Goal: Task Accomplishment & Management: Manage account settings

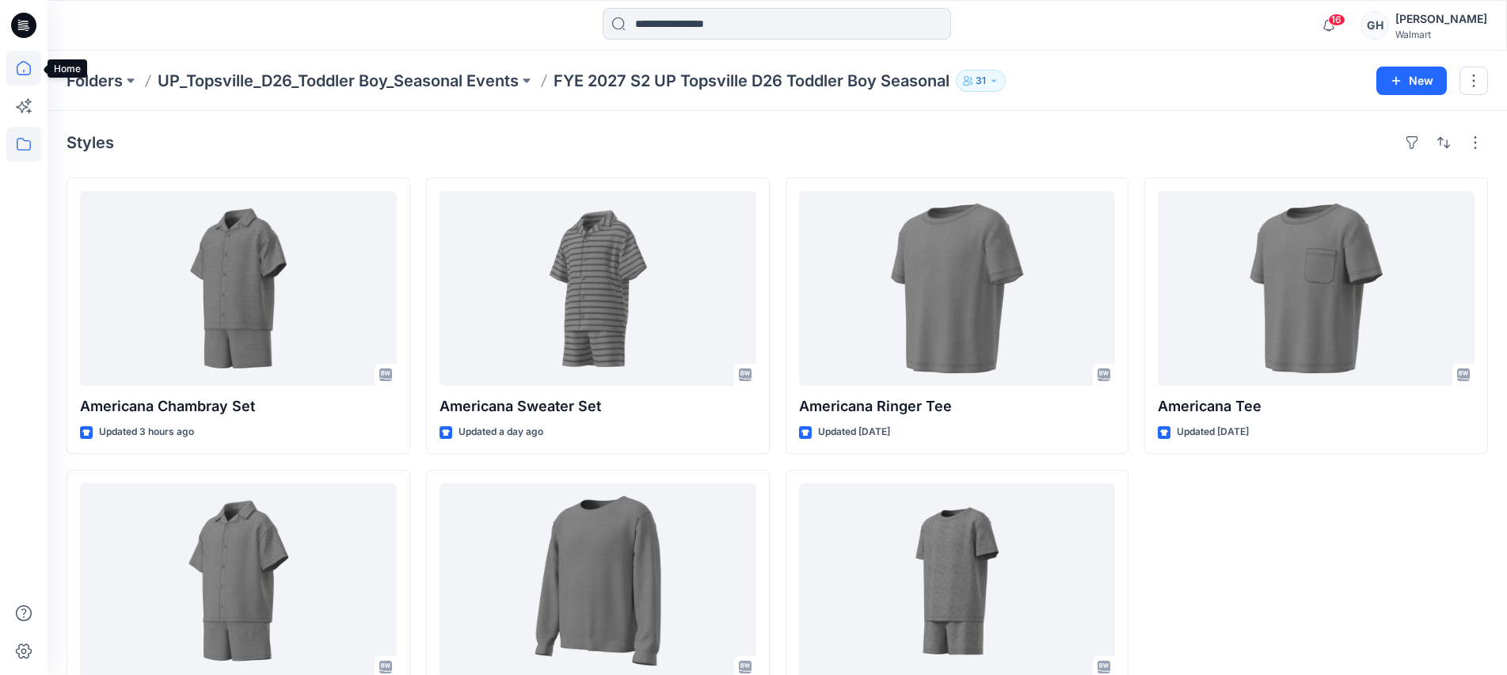
click at [20, 63] on icon at bounding box center [24, 68] width 14 height 14
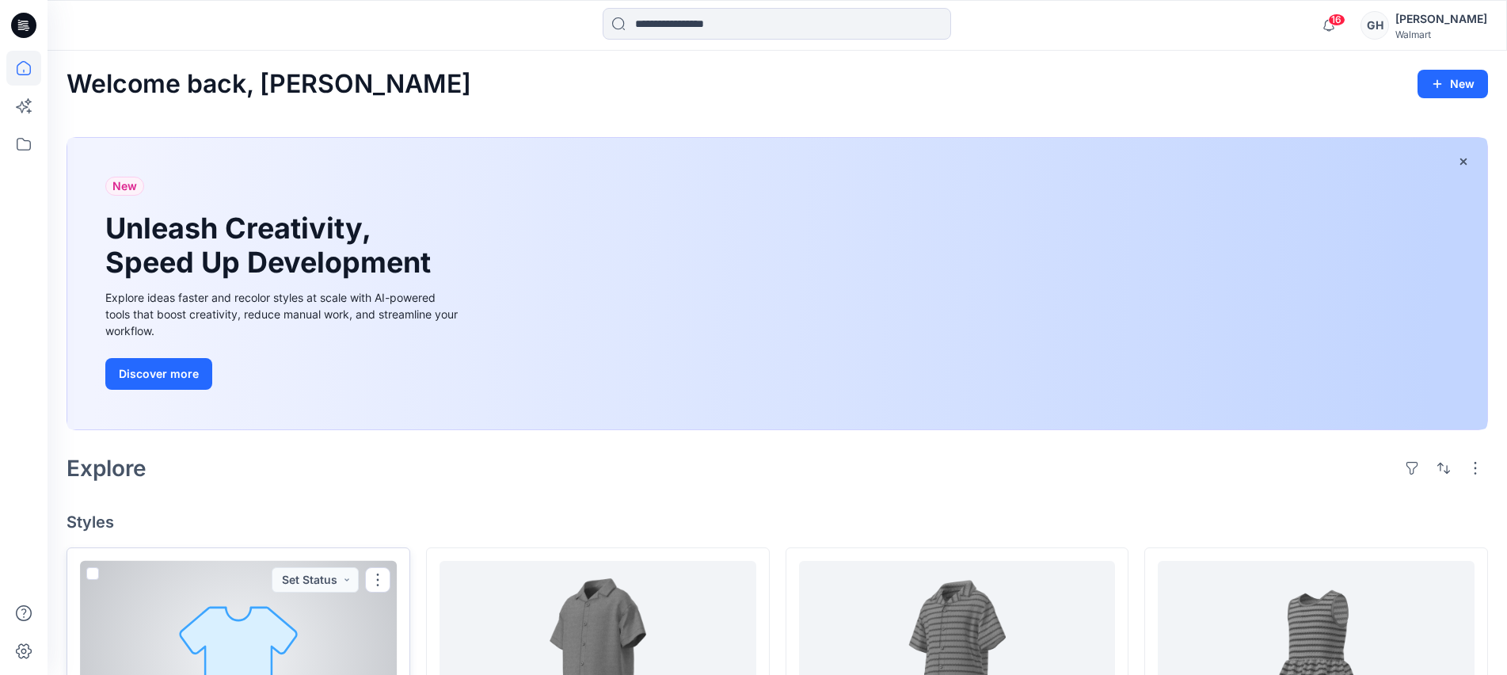
click at [230, 630] on div at bounding box center [238, 658] width 317 height 195
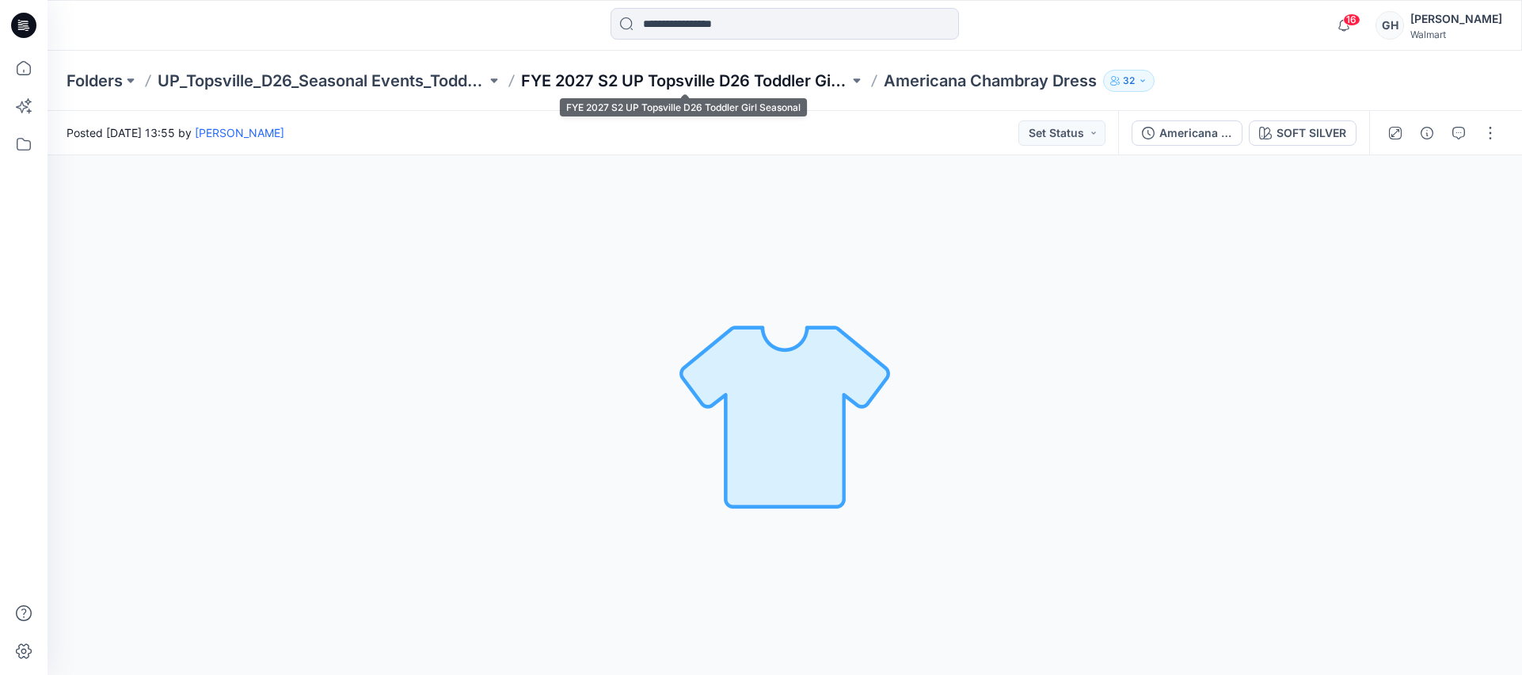
click at [739, 84] on p "FYE 2027 S2 UP Topsville D26 Toddler Girl Seasonal" at bounding box center [685, 81] width 329 height 22
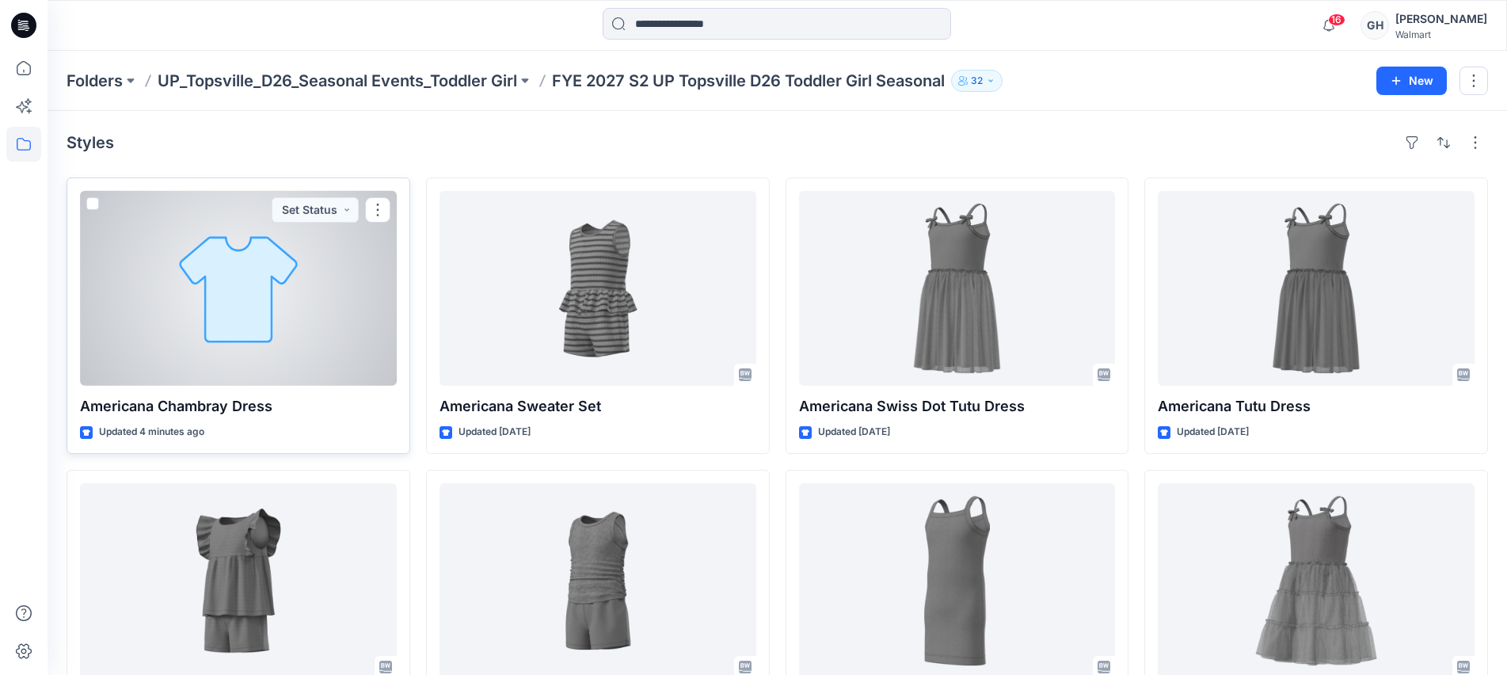
click at [321, 336] on div at bounding box center [238, 288] width 317 height 195
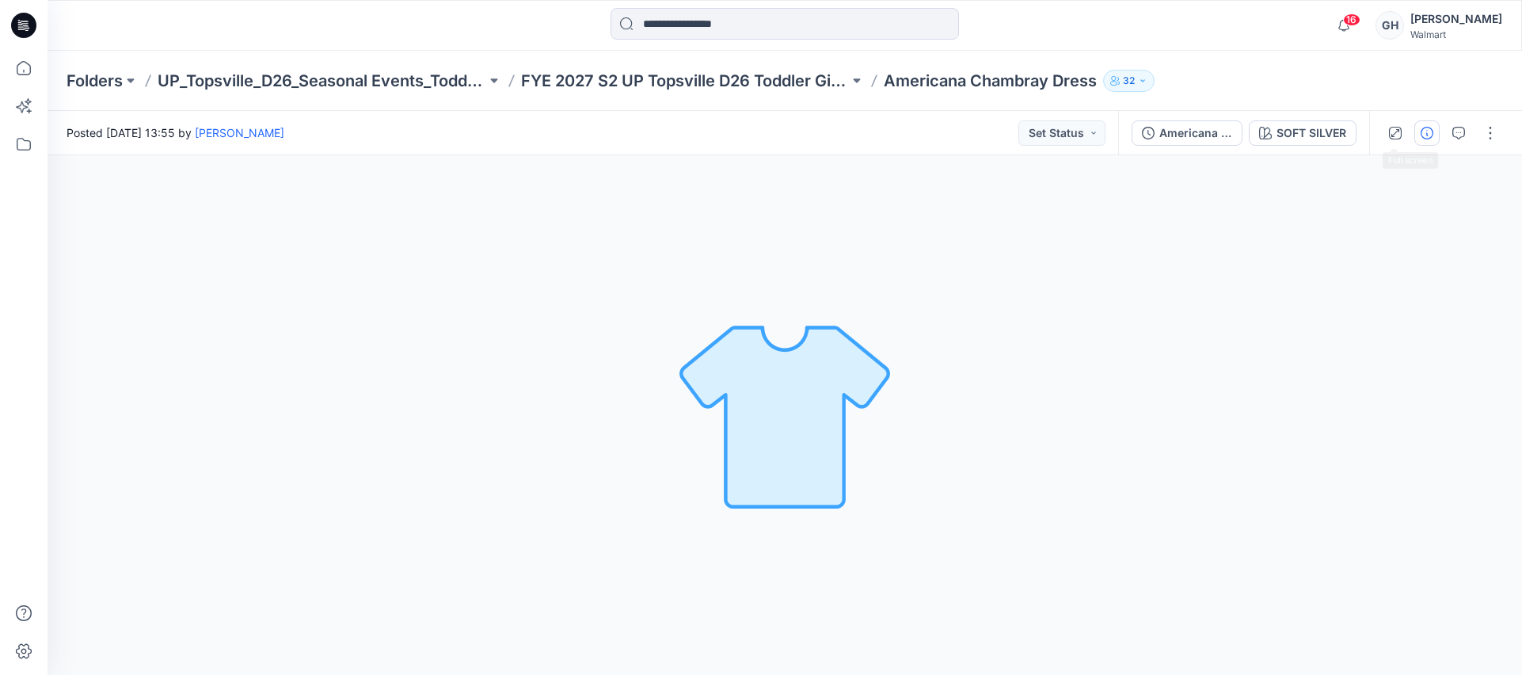
click at [1424, 135] on icon "button" at bounding box center [1426, 133] width 13 height 13
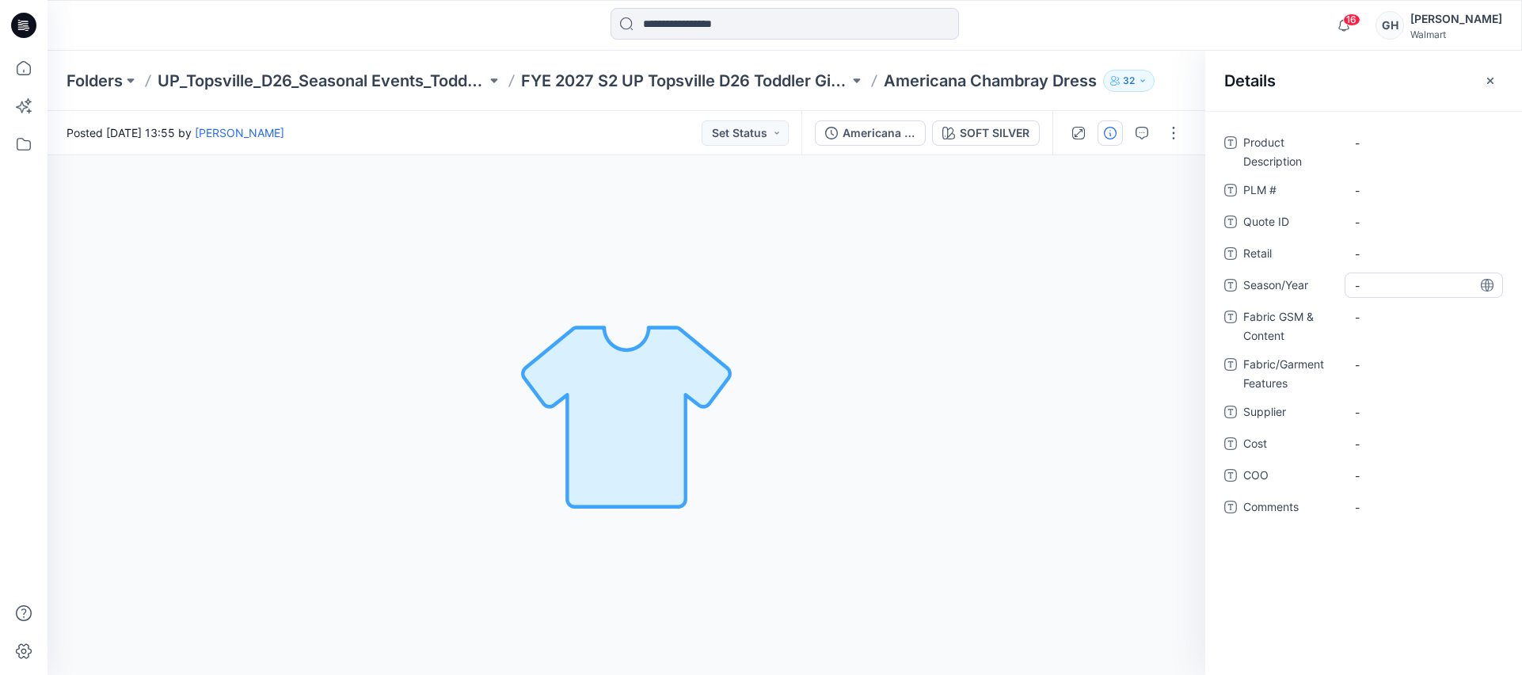
click at [1381, 279] on span "-" at bounding box center [1424, 285] width 138 height 17
type textarea "**********"
click at [1393, 409] on span "-" at bounding box center [1424, 412] width 138 height 17
type textarea "*********"
click at [1378, 321] on Content "-" at bounding box center [1424, 317] width 138 height 17
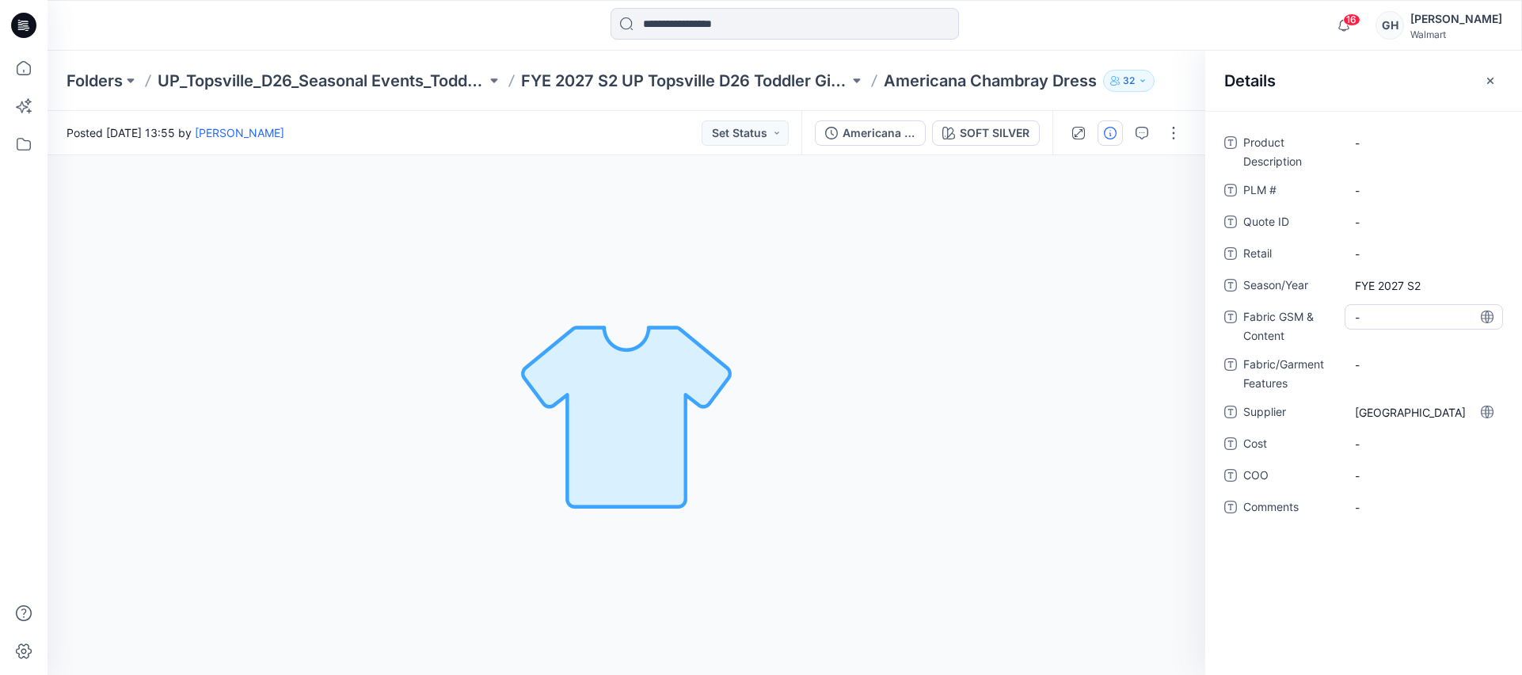
click at [1400, 314] on Content "-" at bounding box center [1424, 317] width 138 height 17
type textarea "**********"
click at [1400, 361] on Features "-" at bounding box center [1424, 364] width 138 height 17
click at [731, 70] on p "FYE 2027 S2 UP Topsville D26 Toddler Girl Seasonal" at bounding box center [685, 81] width 329 height 22
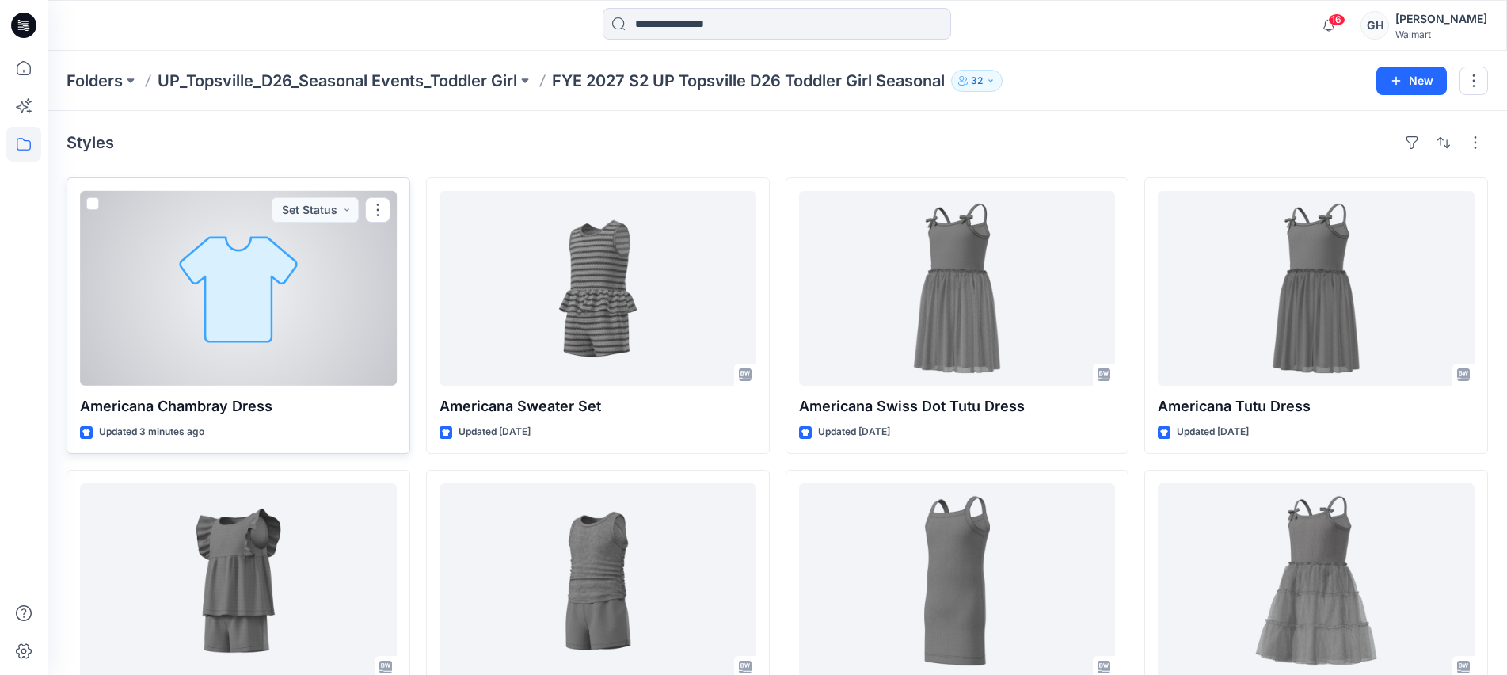
click at [288, 267] on div at bounding box center [238, 288] width 317 height 195
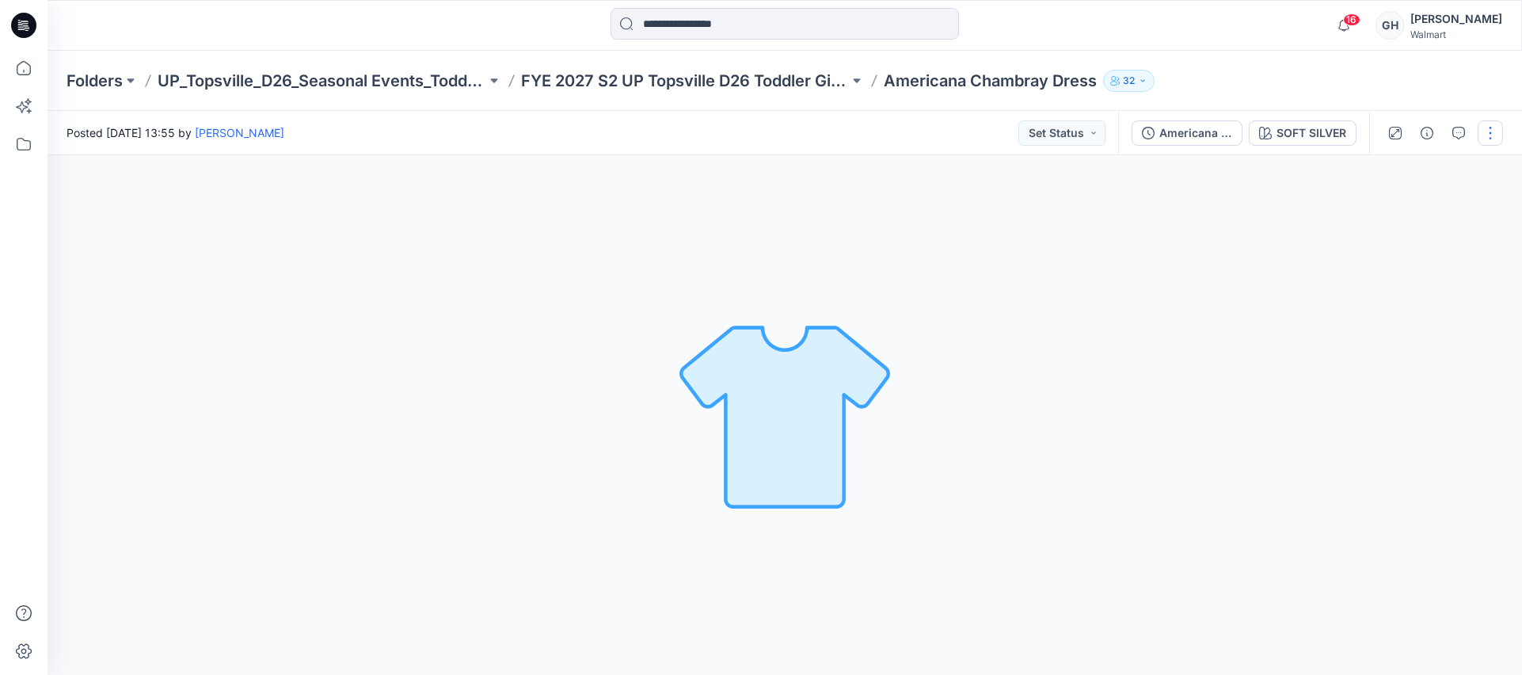
click at [1490, 139] on button "button" at bounding box center [1489, 132] width 25 height 25
click at [1403, 224] on button "Edit" at bounding box center [1424, 214] width 146 height 29
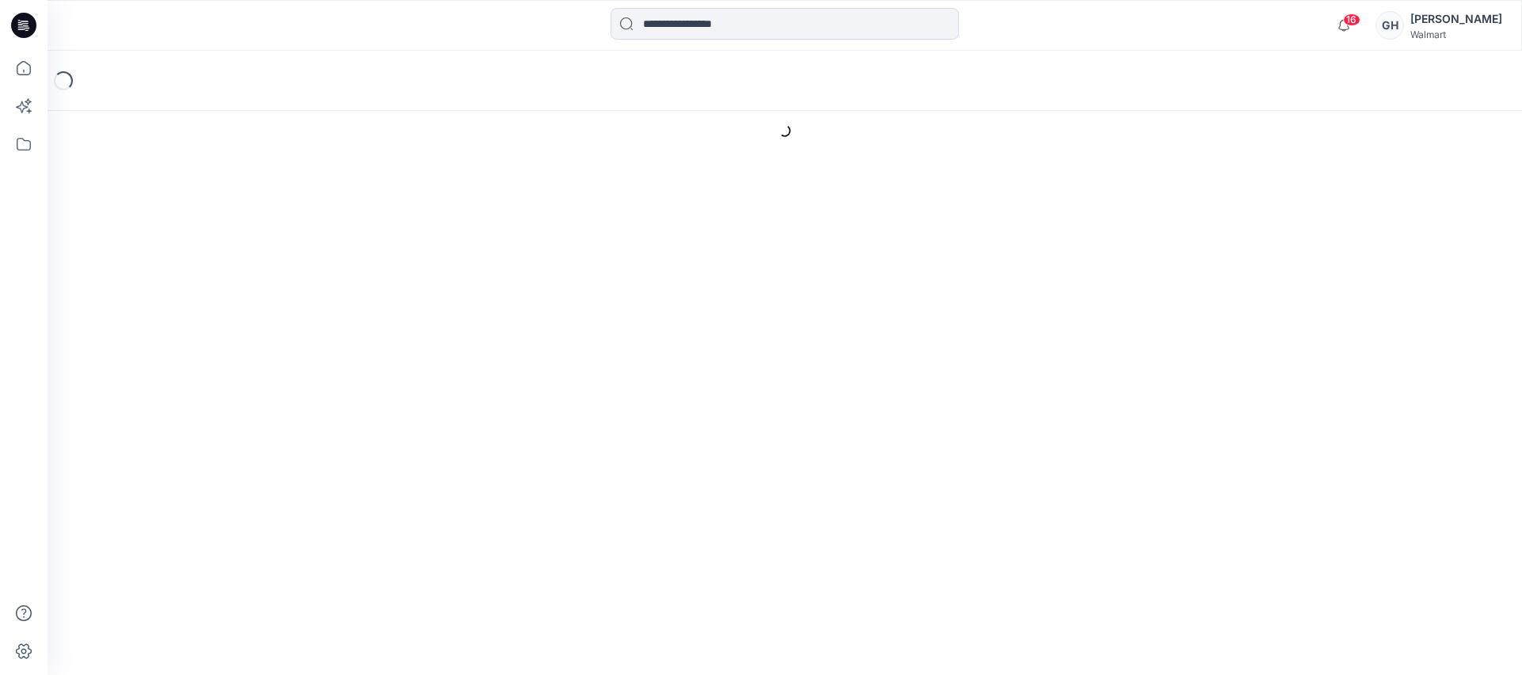
type input "**********"
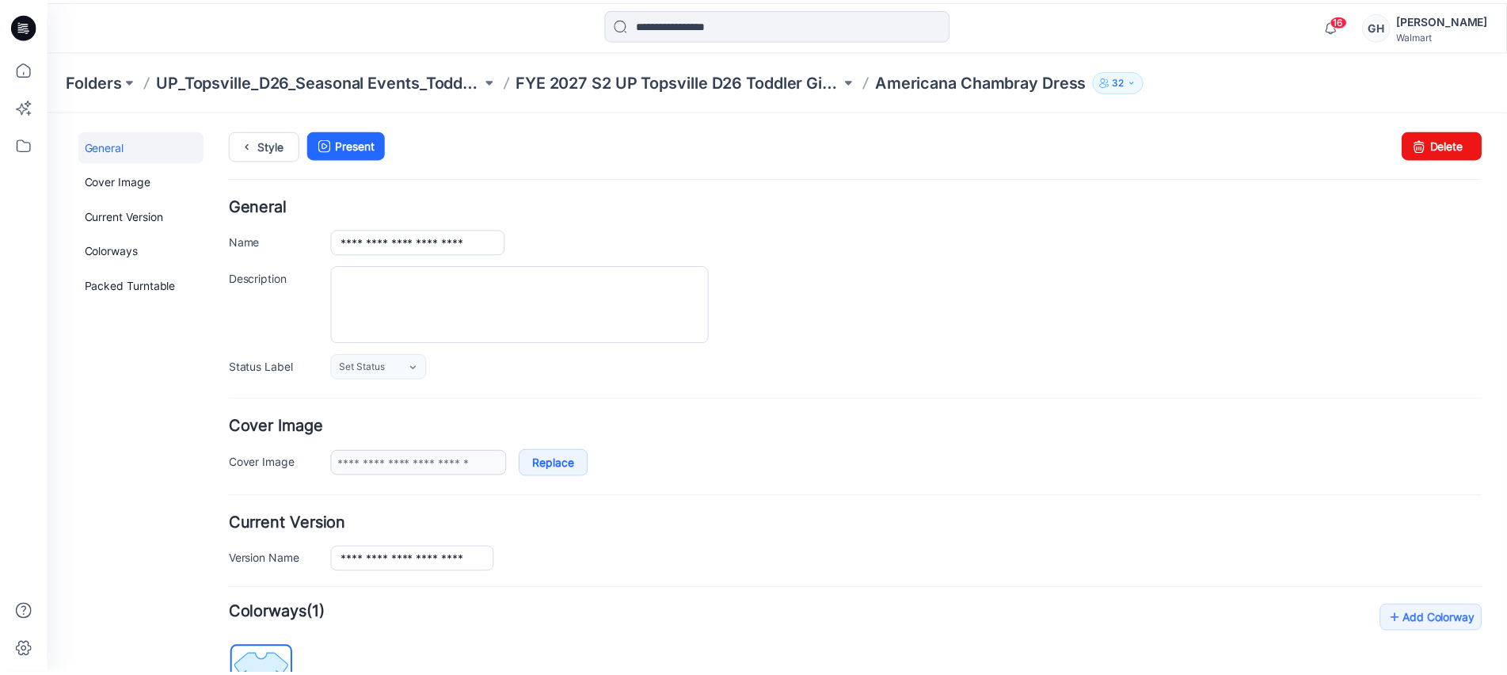
scroll to position [355, 0]
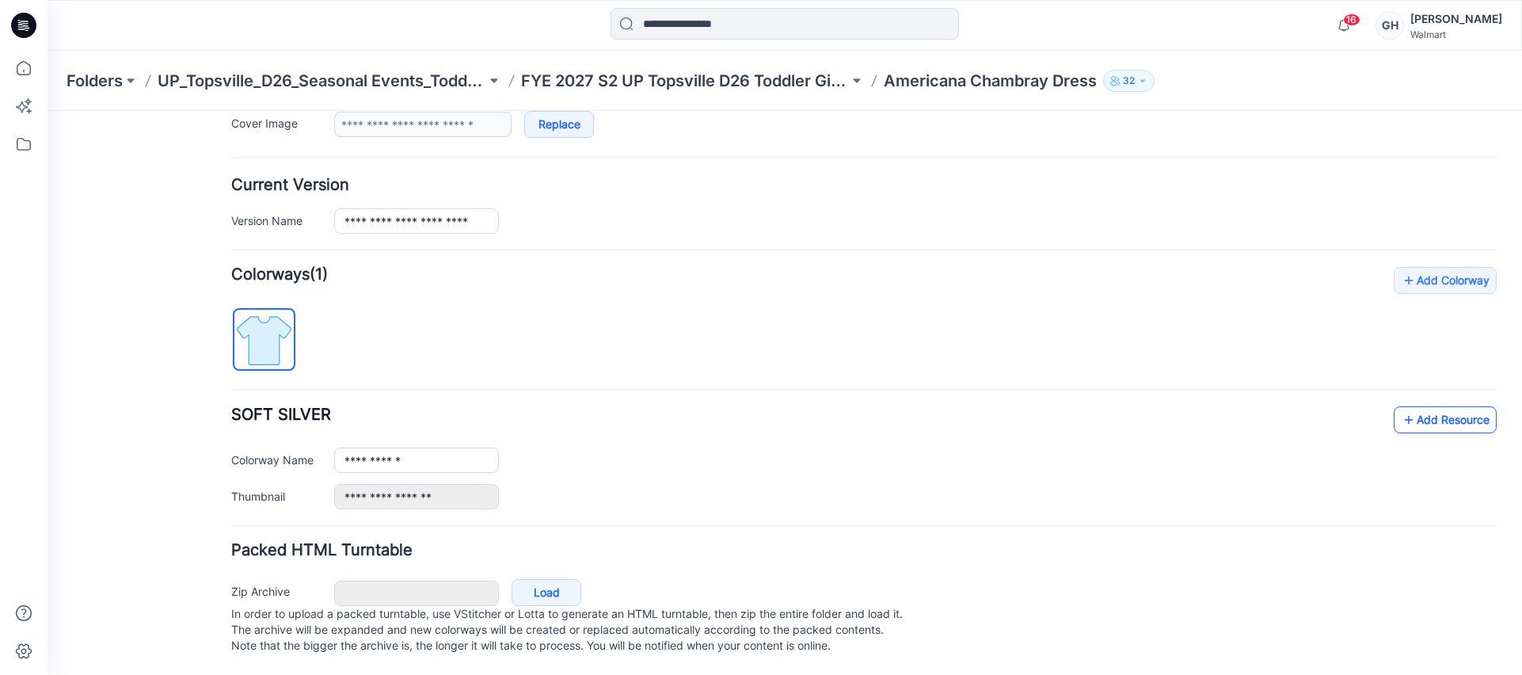
click at [1406, 406] on link "Add Resource" at bounding box center [1444, 419] width 103 height 27
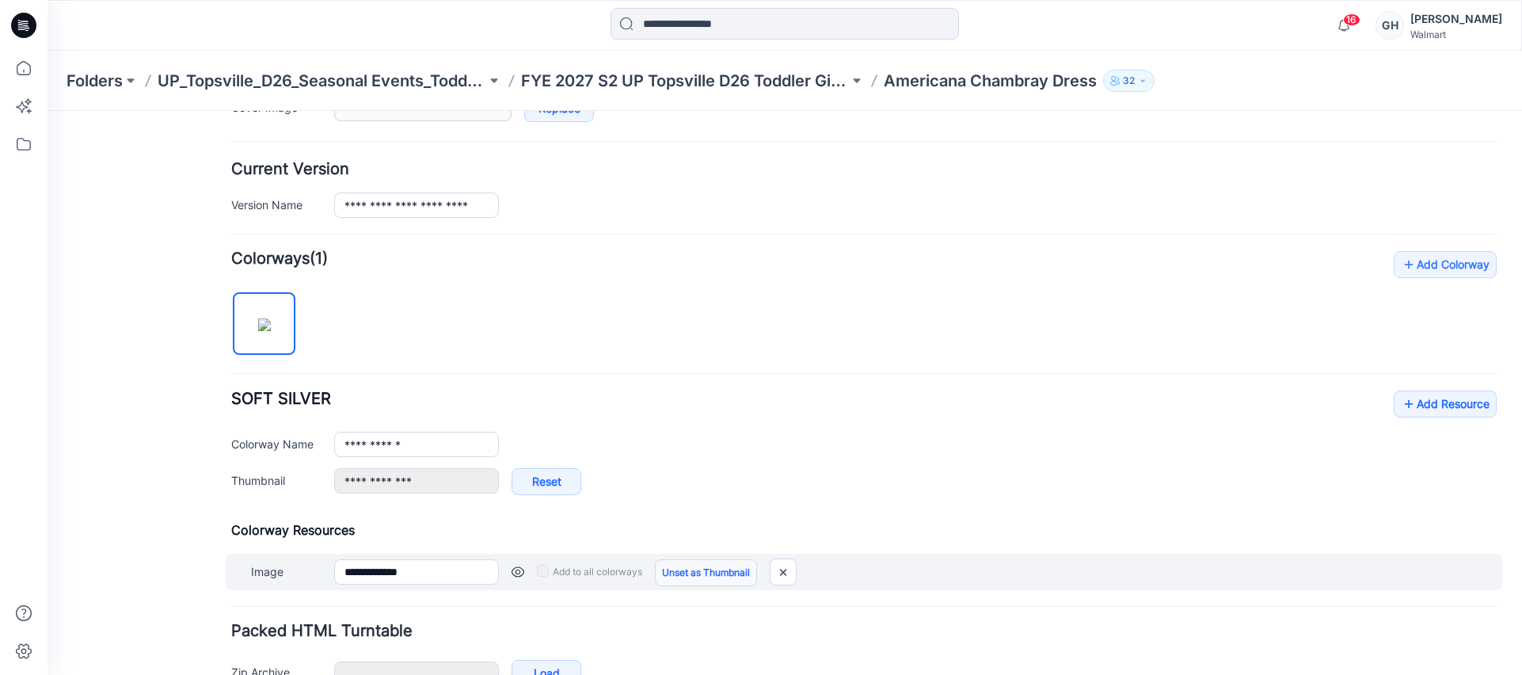
click at [716, 575] on link "Unset as Thumbnail" at bounding box center [706, 572] width 102 height 27
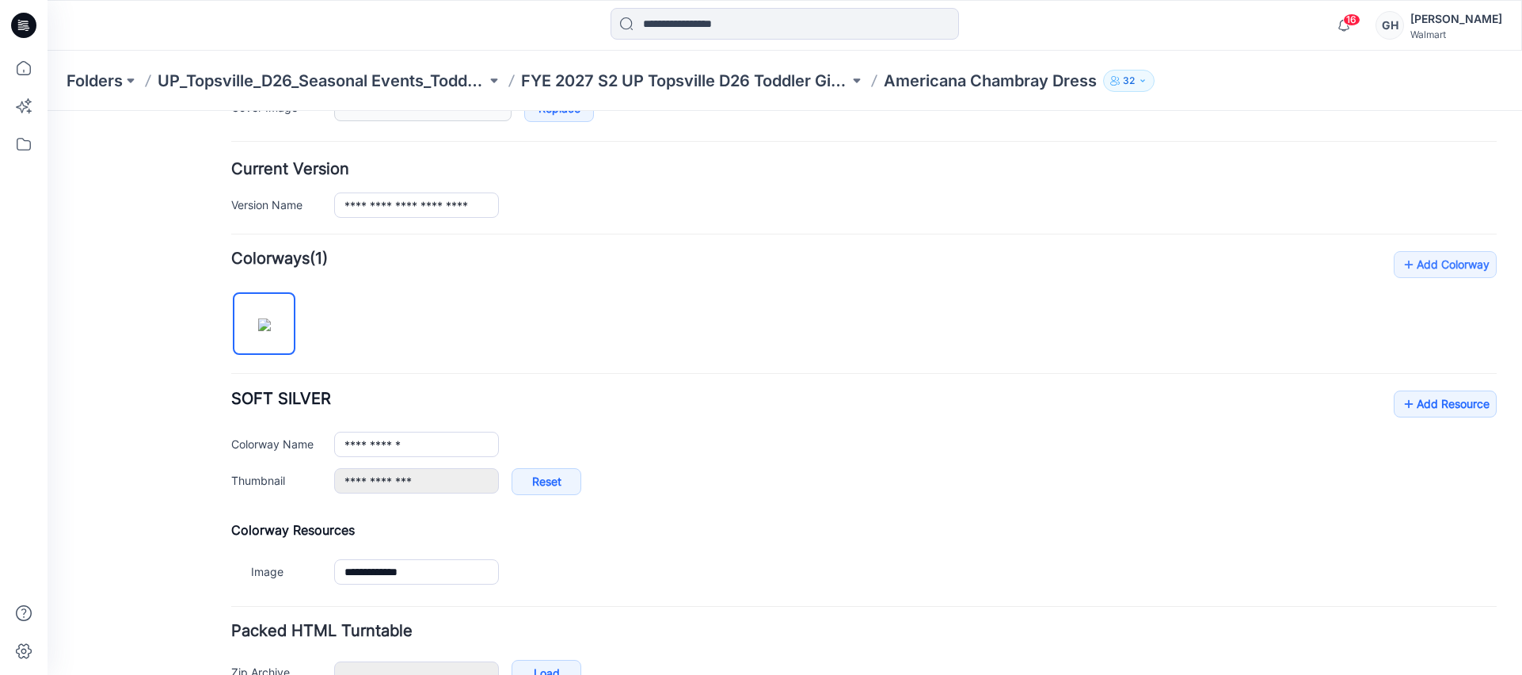
type input "**********"
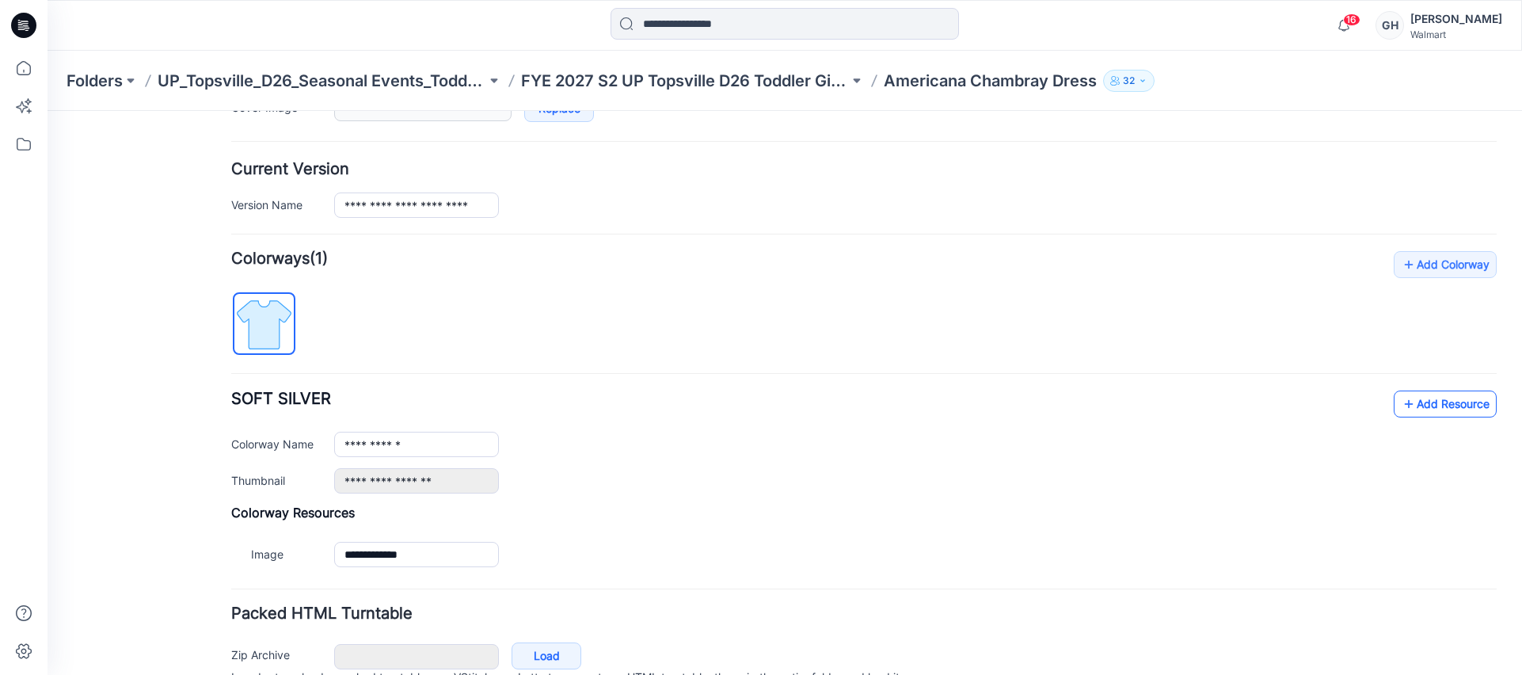
click at [1410, 399] on link "Add Resource" at bounding box center [1444, 403] width 103 height 27
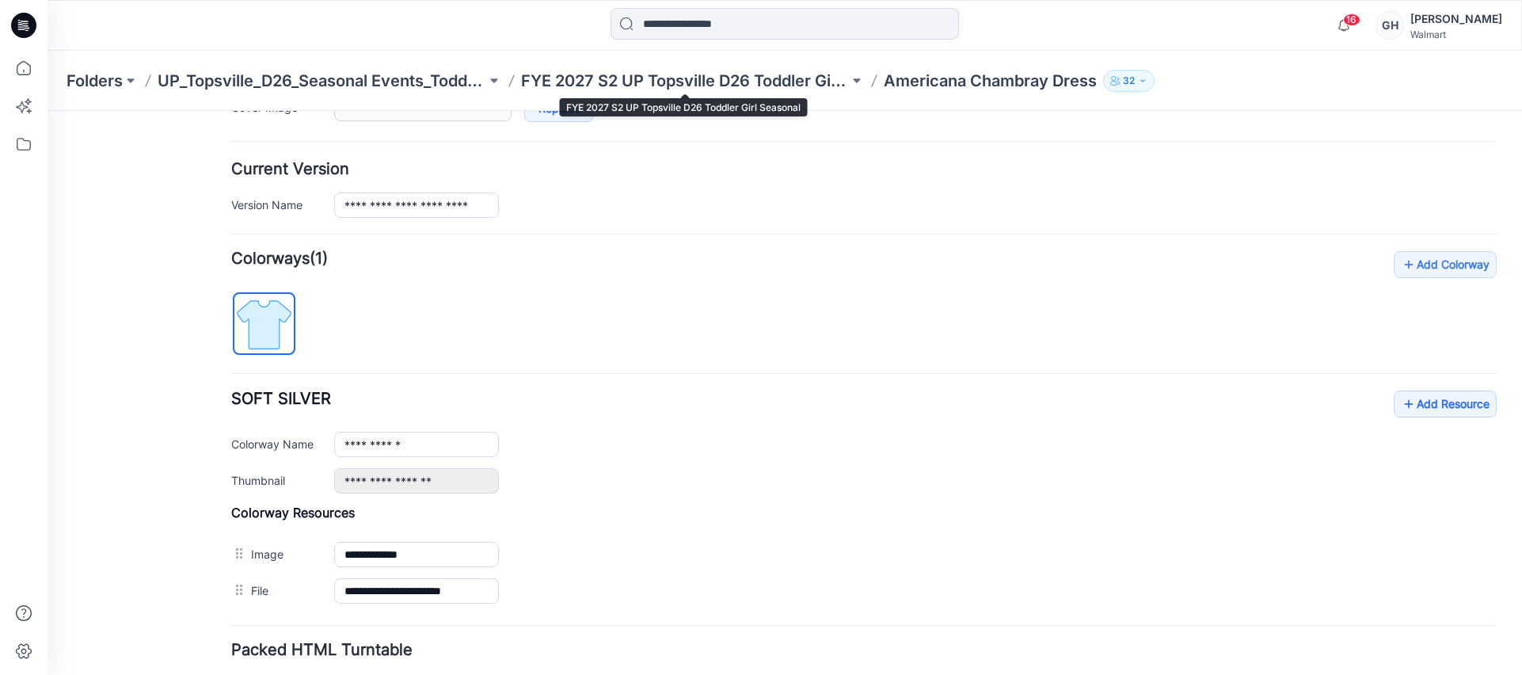
click at [732, 74] on p "FYE 2027 S2 UP Topsville D26 Toddler Girl Seasonal" at bounding box center [685, 81] width 329 height 22
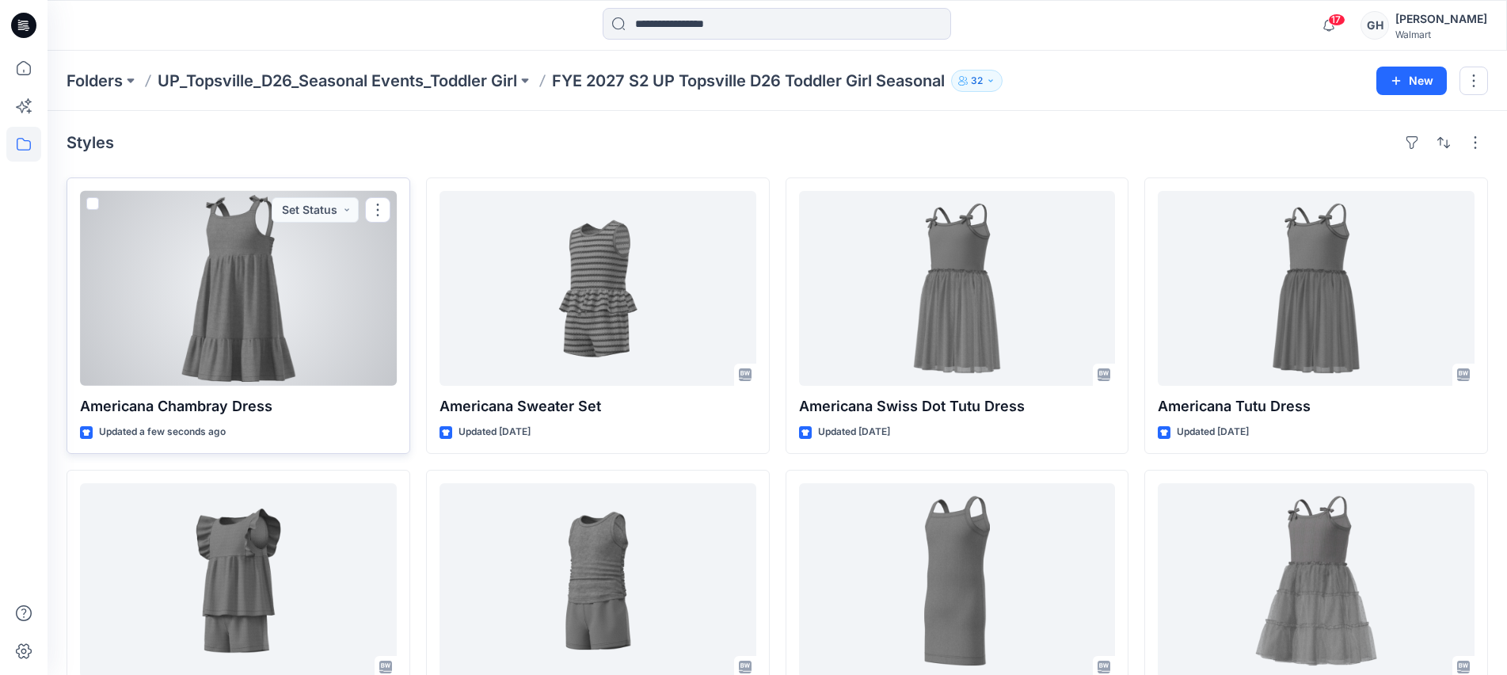
click at [315, 324] on div at bounding box center [238, 288] width 317 height 195
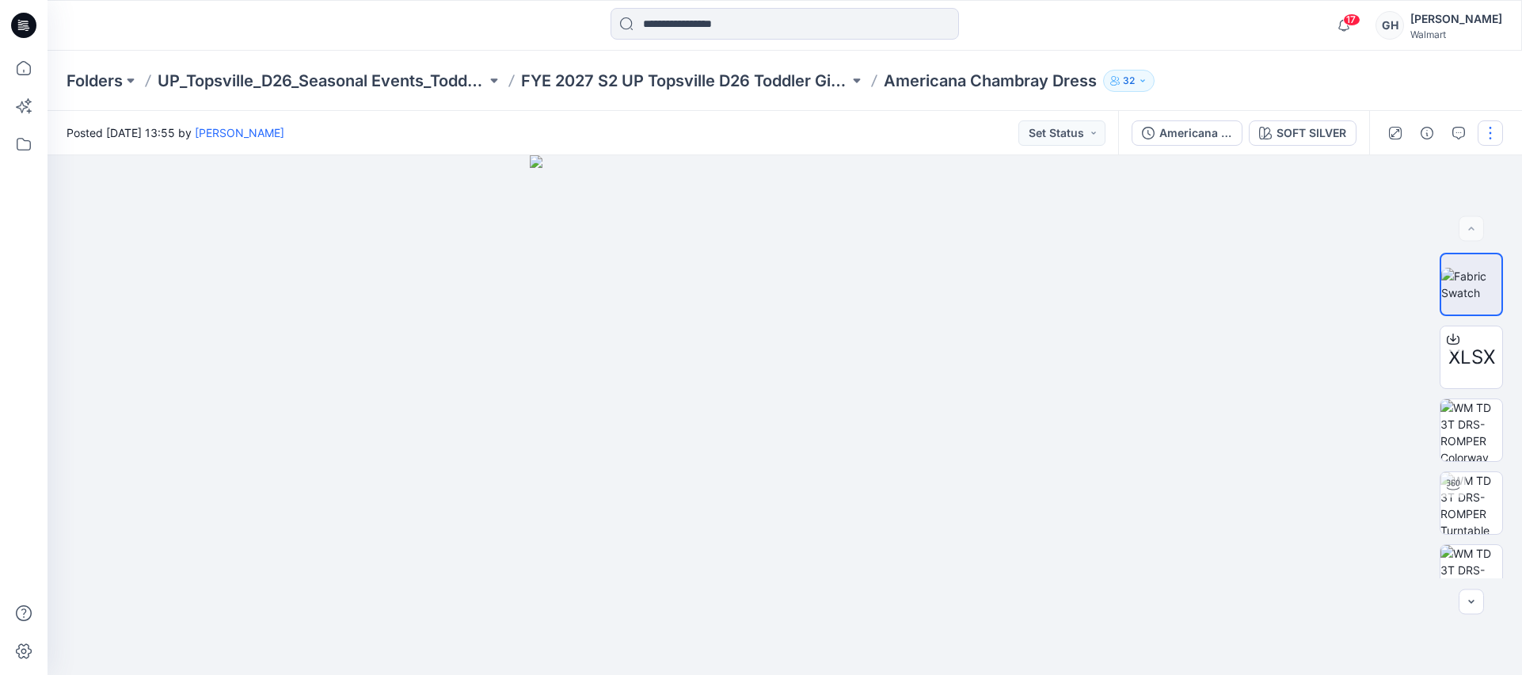
click at [1493, 127] on button "button" at bounding box center [1489, 132] width 25 height 25
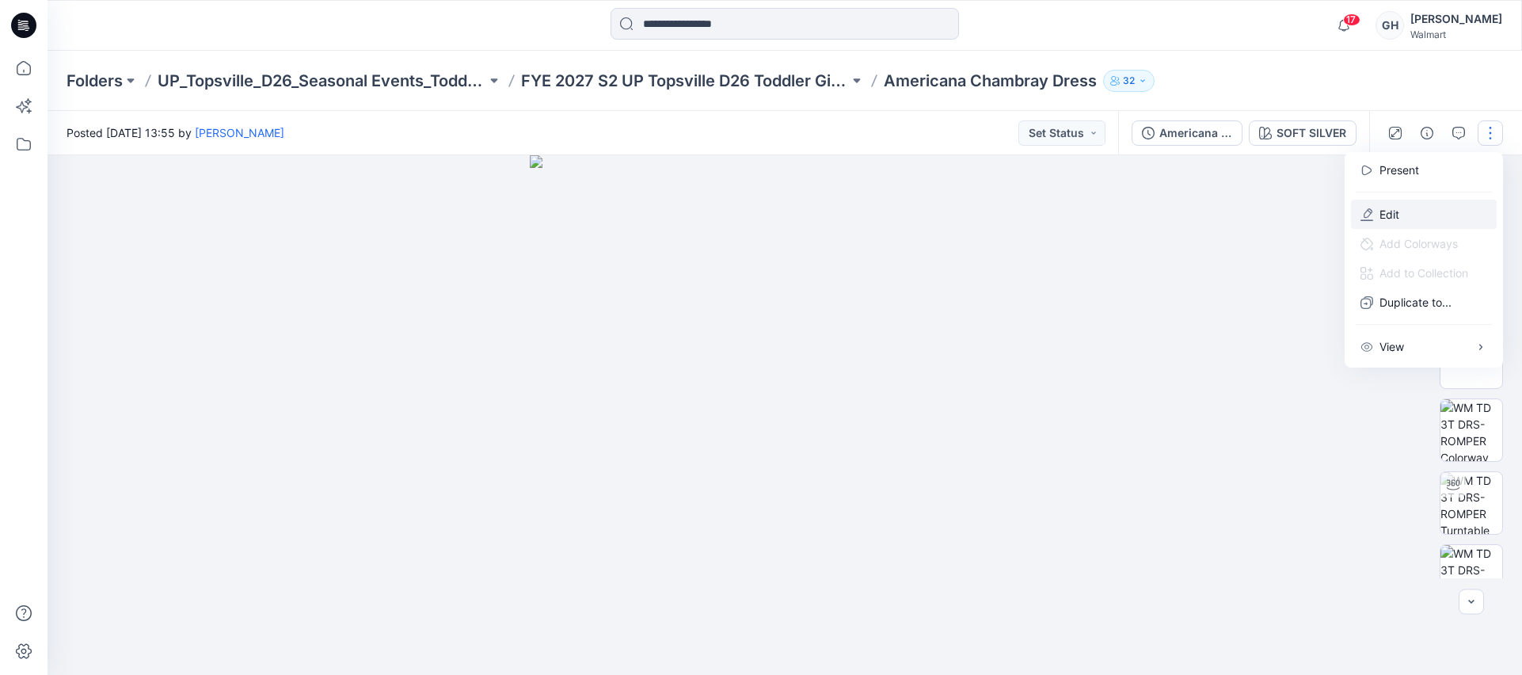
click at [1394, 211] on p "Edit" at bounding box center [1389, 214] width 20 height 17
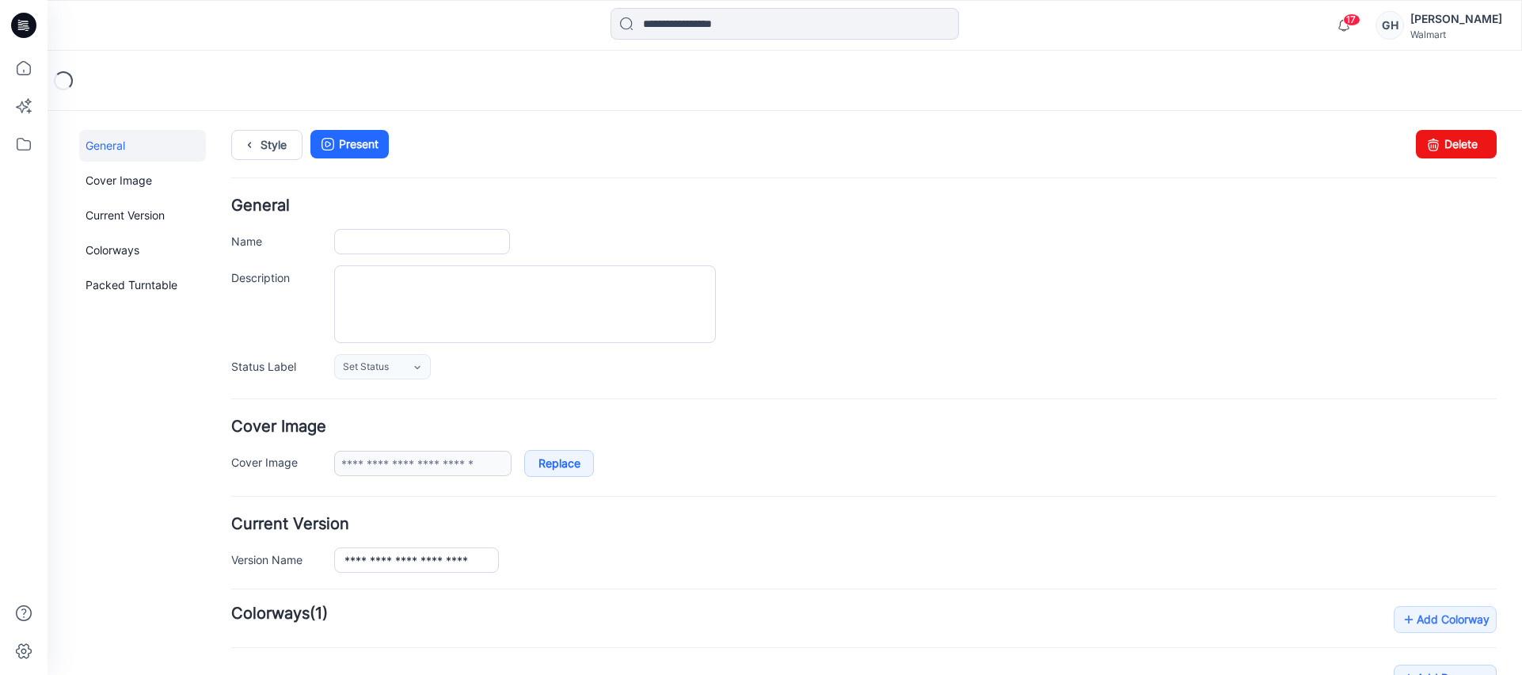
type input "**********"
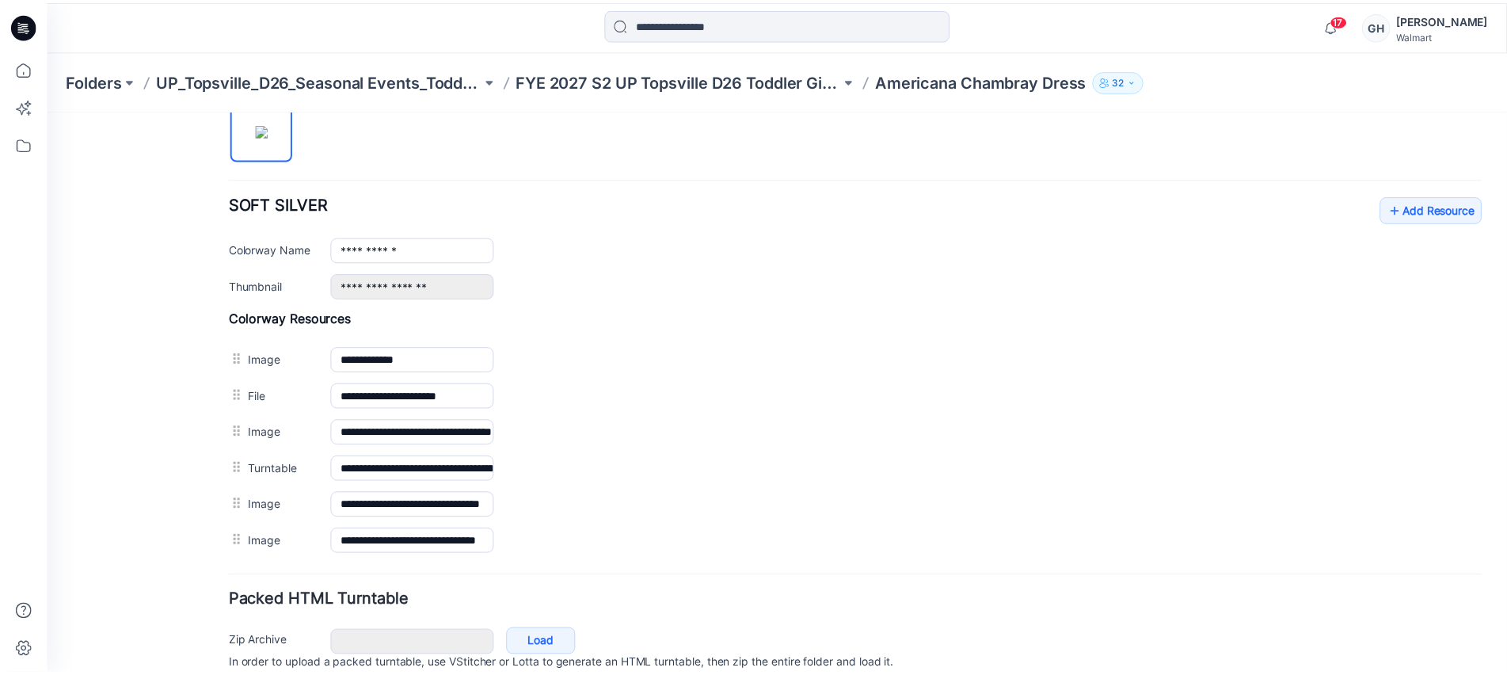
scroll to position [594, 0]
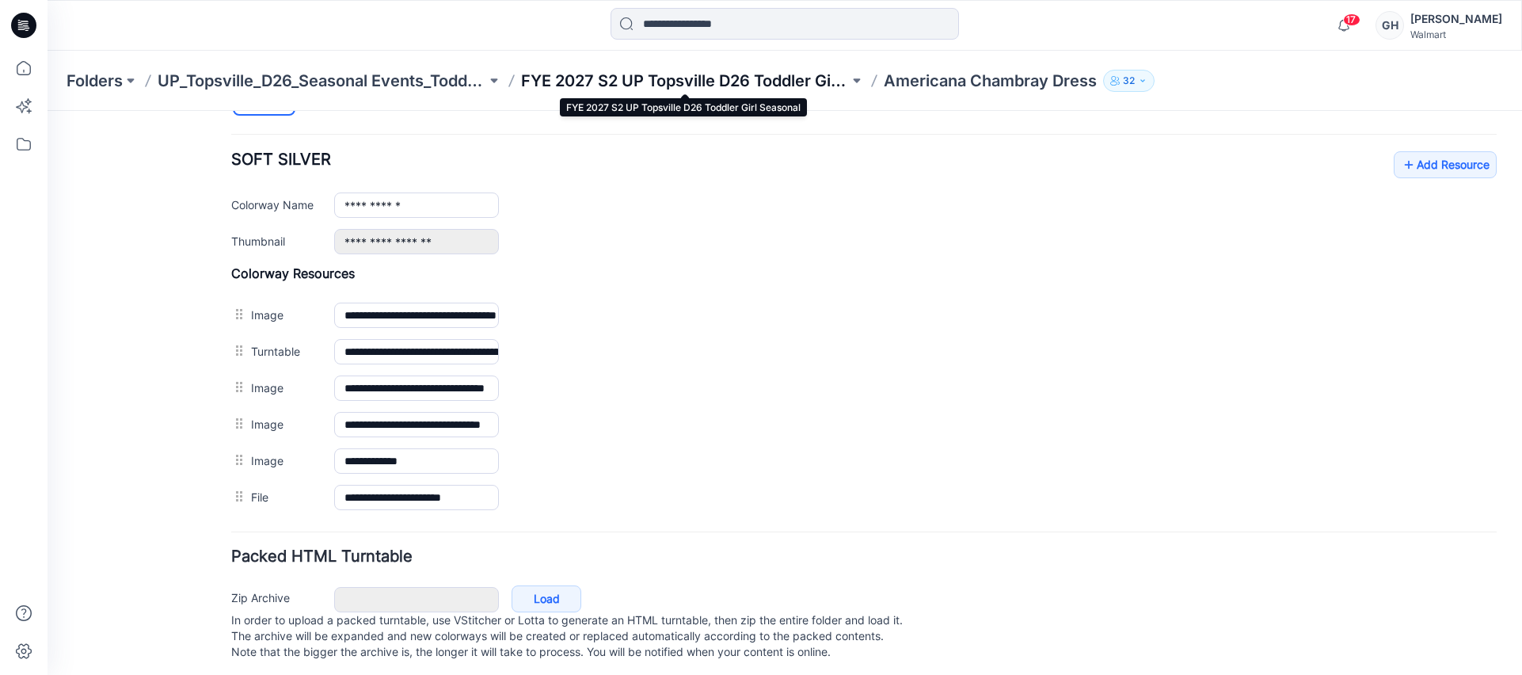
click at [807, 74] on p "FYE 2027 S2 UP Topsville D26 Toddler Girl Seasonal" at bounding box center [685, 81] width 329 height 22
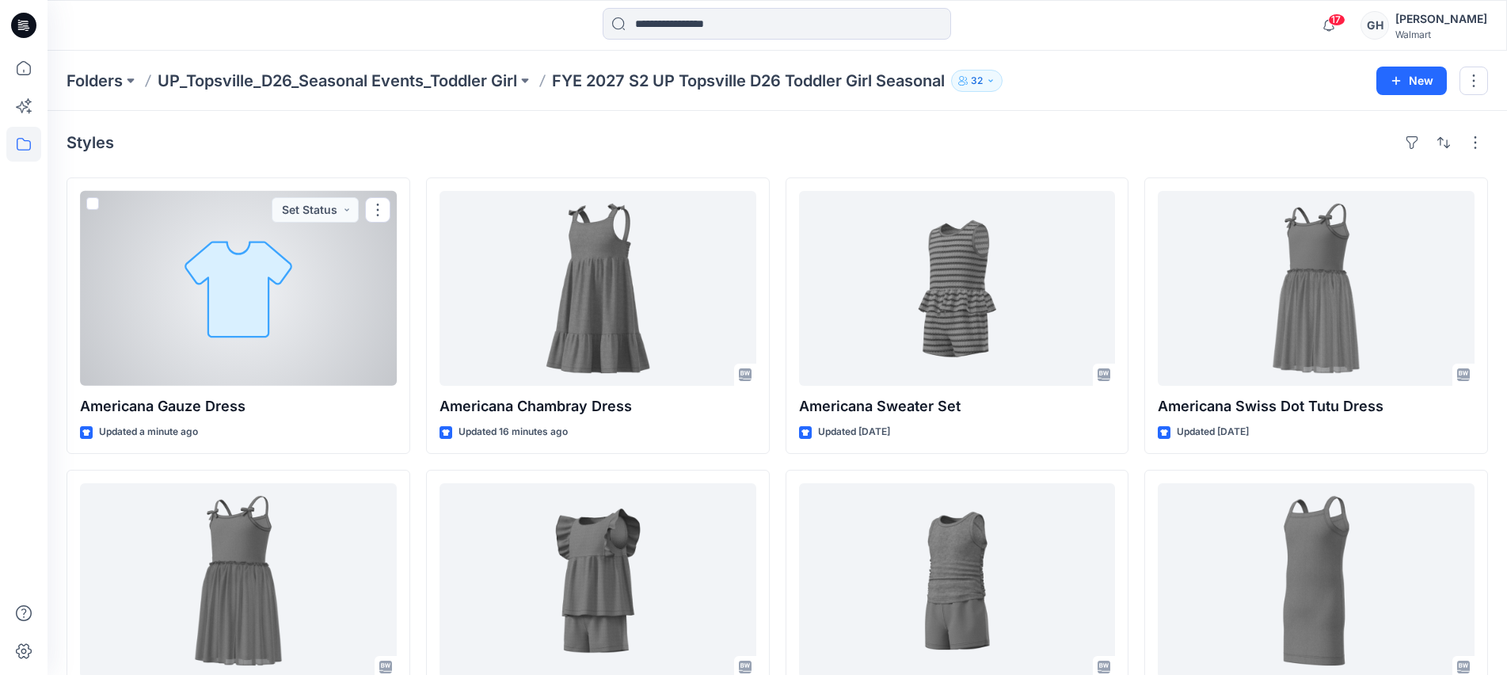
drag, startPoint x: 330, startPoint y: 331, endPoint x: 435, endPoint y: 332, distance: 105.3
click at [330, 331] on div at bounding box center [238, 288] width 317 height 195
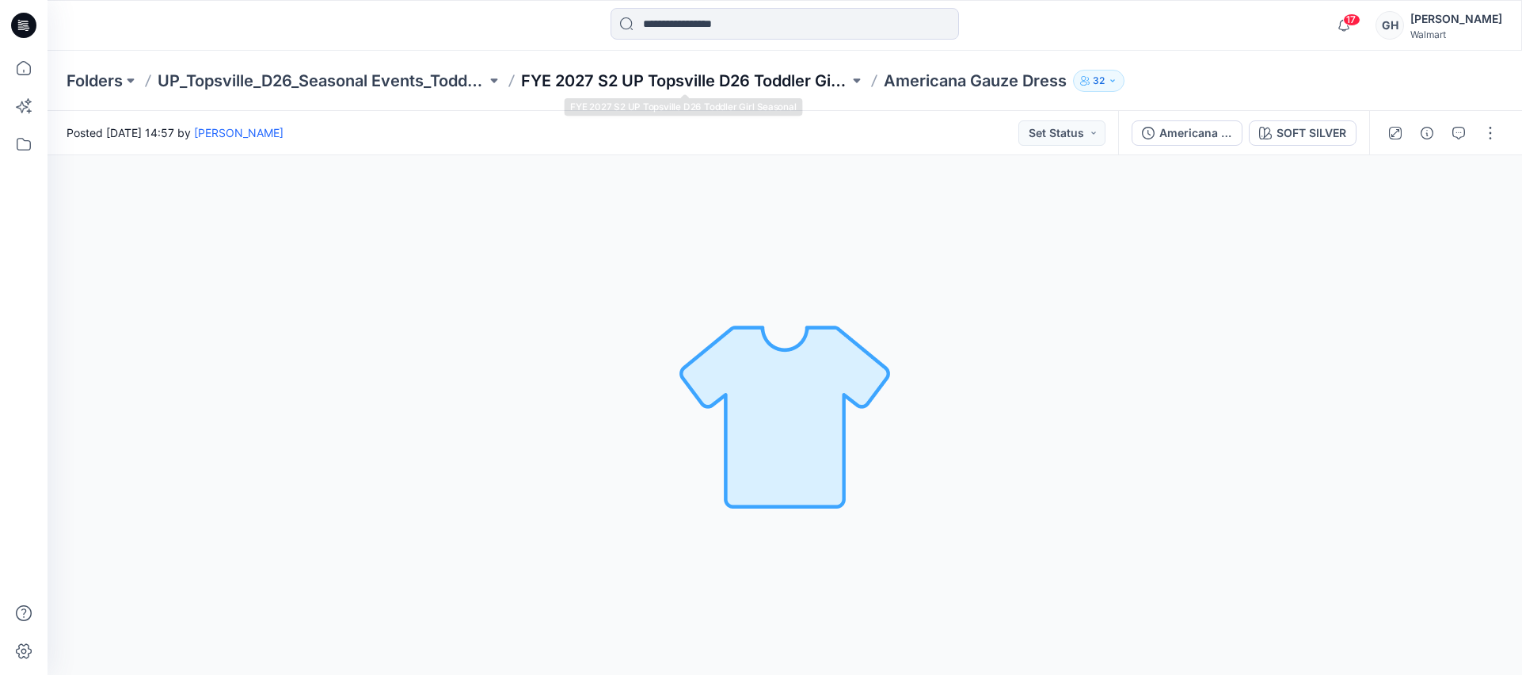
click at [755, 85] on p "FYE 2027 S2 UP Topsville D26 Toddler Girl Seasonal" at bounding box center [685, 81] width 329 height 22
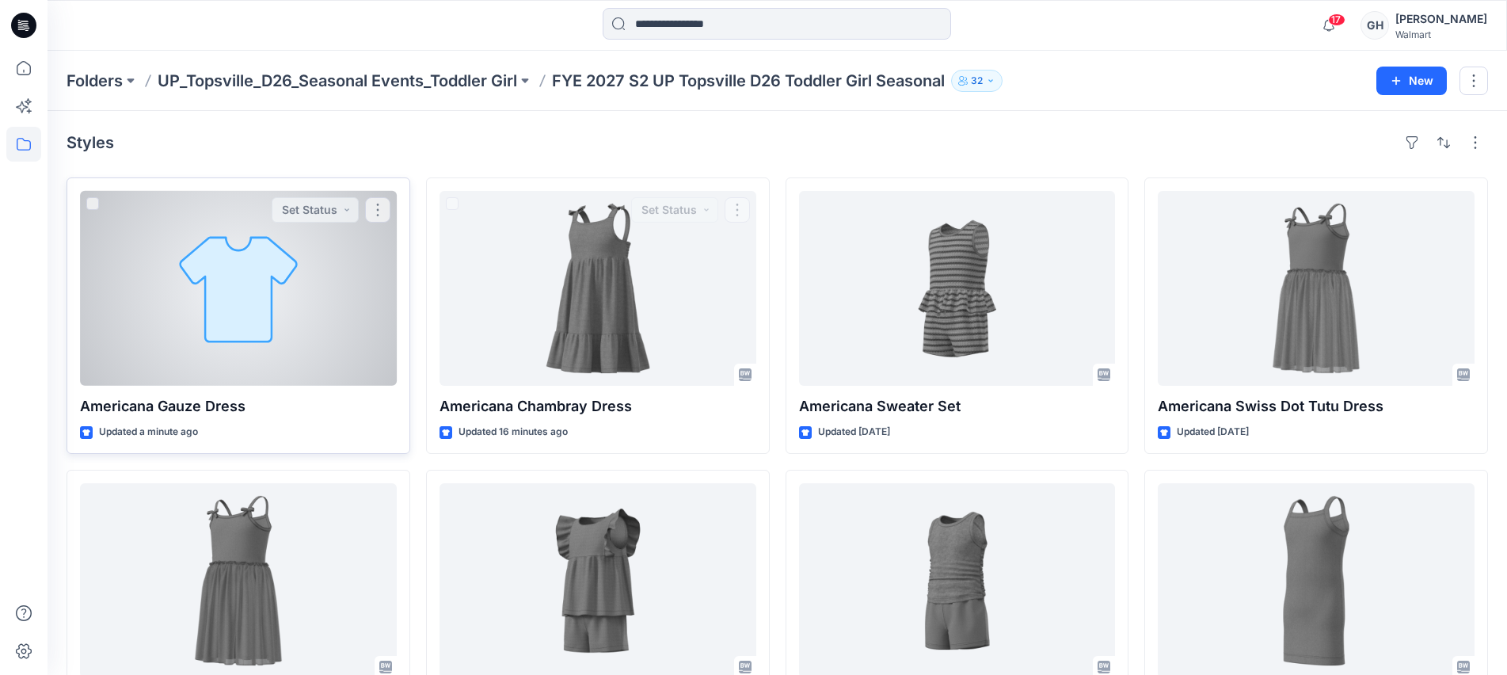
click at [364, 343] on div at bounding box center [238, 288] width 317 height 195
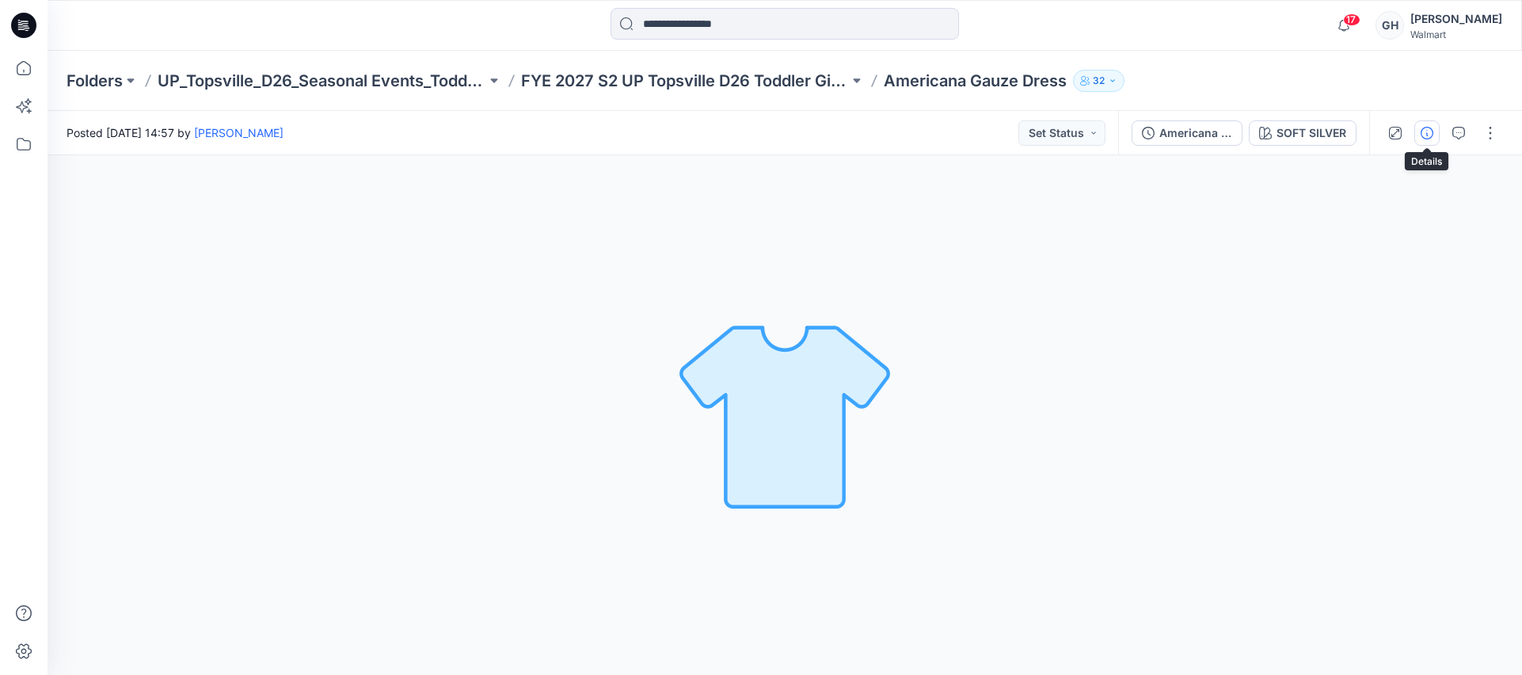
click at [1430, 136] on icon "button" at bounding box center [1426, 133] width 13 height 13
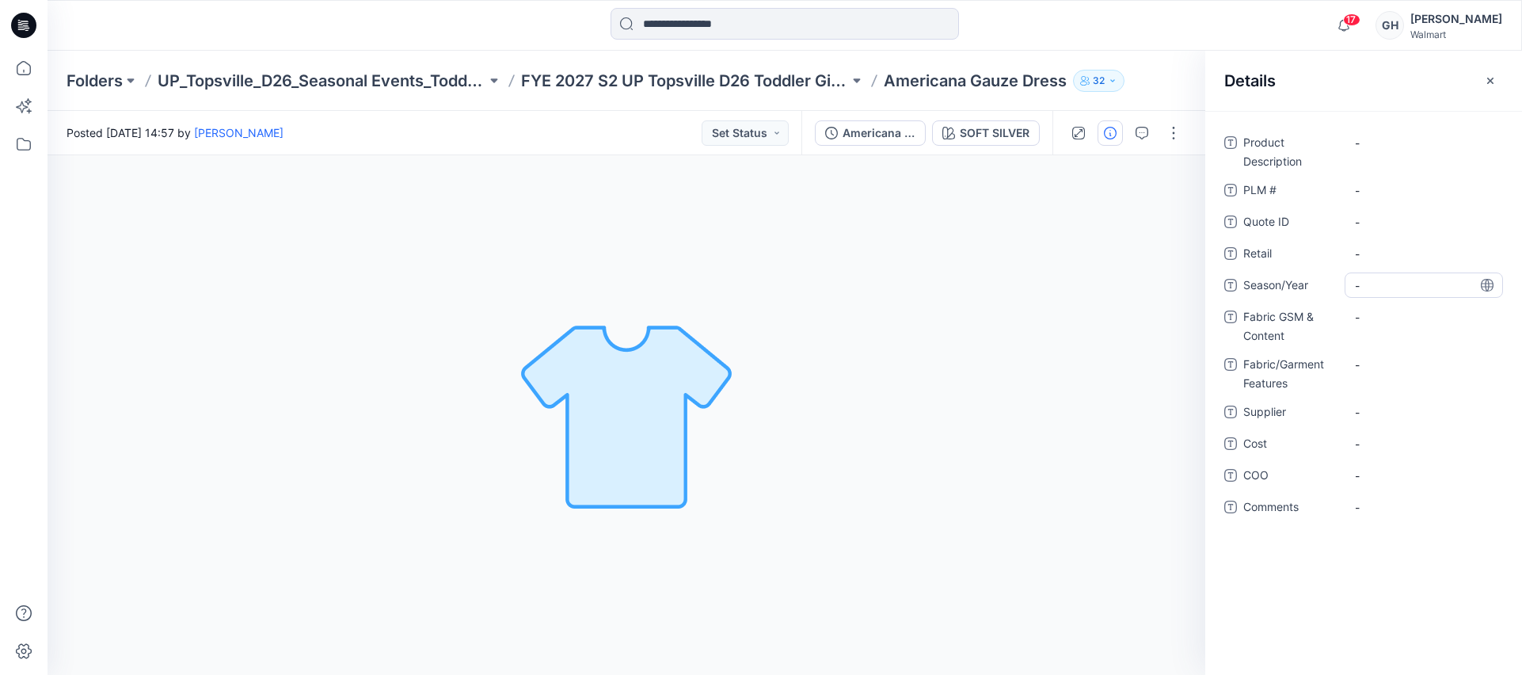
click at [1387, 285] on span "-" at bounding box center [1424, 285] width 138 height 17
type textarea "**********"
click at [1394, 414] on span "-" at bounding box center [1424, 412] width 138 height 17
type textarea "*********"
click at [1402, 322] on Content "-" at bounding box center [1424, 317] width 138 height 17
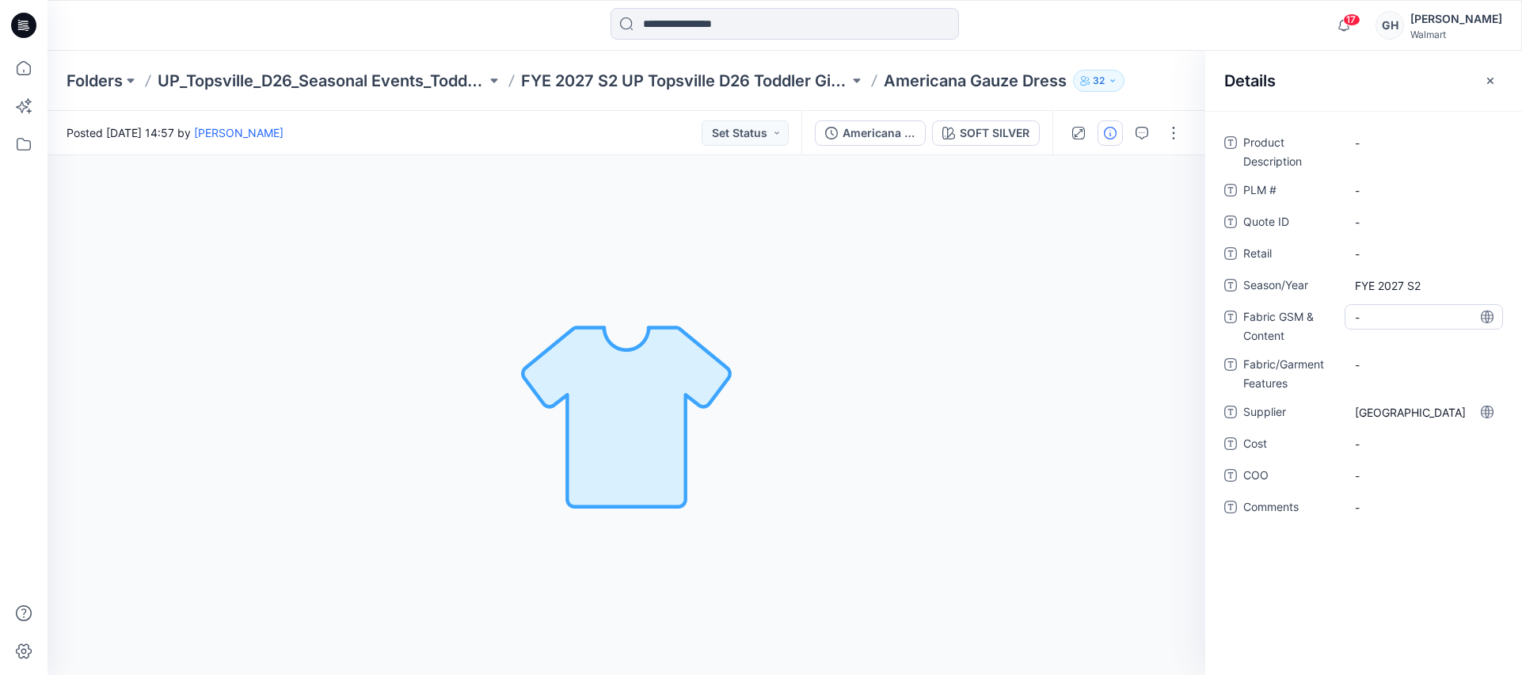
click at [1398, 323] on Content "-" at bounding box center [1424, 317] width 138 height 17
type textarea "**********"
click at [1400, 367] on Features "-" at bounding box center [1424, 364] width 138 height 17
click at [1375, 323] on Content "4 oz/100% BCI Cotton /" at bounding box center [1424, 321] width 138 height 33
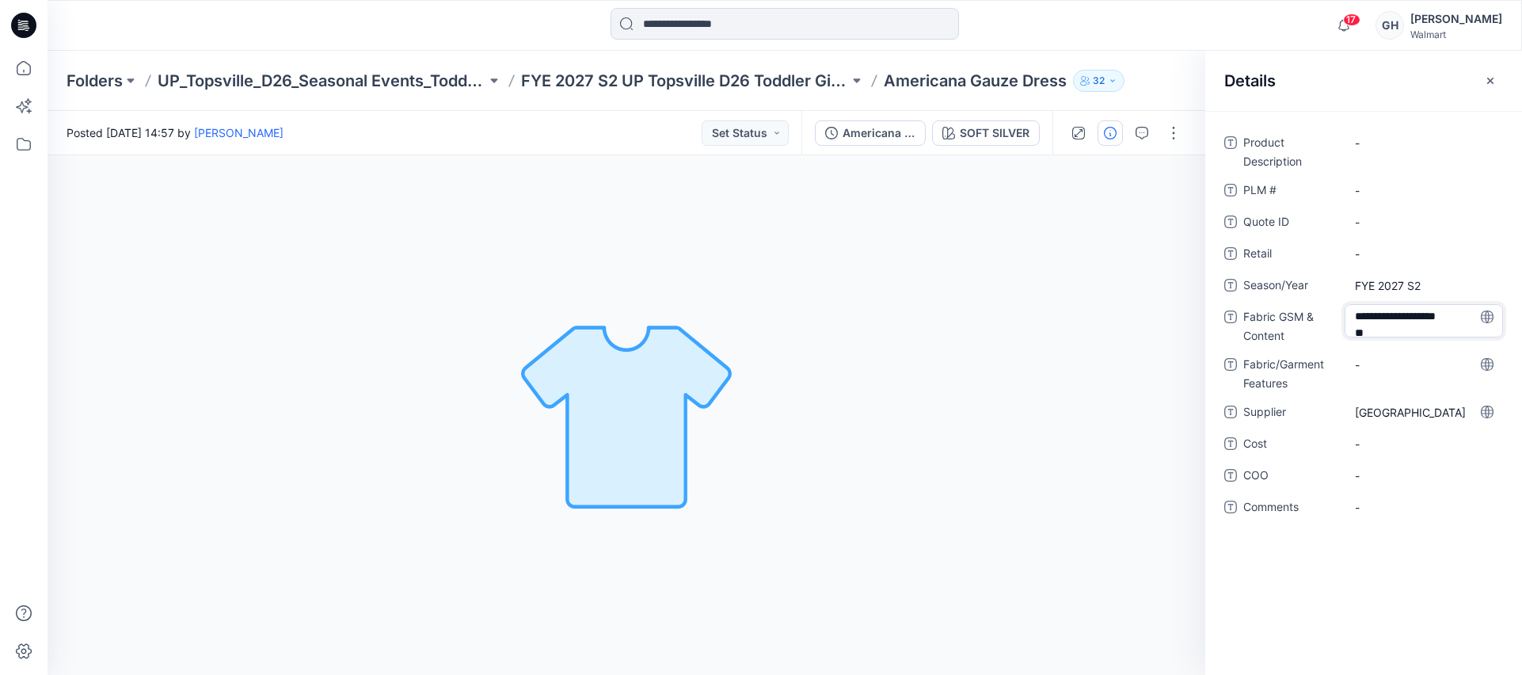
scroll to position [3, 0]
type textarea "**********"
click at [1394, 367] on Features "-" at bounding box center [1424, 364] width 138 height 17
click at [1461, 329] on Content "4 oz/100% BCI Cotton /Soft Woven Gauze |" at bounding box center [1424, 321] width 138 height 33
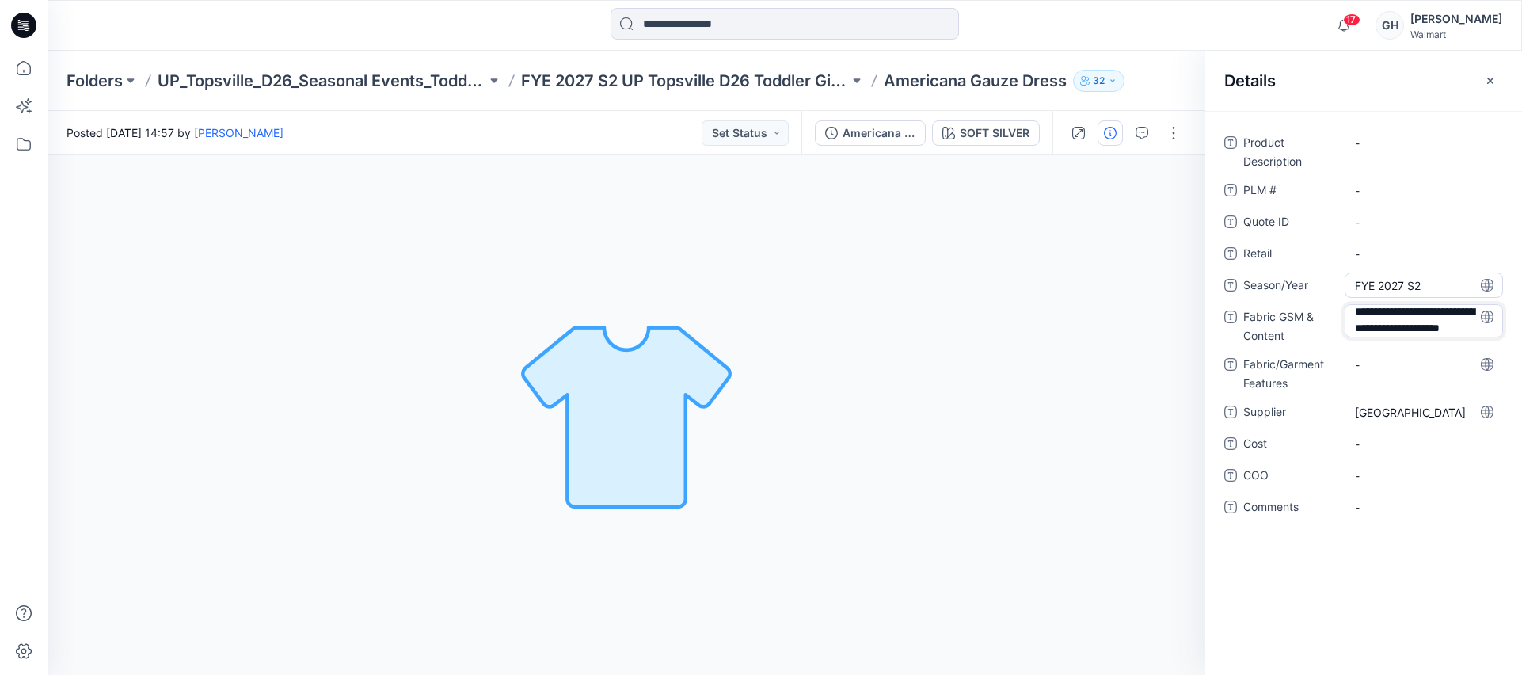
type textarea "**********"
click at [1384, 366] on Features "-" at bounding box center [1424, 364] width 138 height 17
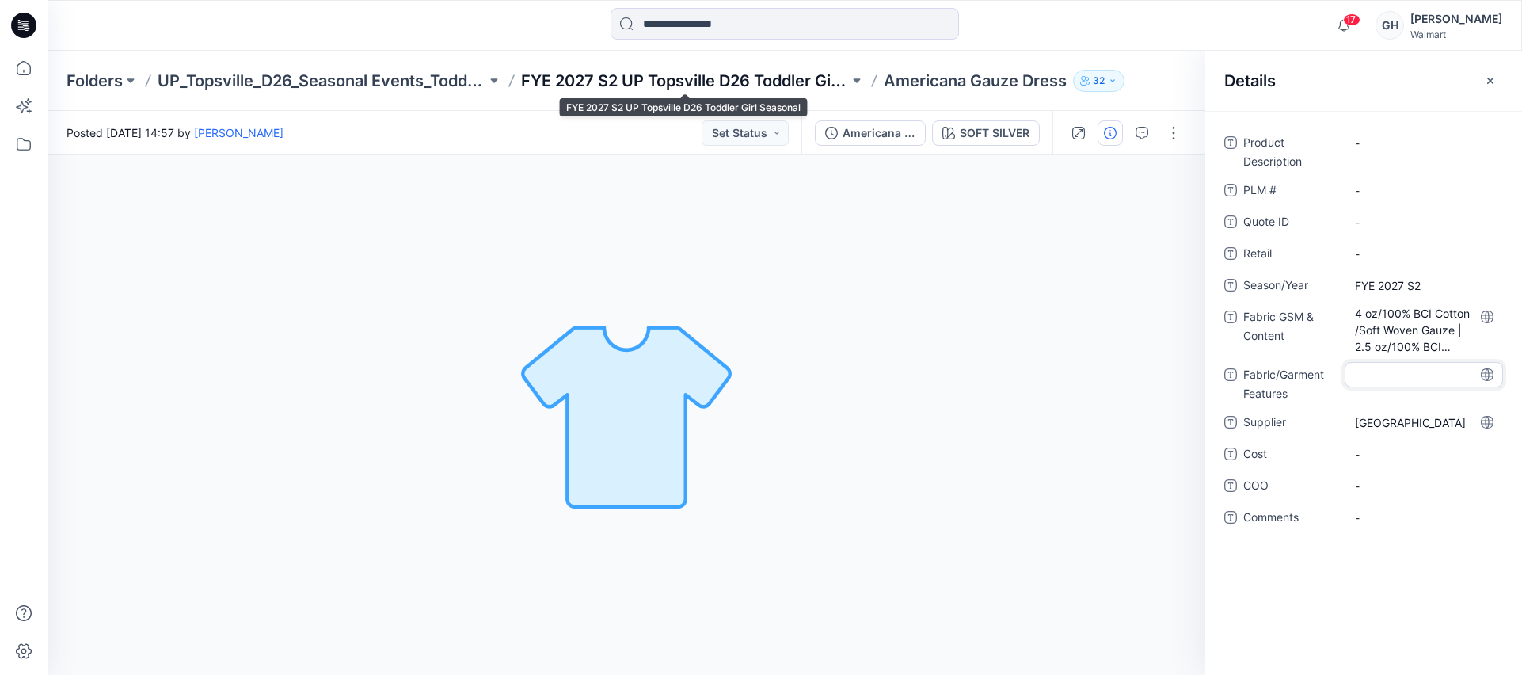
click at [833, 81] on p "FYE 2027 S2 UP Topsville D26 Toddler Girl Seasonal" at bounding box center [685, 81] width 329 height 22
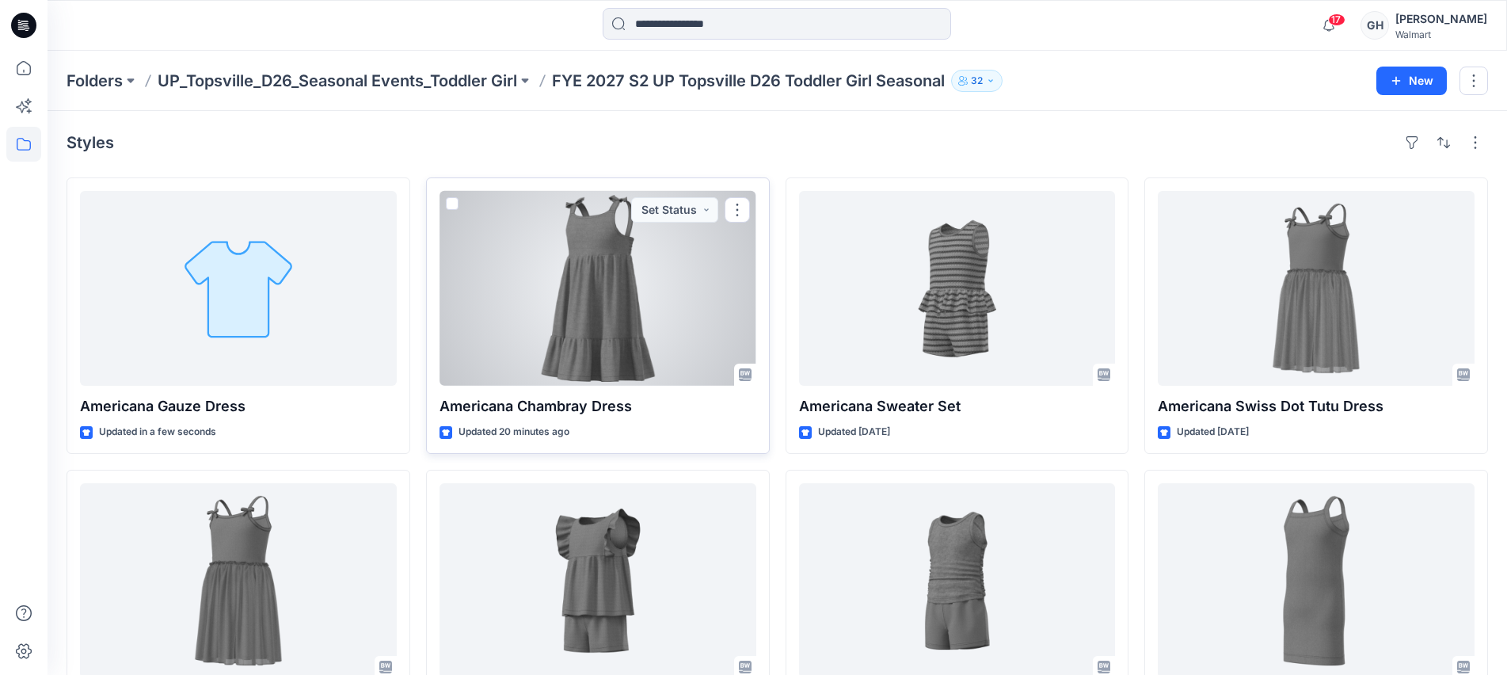
scroll to position [99, 0]
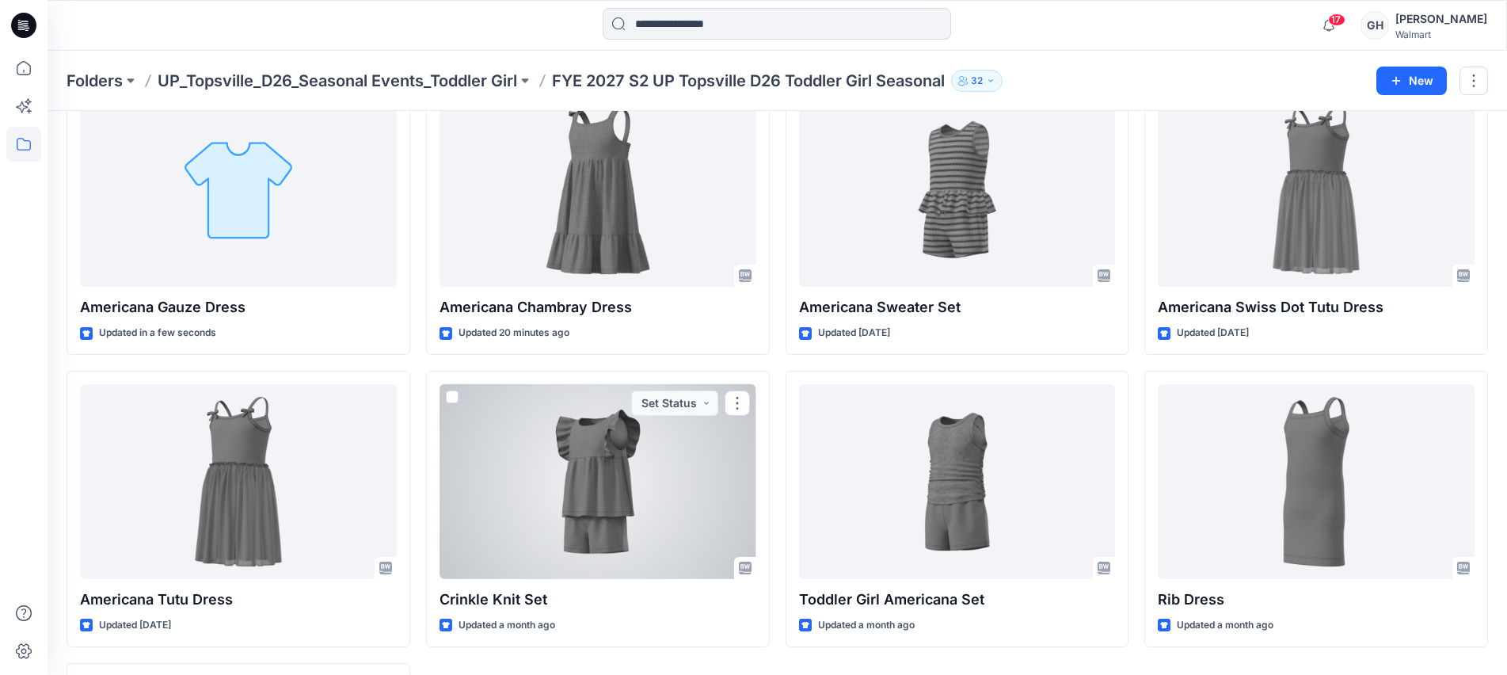
drag, startPoint x: 662, startPoint y: 529, endPoint x: 771, endPoint y: 523, distance: 109.4
click at [662, 529] on div at bounding box center [597, 481] width 317 height 195
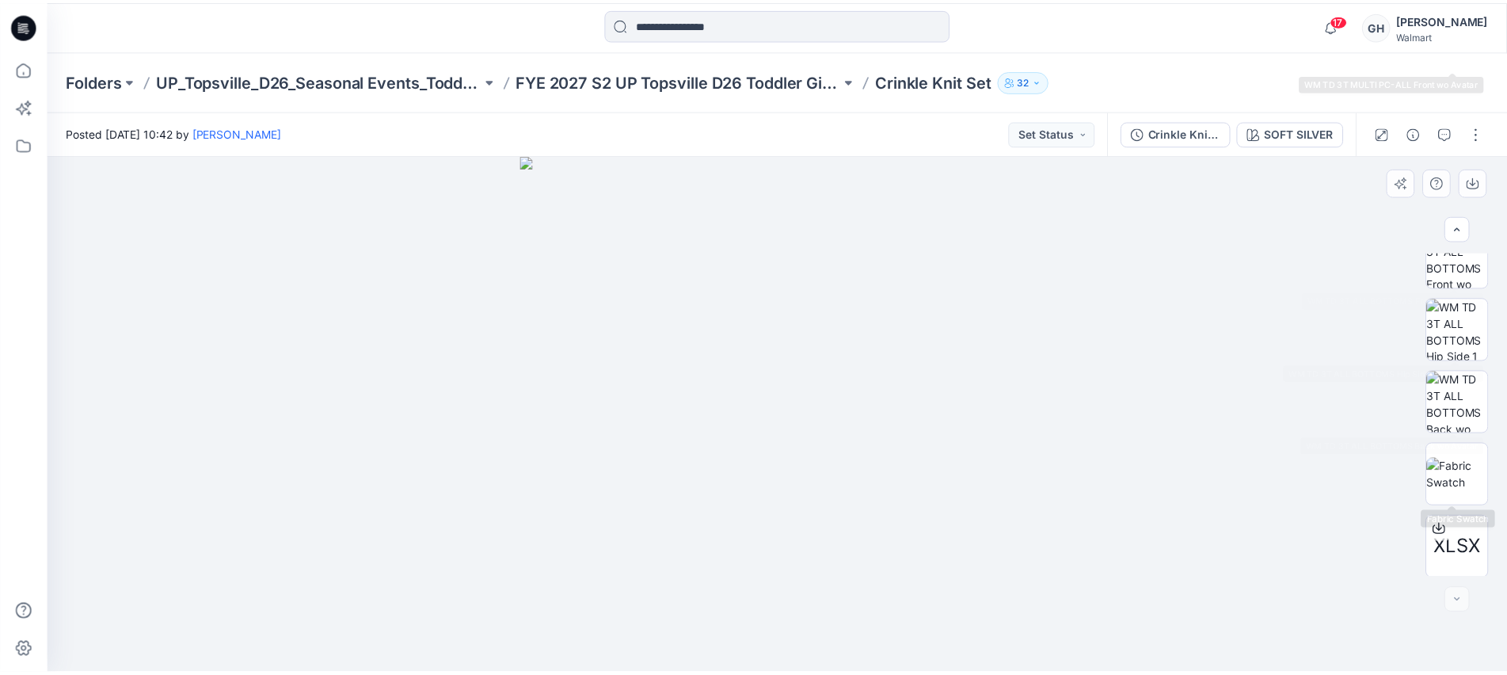
scroll to position [393, 0]
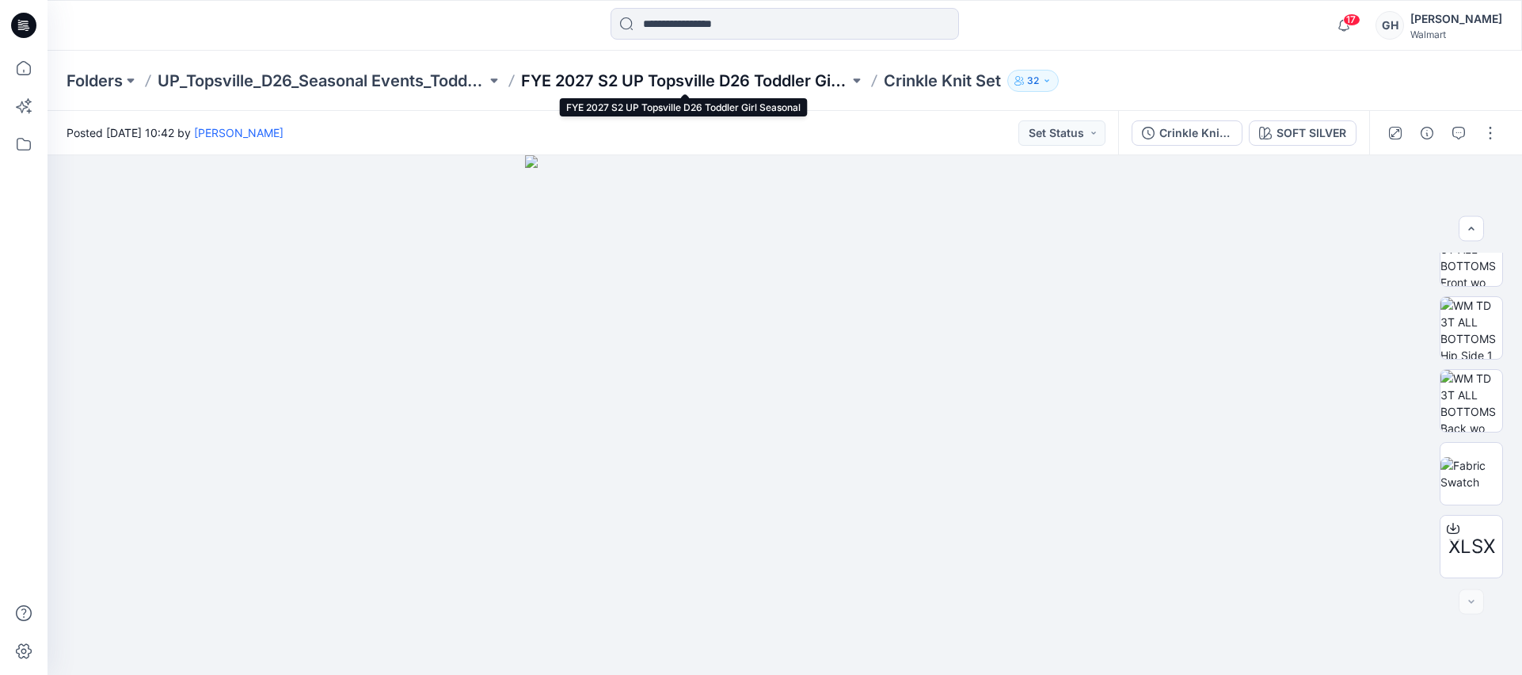
click at [610, 70] on p "FYE 2027 S2 UP Topsville D26 Toddler Girl Seasonal" at bounding box center [685, 81] width 329 height 22
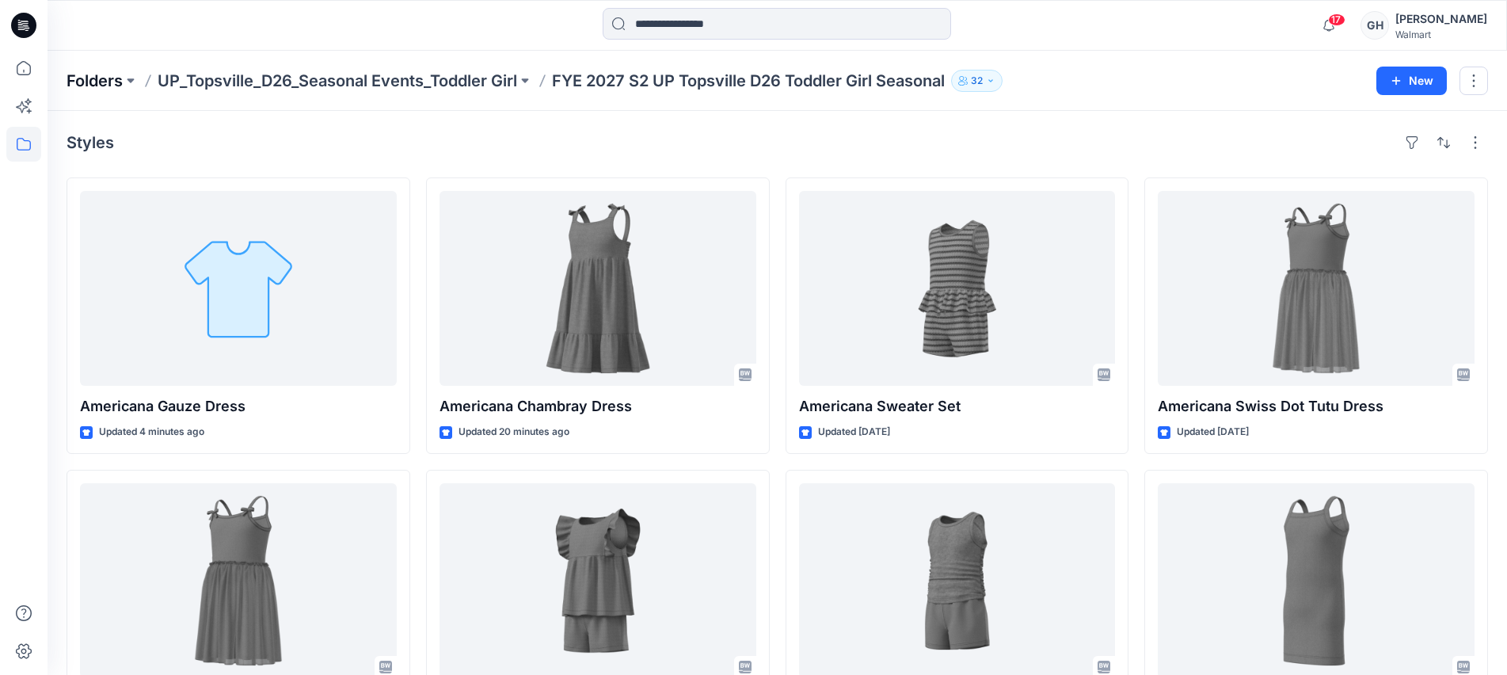
click at [123, 82] on p "Folders" at bounding box center [95, 81] width 56 height 22
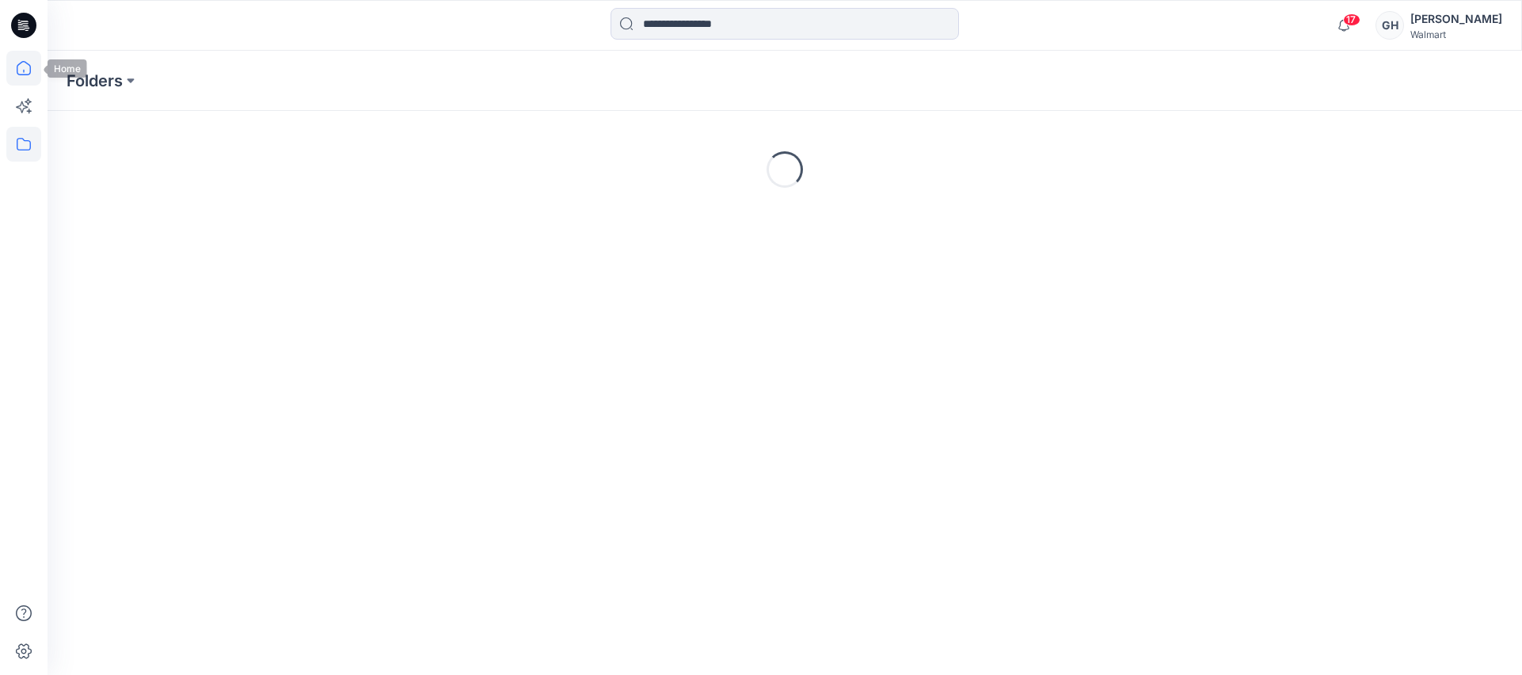
click at [34, 60] on icon at bounding box center [23, 68] width 35 height 35
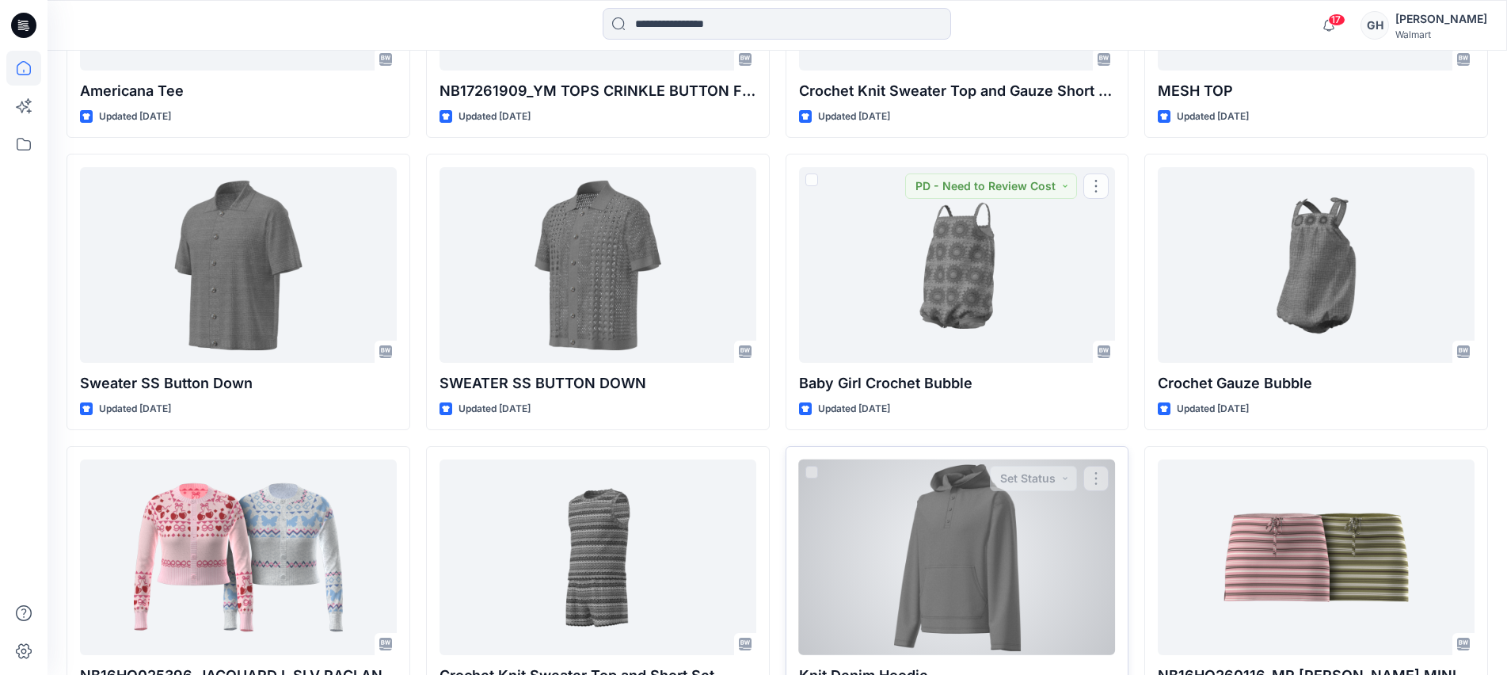
scroll to position [1303, 0]
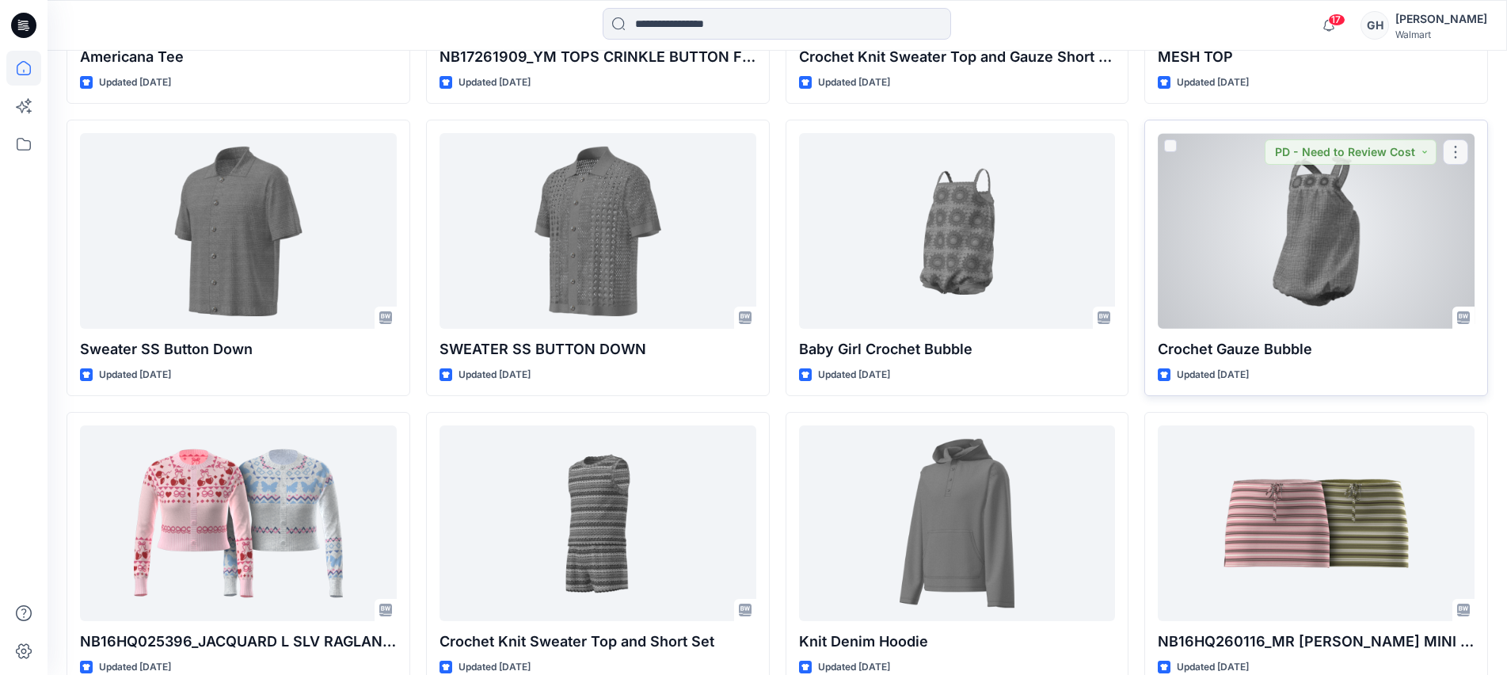
click at [1295, 264] on div at bounding box center [1315, 230] width 317 height 195
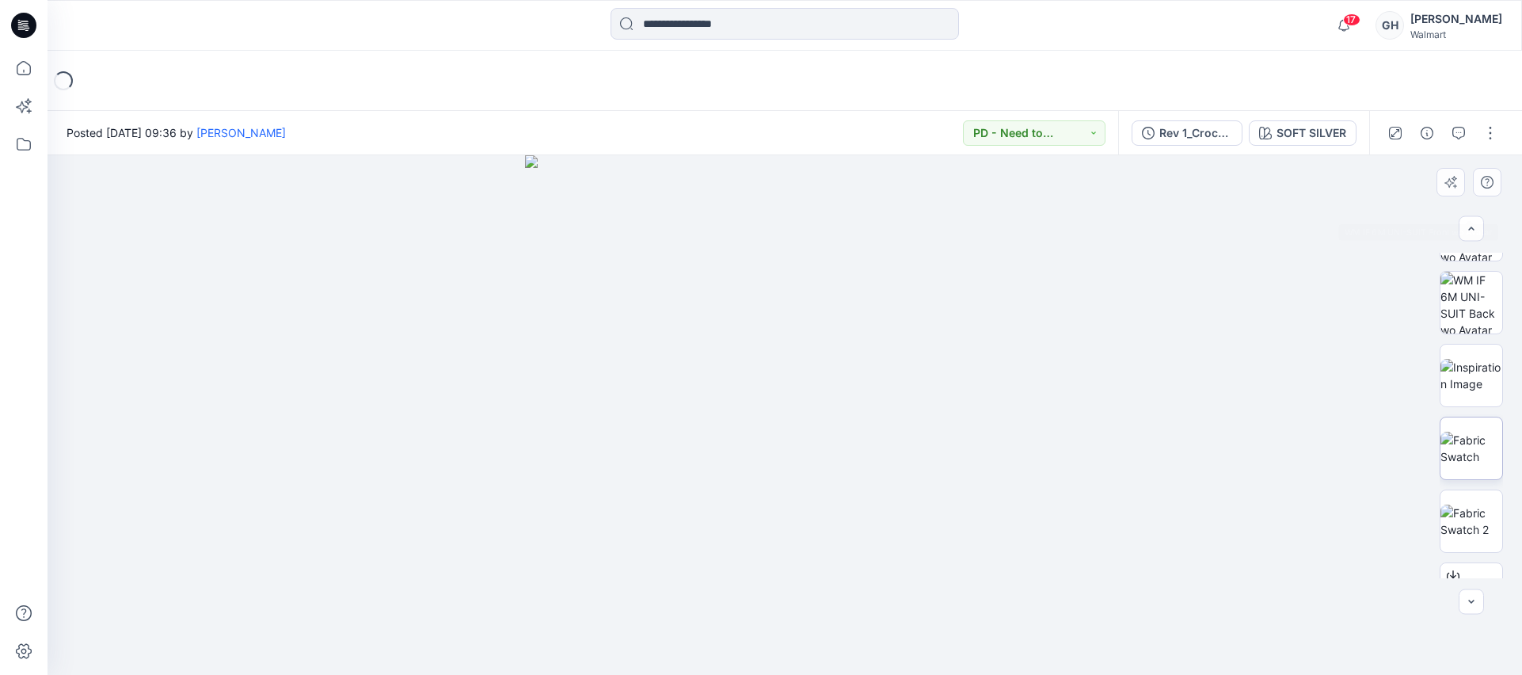
scroll to position [248, 0]
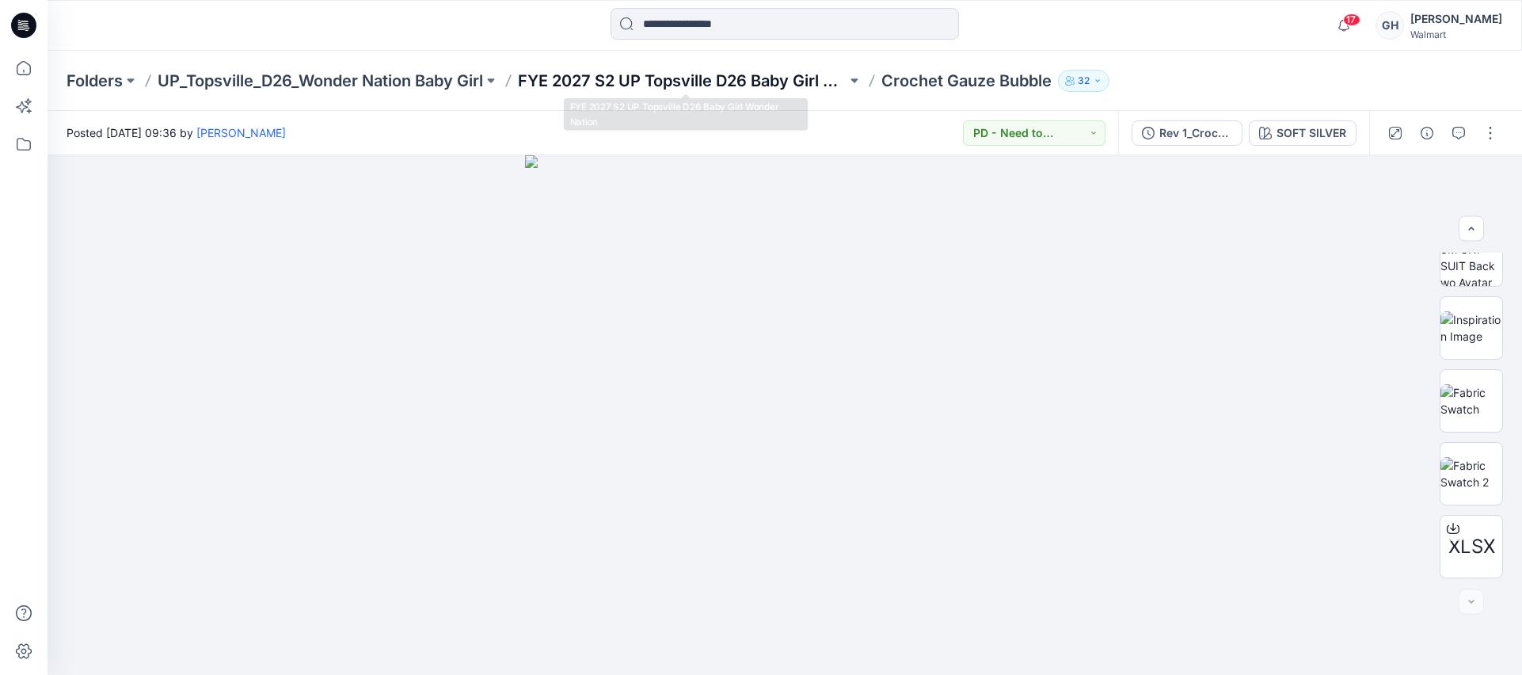
click at [656, 82] on p "FYE 2027 S2 UP Topsville D26 Baby Girl Wonder Nation" at bounding box center [682, 81] width 329 height 22
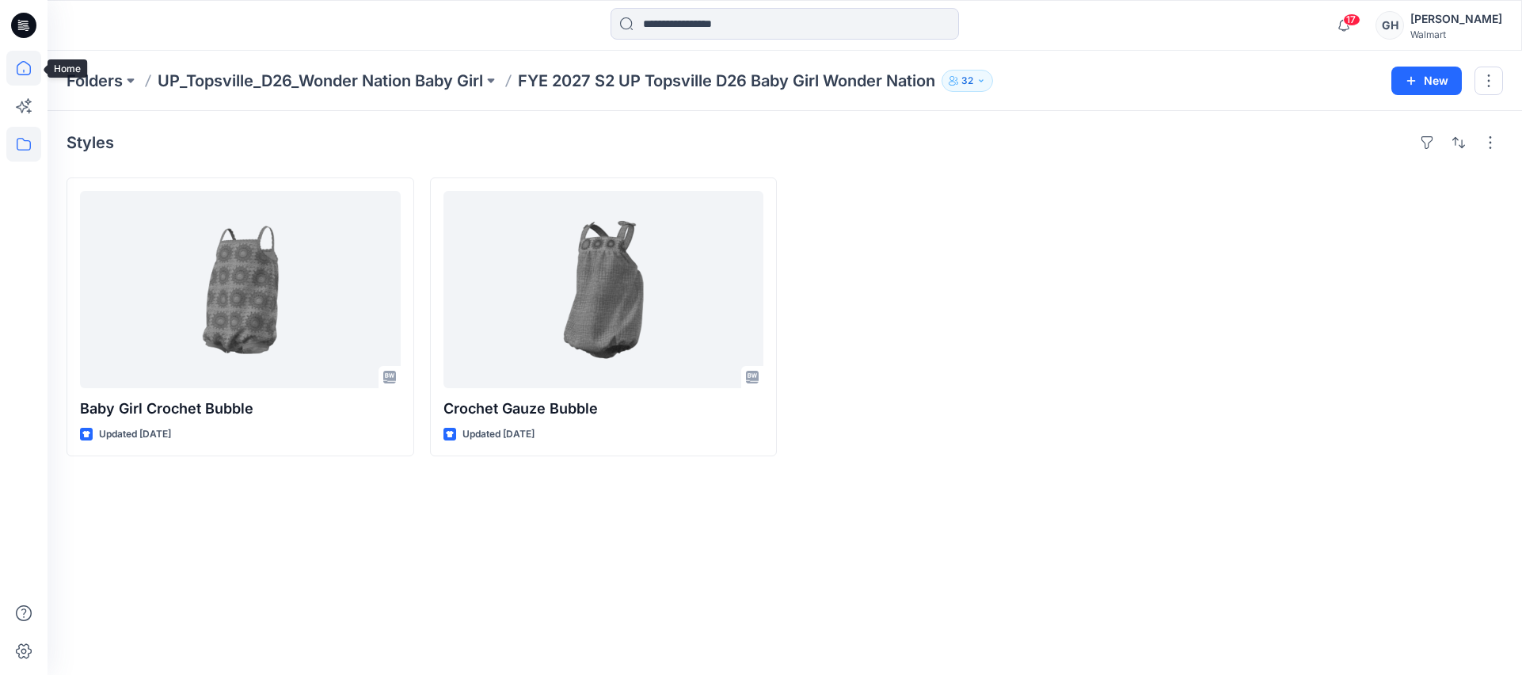
click at [28, 67] on icon at bounding box center [23, 68] width 35 height 35
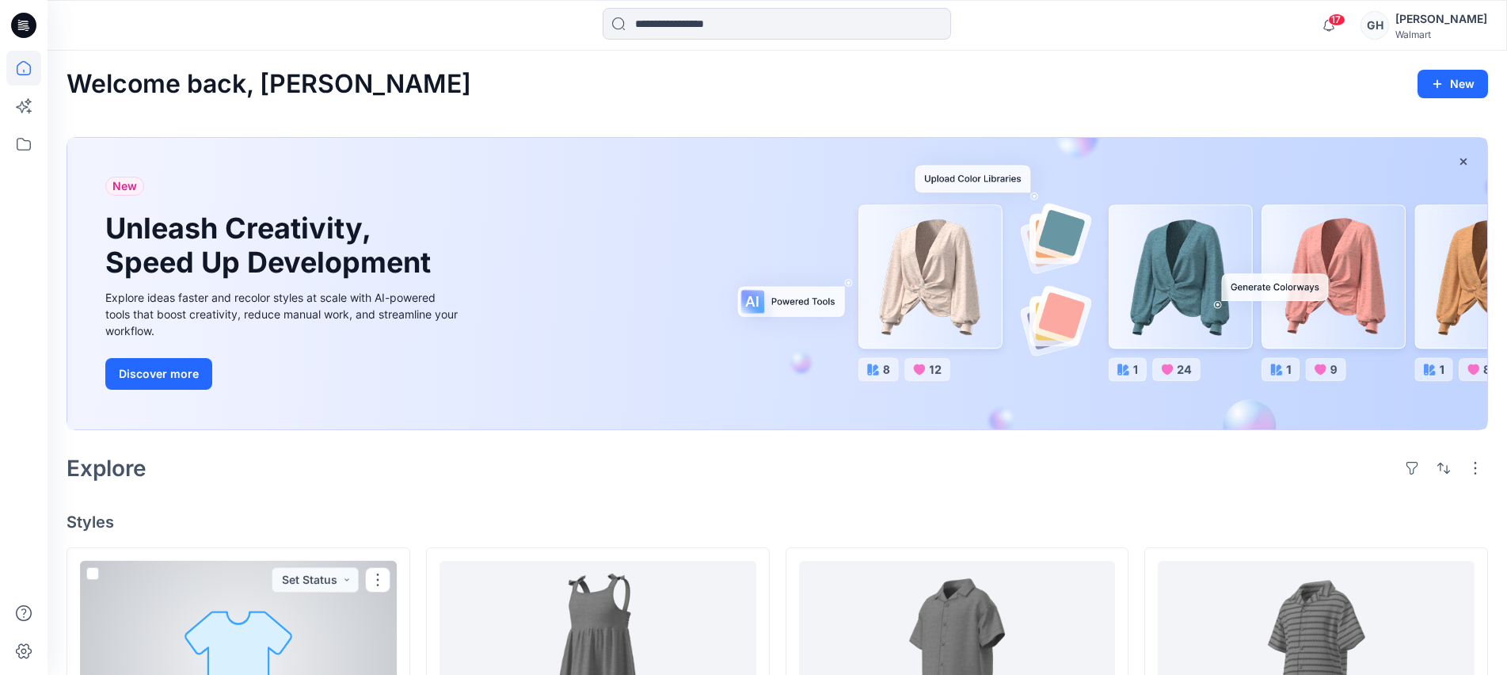
click at [252, 636] on div at bounding box center [238, 658] width 317 height 195
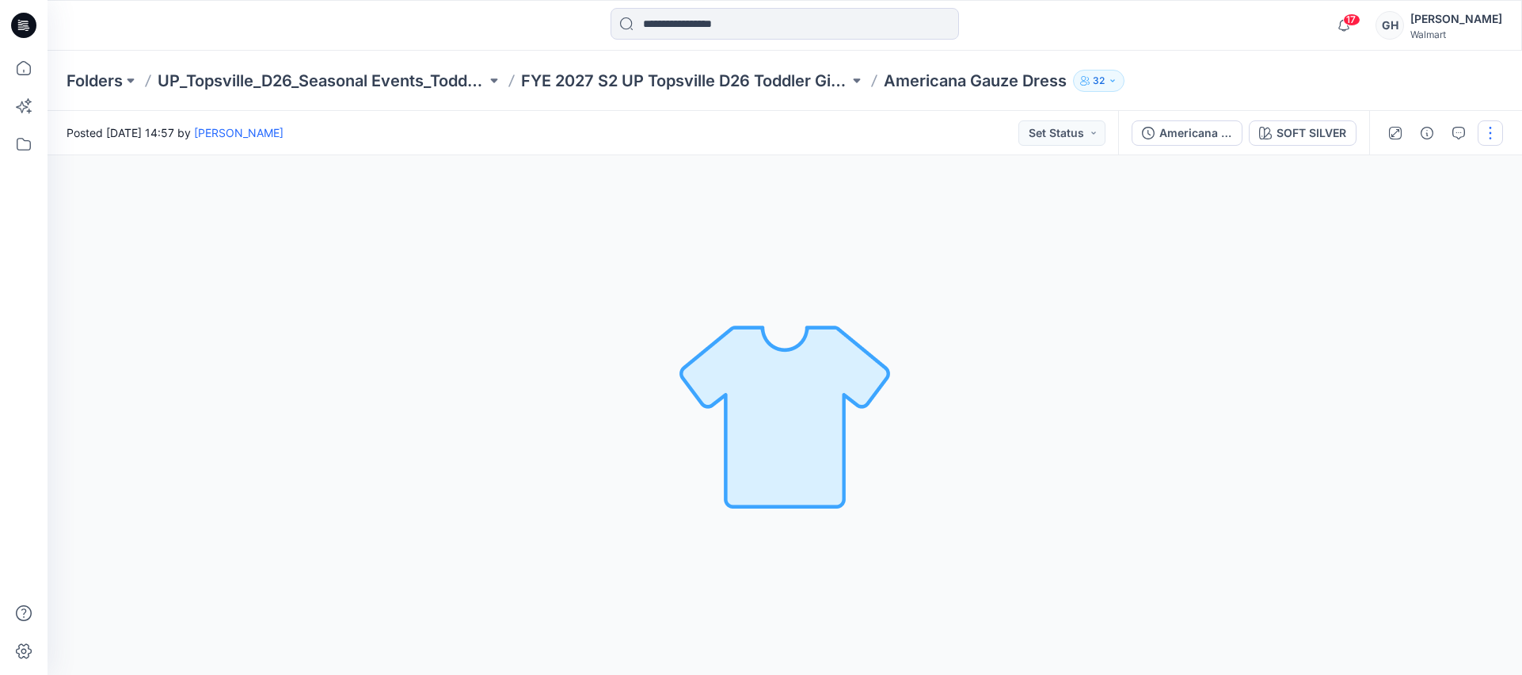
click at [1492, 127] on button "button" at bounding box center [1489, 132] width 25 height 25
click at [1396, 215] on p "Edit" at bounding box center [1389, 214] width 20 height 17
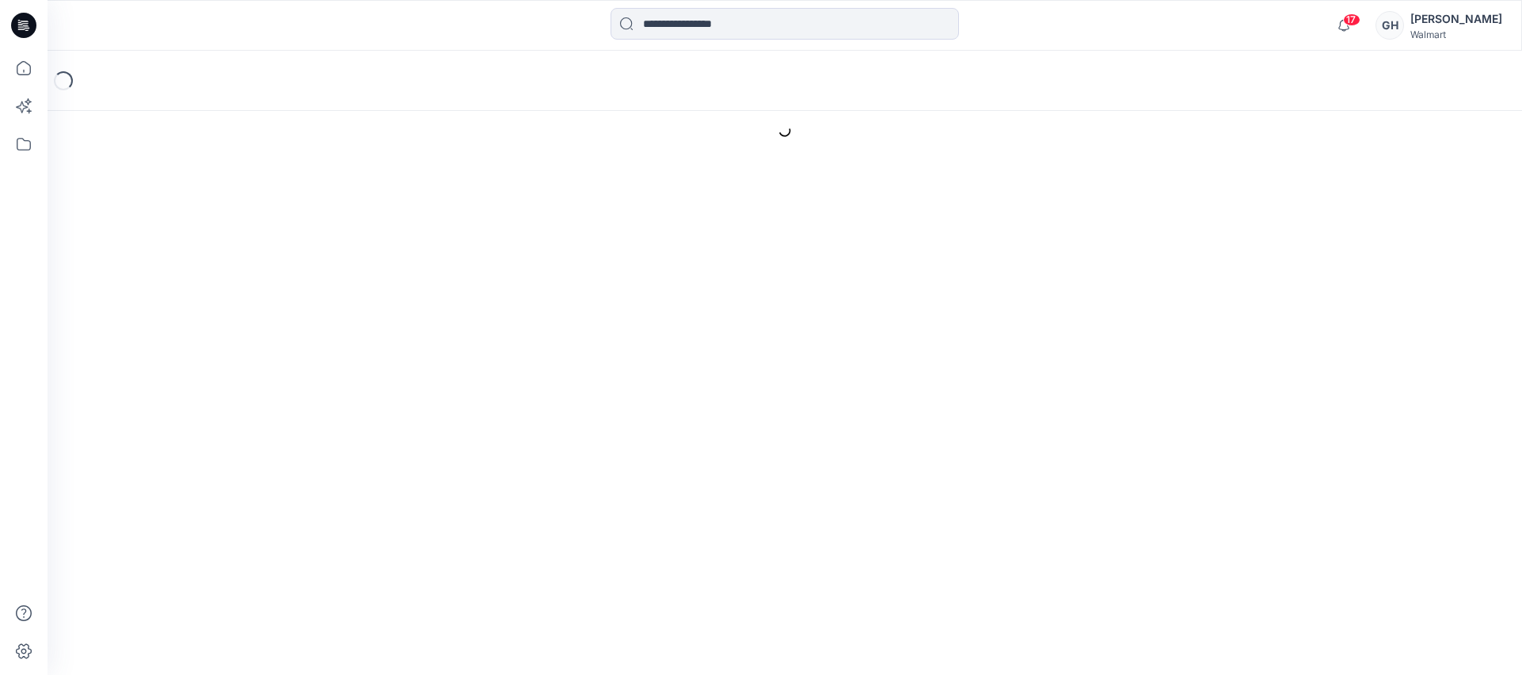
type input "**********"
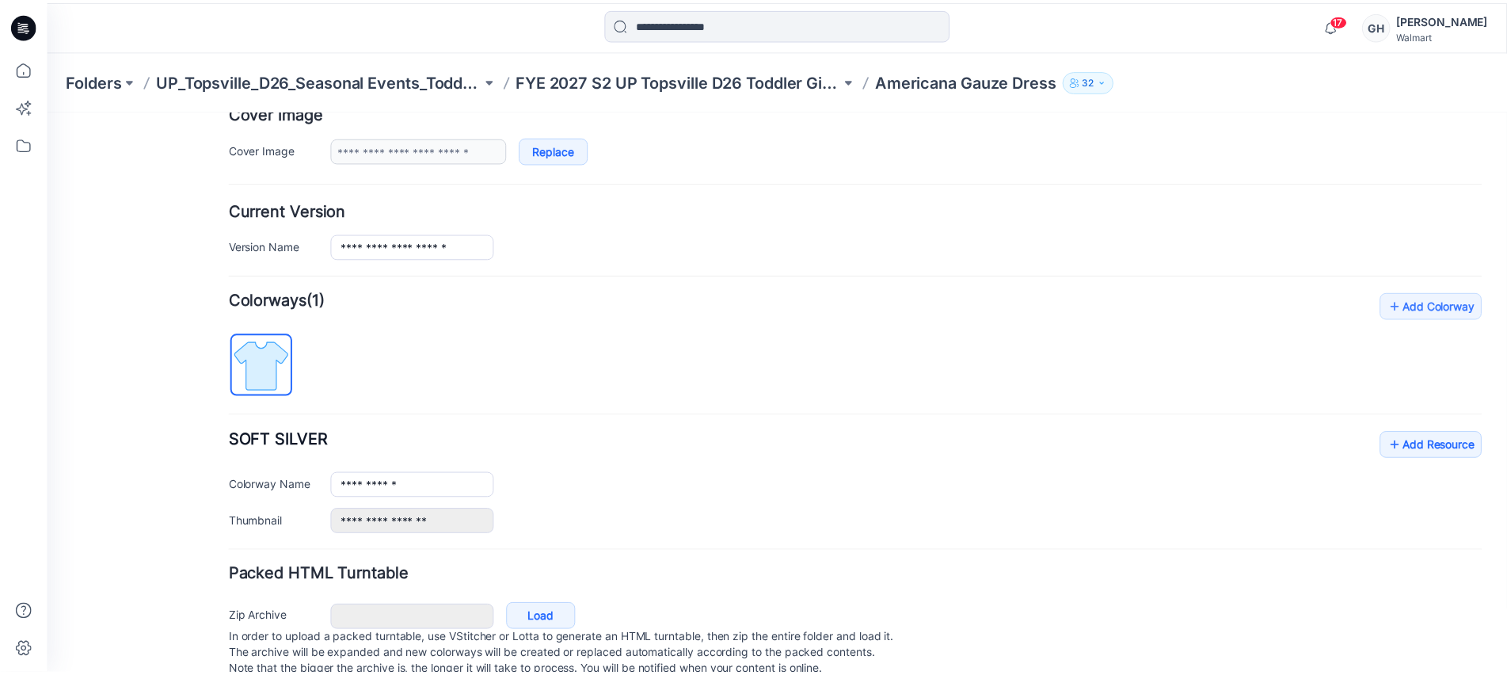
scroll to position [355, 0]
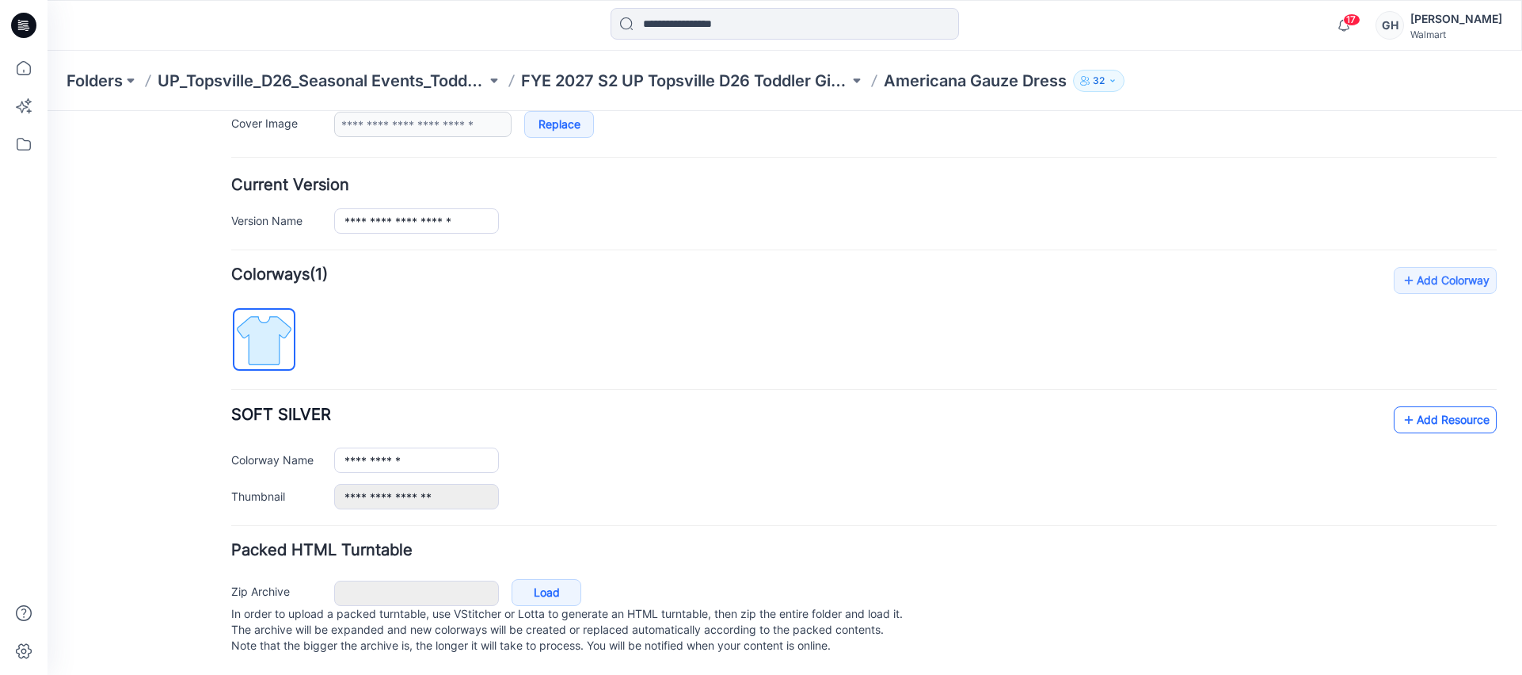
click at [1400, 410] on icon at bounding box center [1408, 419] width 16 height 25
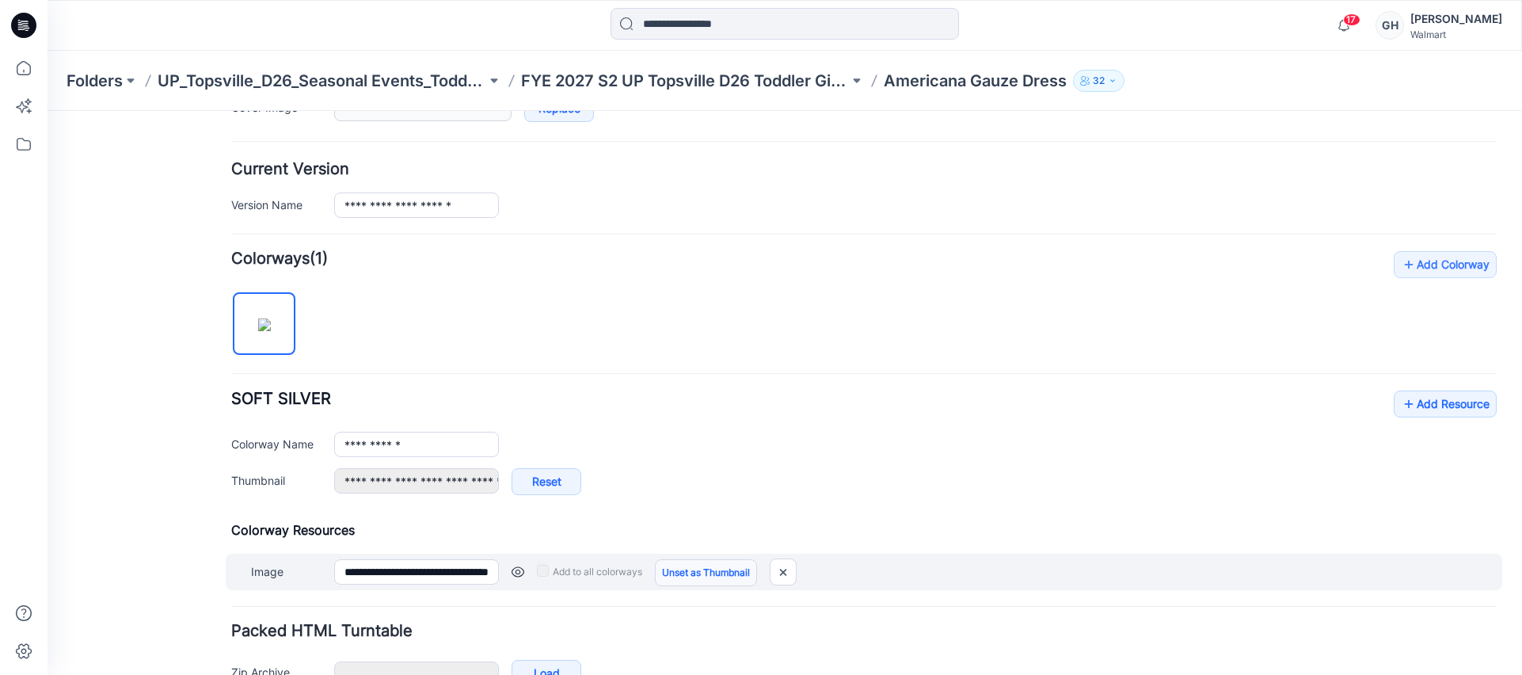
click at [675, 580] on link "Unset as Thumbnail" at bounding box center [706, 572] width 102 height 27
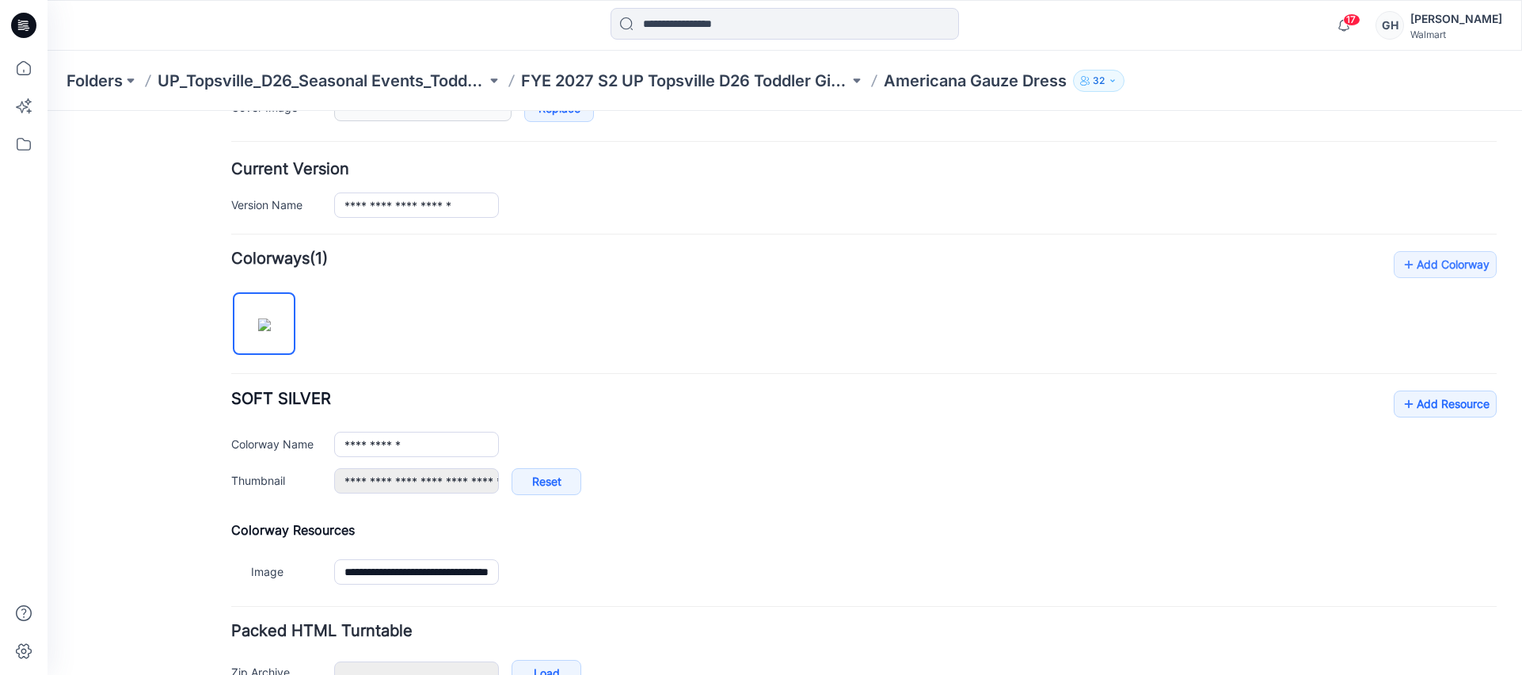
type input "**********"
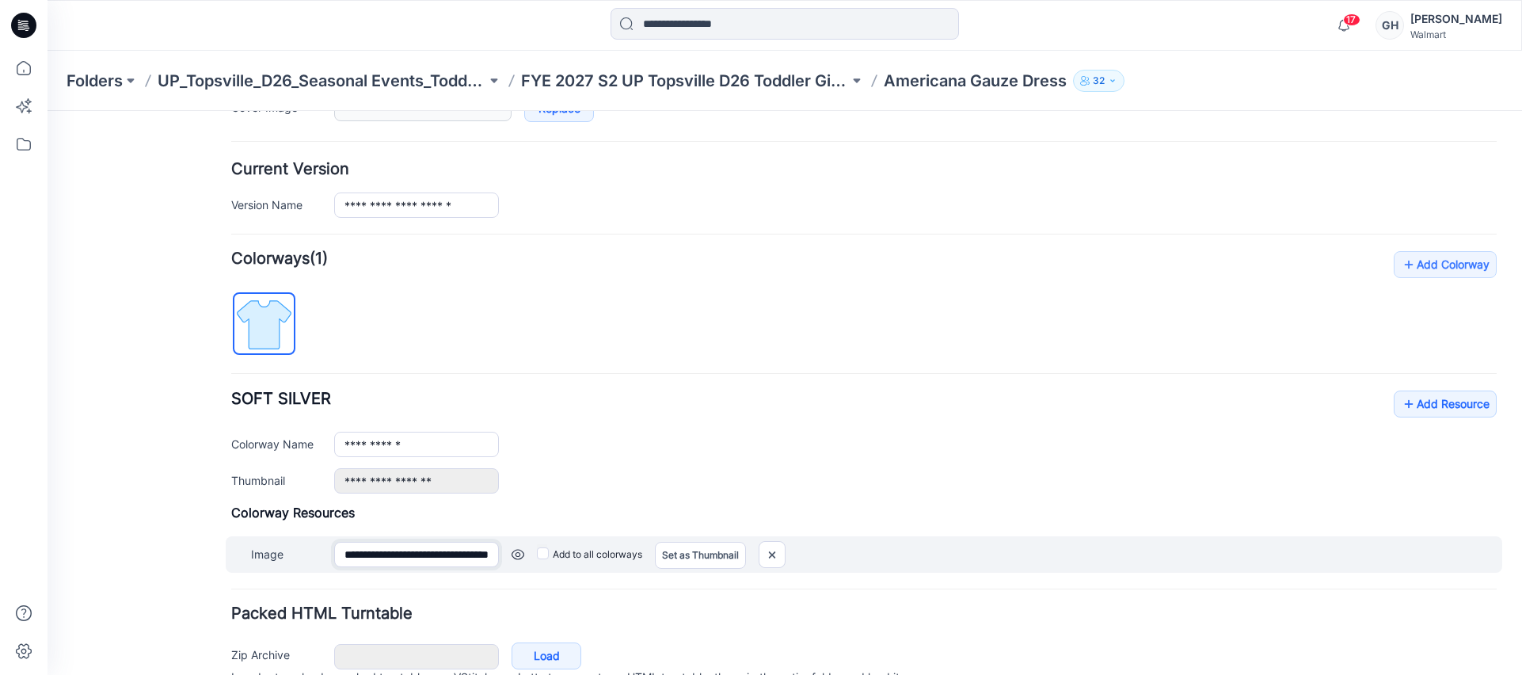
click at [393, 563] on input "**********" at bounding box center [416, 554] width 165 height 25
click at [393, 562] on input "**********" at bounding box center [416, 554] width 165 height 25
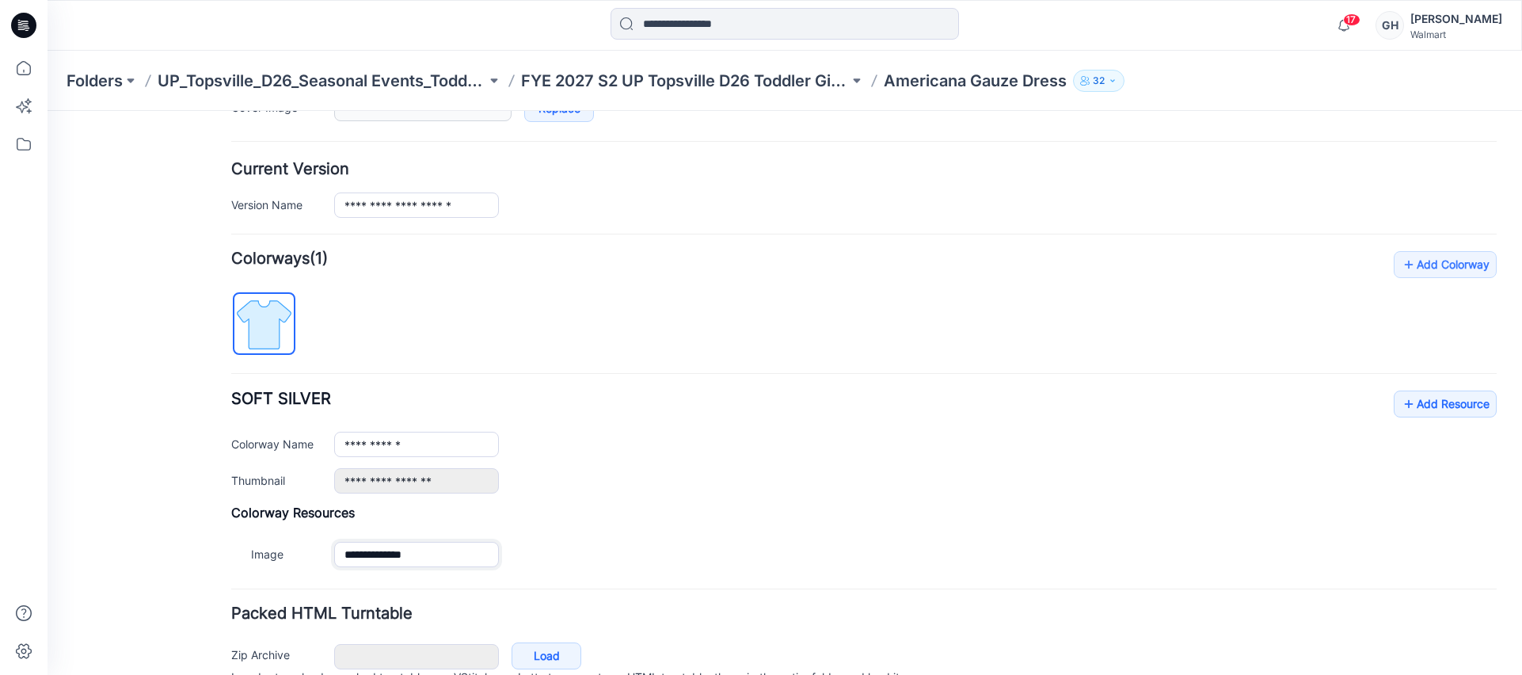
type input "**********"
click at [542, 620] on h4 "Packed HTML Turntable" at bounding box center [863, 613] width 1265 height 15
click at [1457, 406] on link "Add Resource" at bounding box center [1444, 403] width 103 height 27
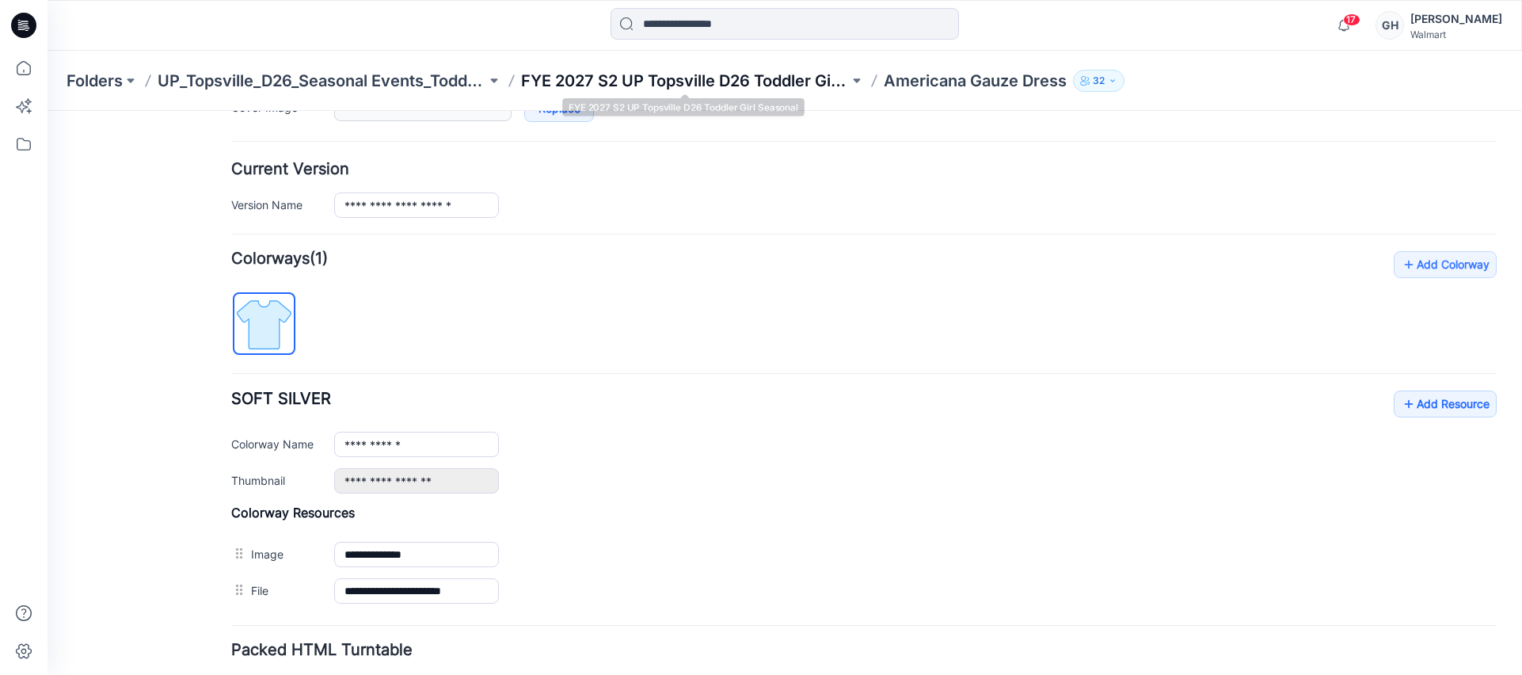
click at [733, 82] on p "FYE 2027 S2 UP Topsville D26 Toddler Girl Seasonal" at bounding box center [685, 81] width 329 height 22
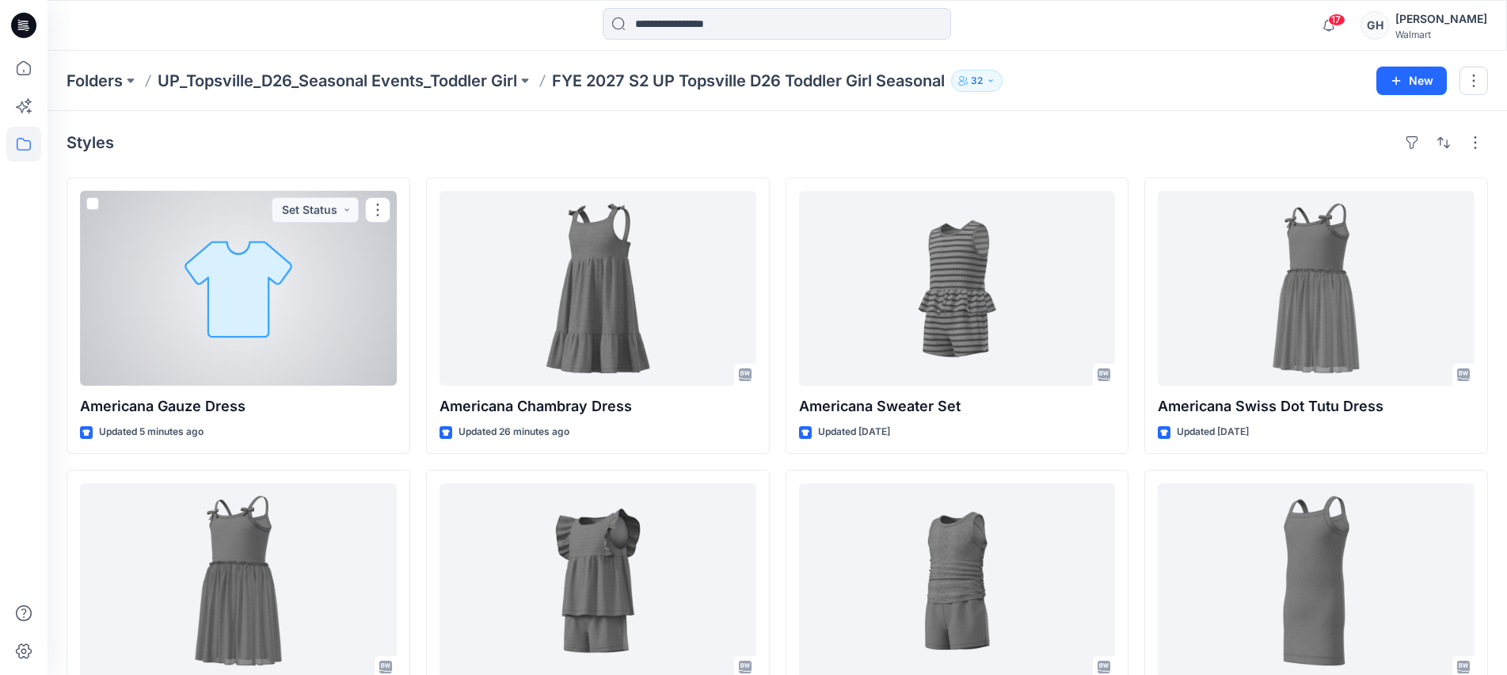
click at [278, 325] on div at bounding box center [238, 288] width 317 height 195
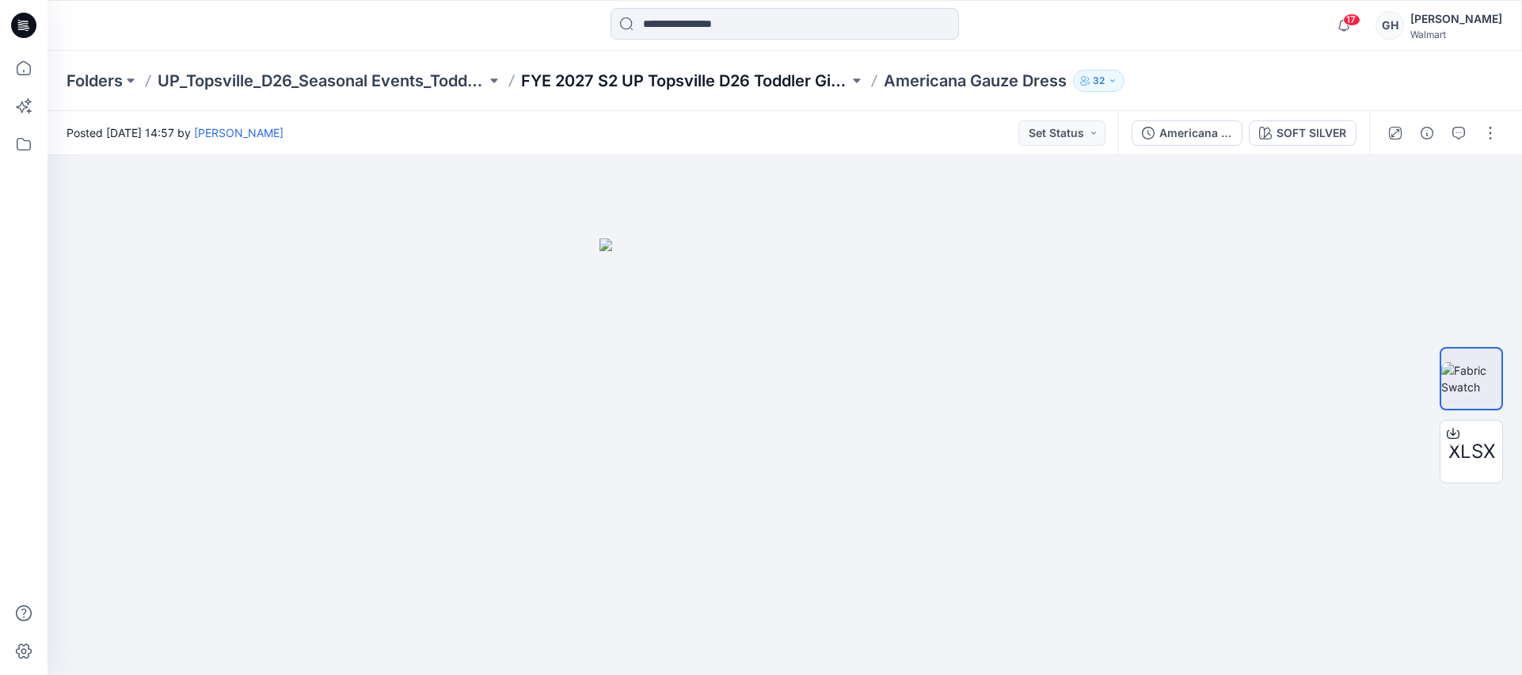
click at [694, 89] on p "FYE 2027 S2 UP Topsville D26 Toddler Girl Seasonal" at bounding box center [685, 81] width 329 height 22
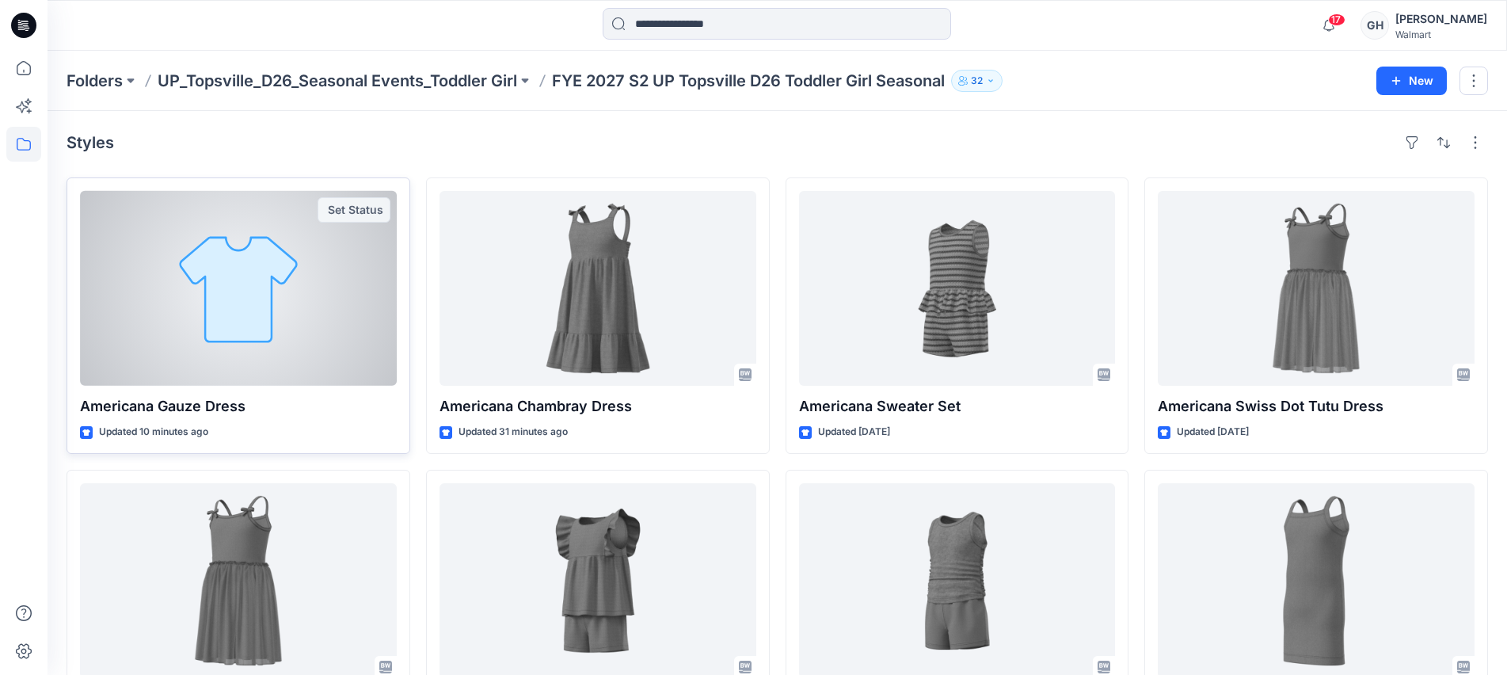
click at [204, 312] on div at bounding box center [238, 288] width 317 height 195
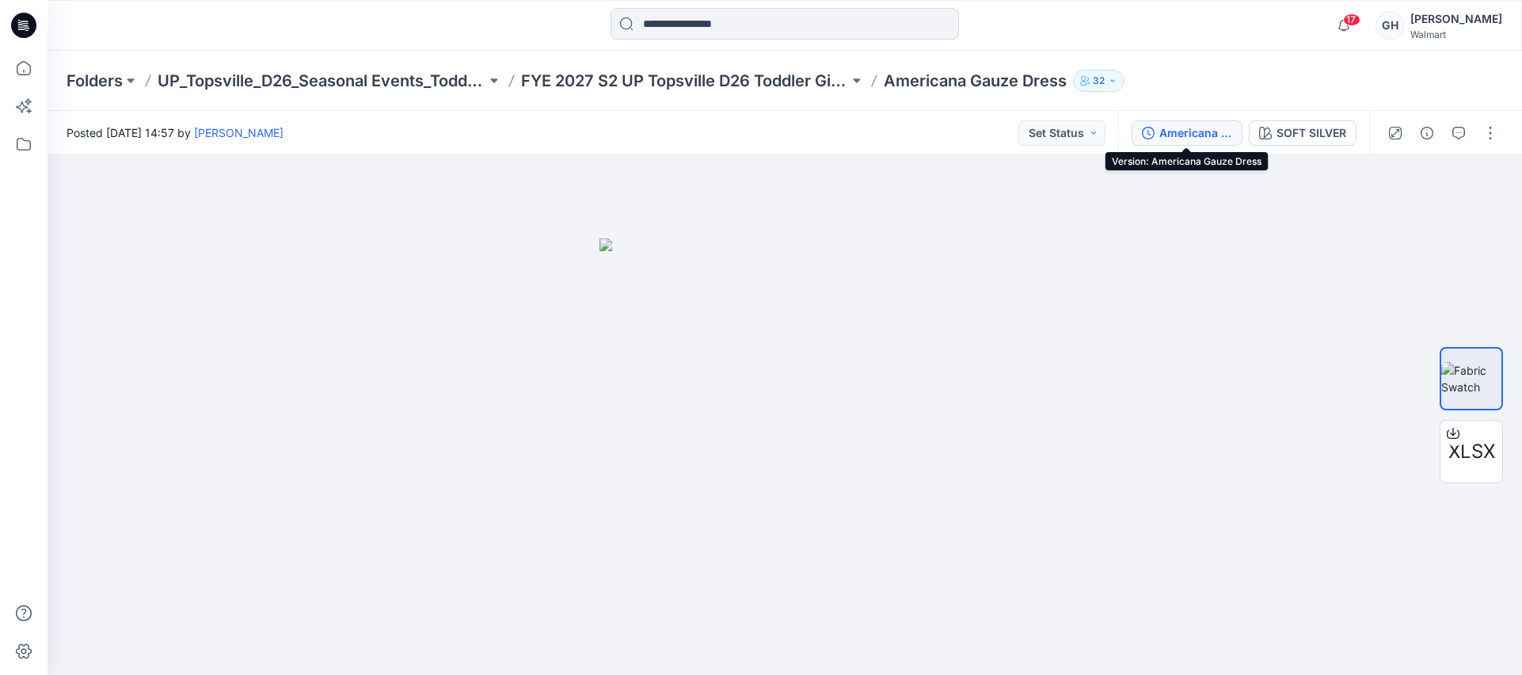
click at [1214, 125] on div "Americana Gauze Dress" at bounding box center [1195, 132] width 73 height 17
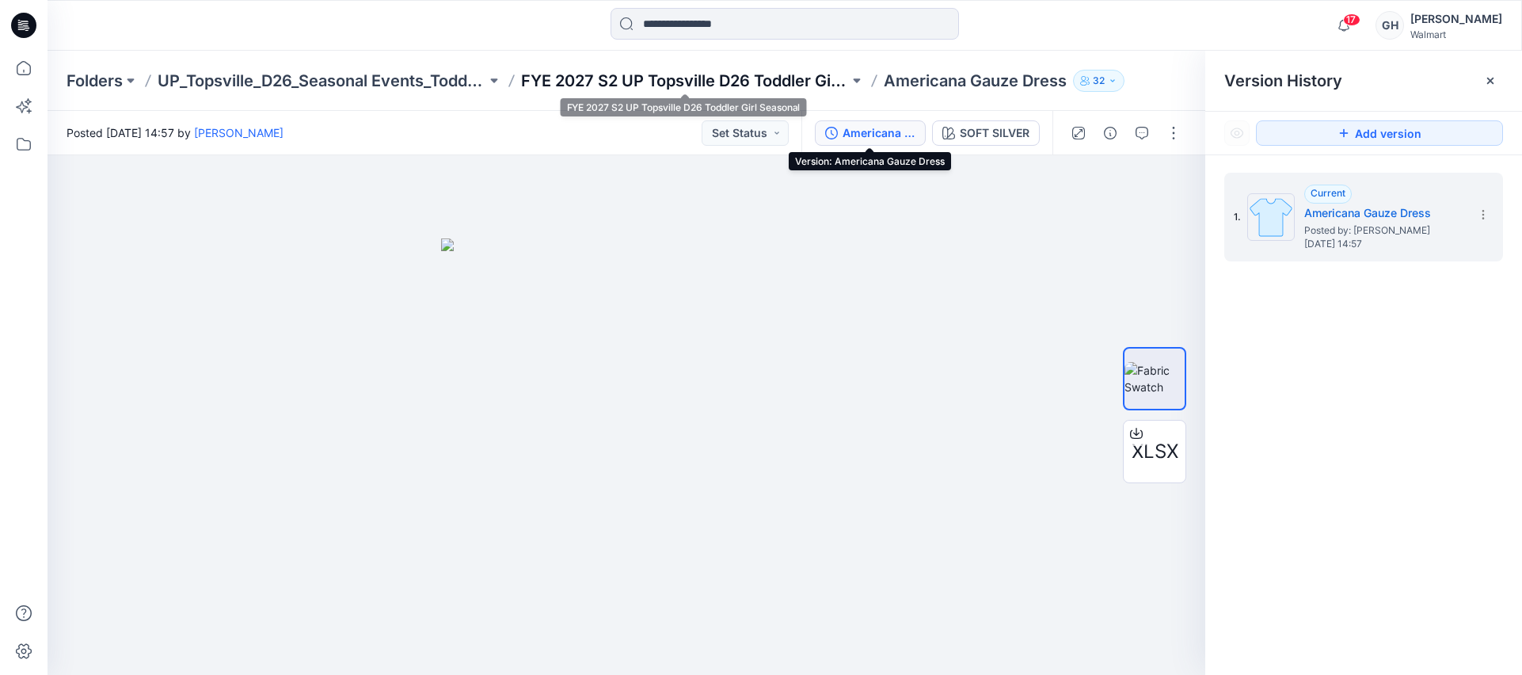
click at [608, 78] on p "FYE 2027 S2 UP Topsville D26 Toddler Girl Seasonal" at bounding box center [685, 81] width 329 height 22
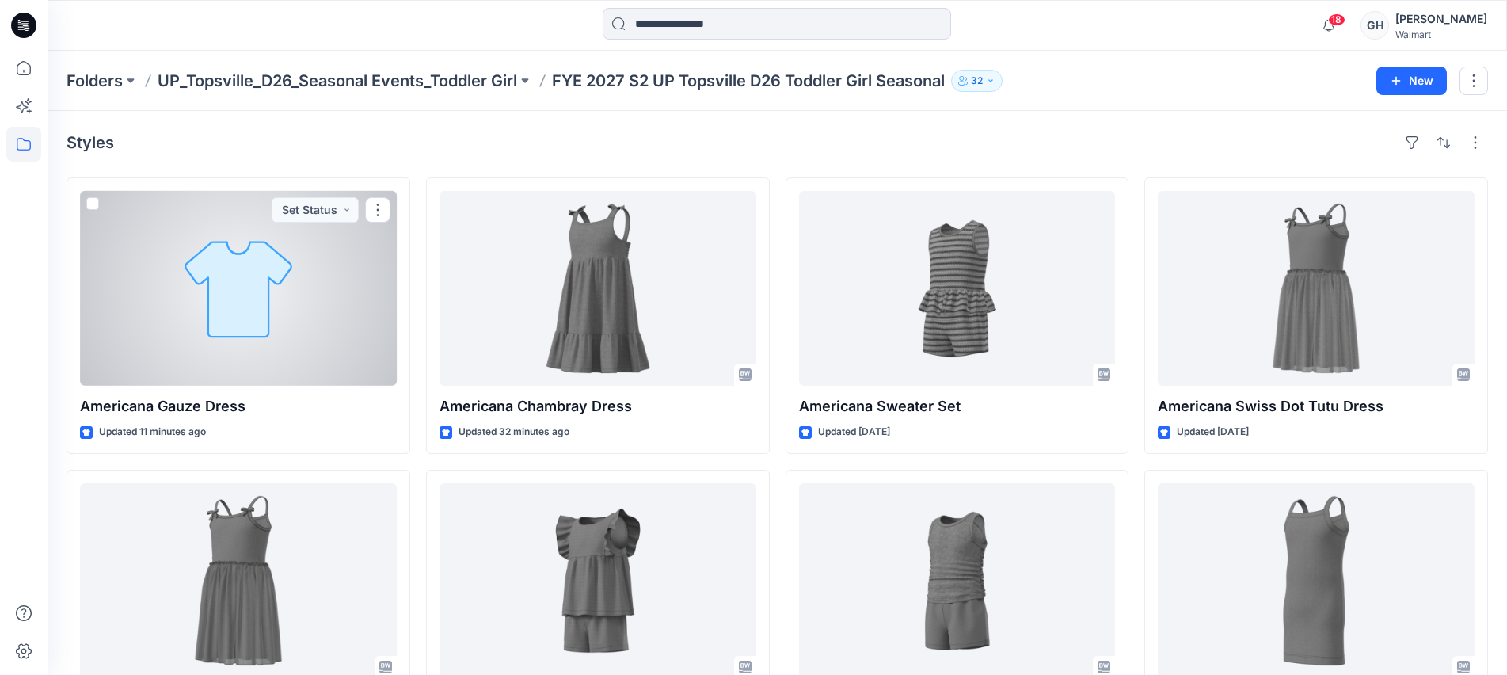
drag, startPoint x: 264, startPoint y: 320, endPoint x: 309, endPoint y: 234, distance: 97.4
click at [264, 320] on div at bounding box center [238, 288] width 317 height 195
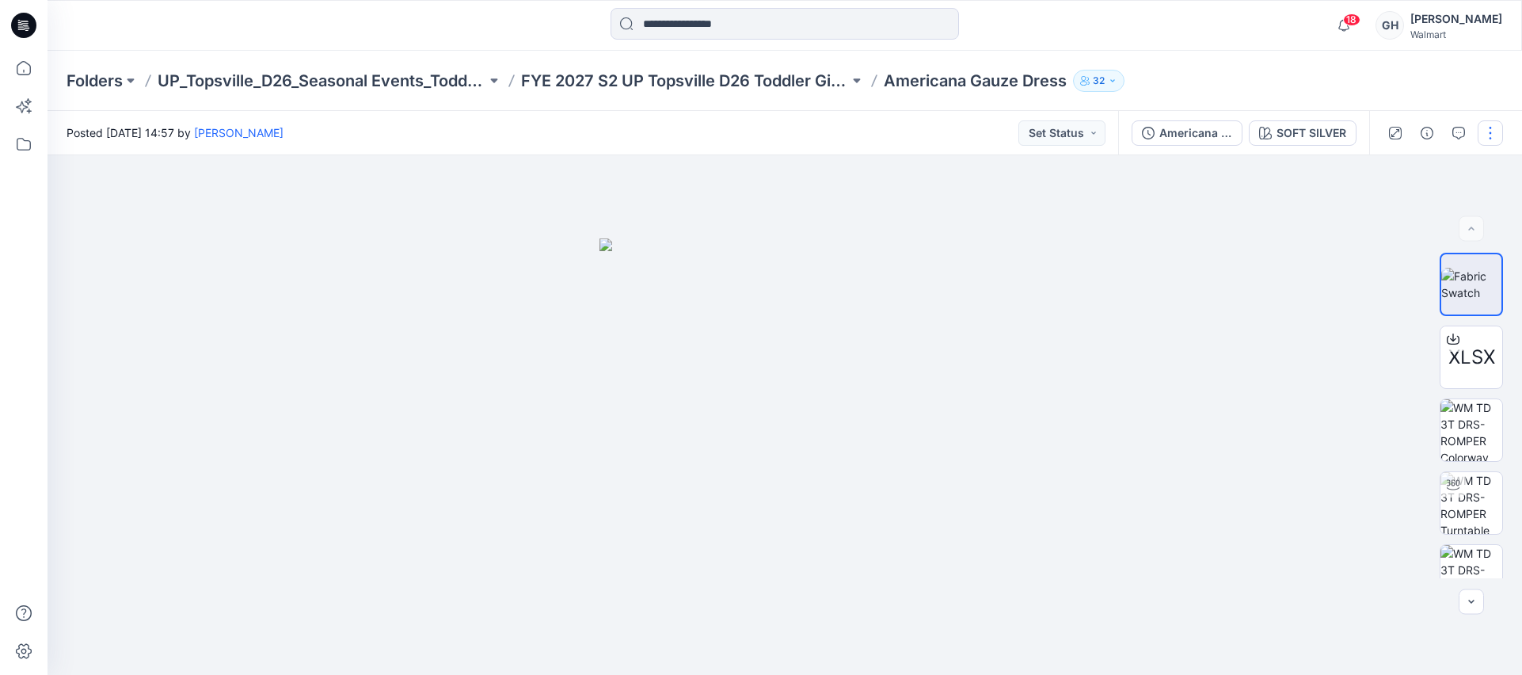
click at [1483, 134] on button "button" at bounding box center [1489, 132] width 25 height 25
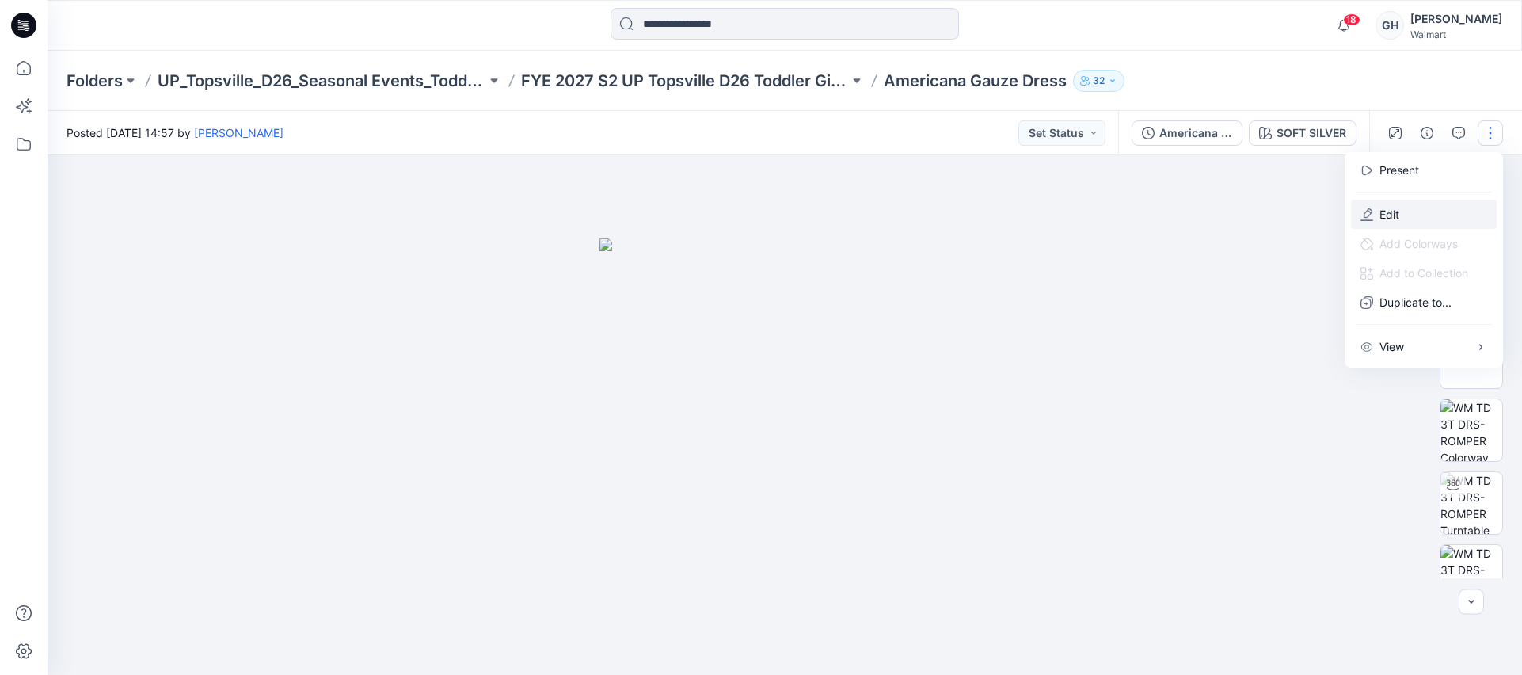
click at [1417, 218] on button "Edit" at bounding box center [1424, 214] width 146 height 29
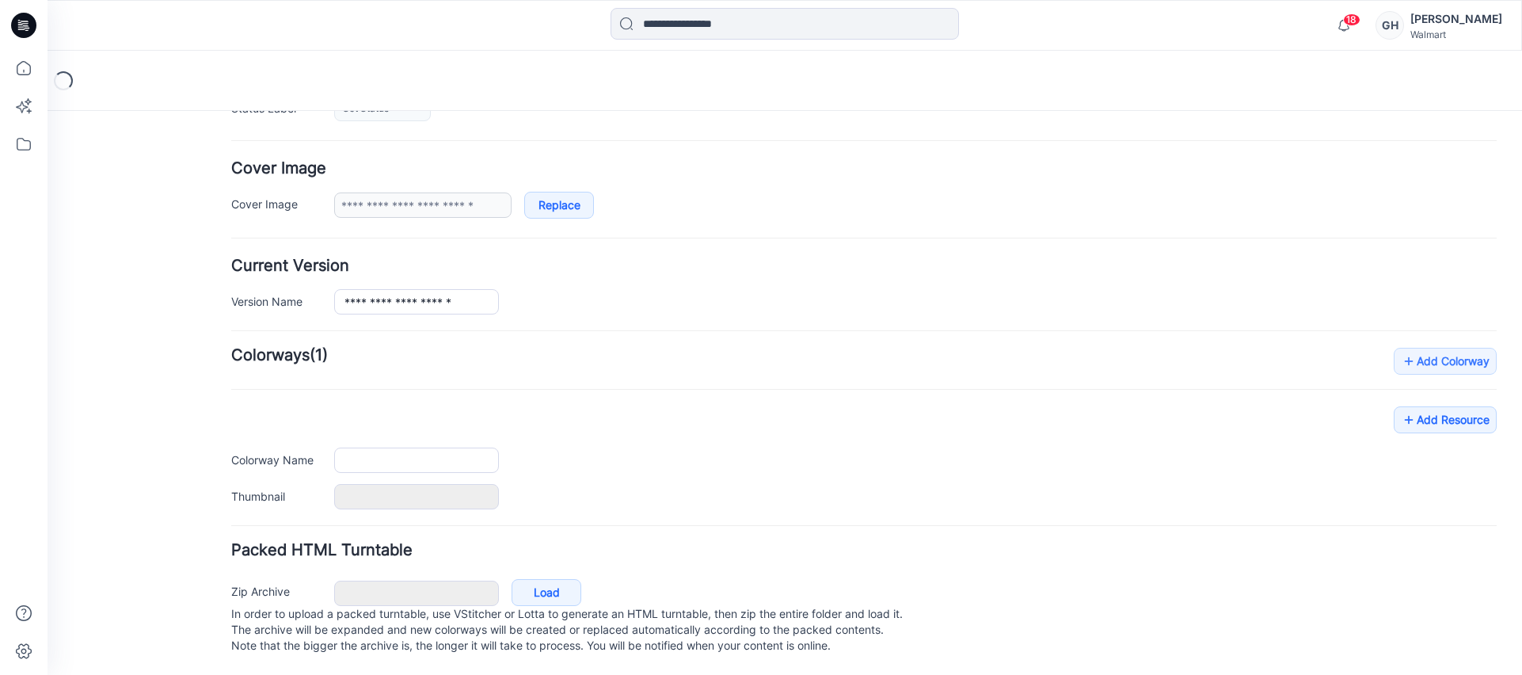
type input "**********"
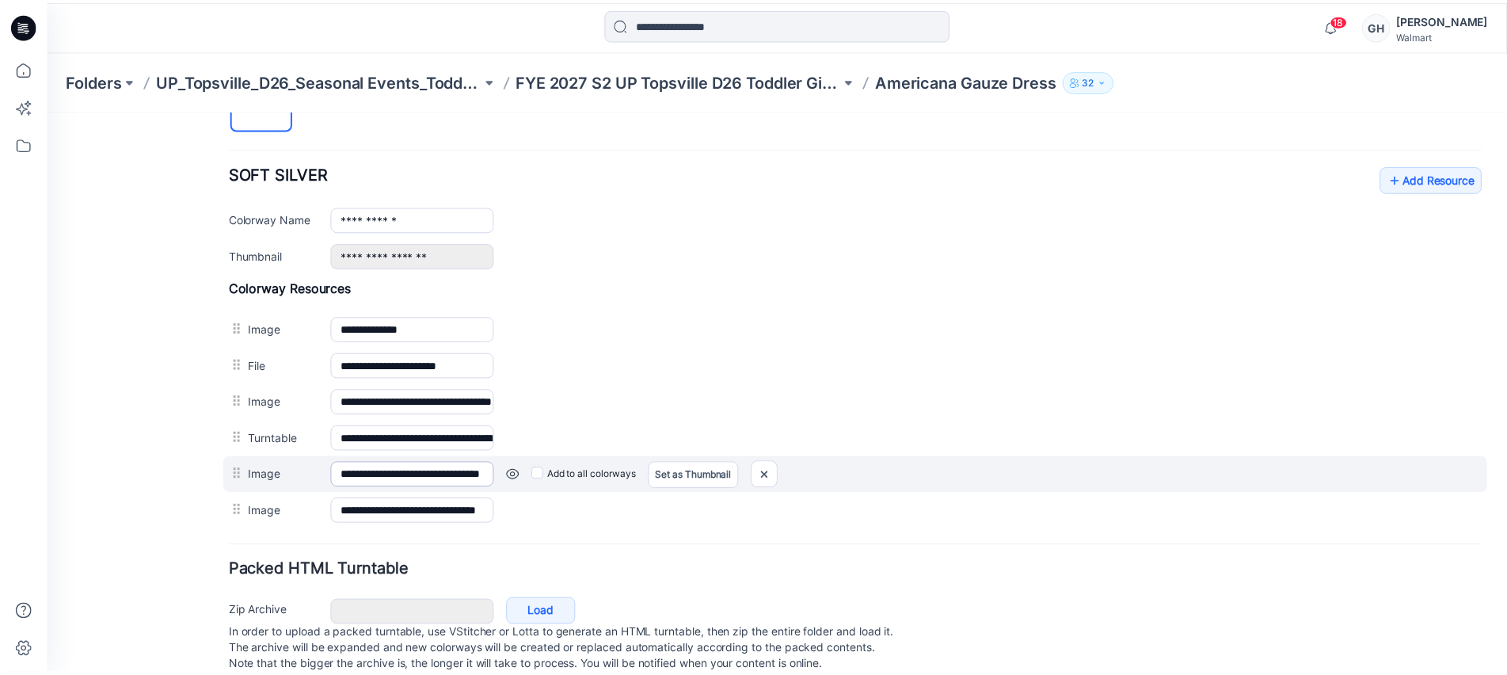
scroll to position [616, 0]
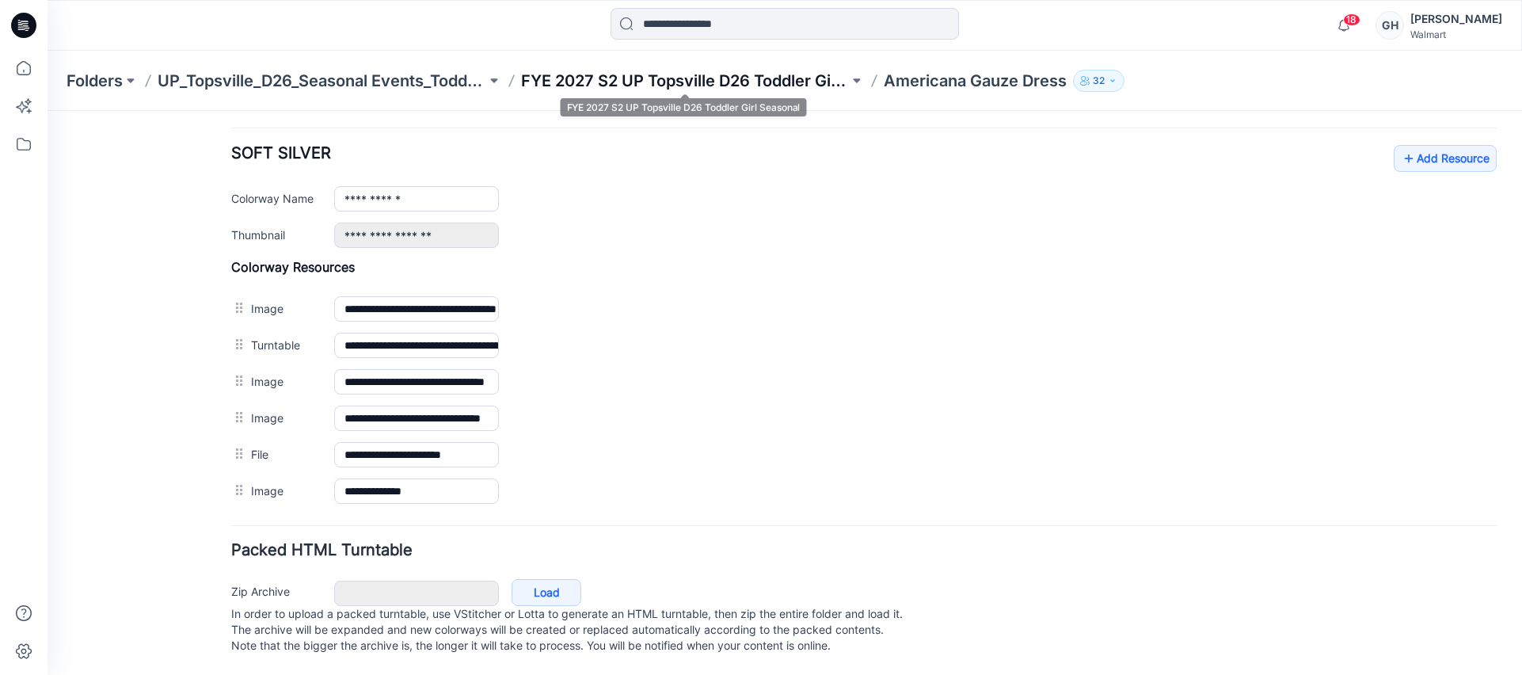
click at [812, 87] on p "FYE 2027 S2 UP Topsville D26 Toddler Girl Seasonal" at bounding box center [685, 81] width 329 height 22
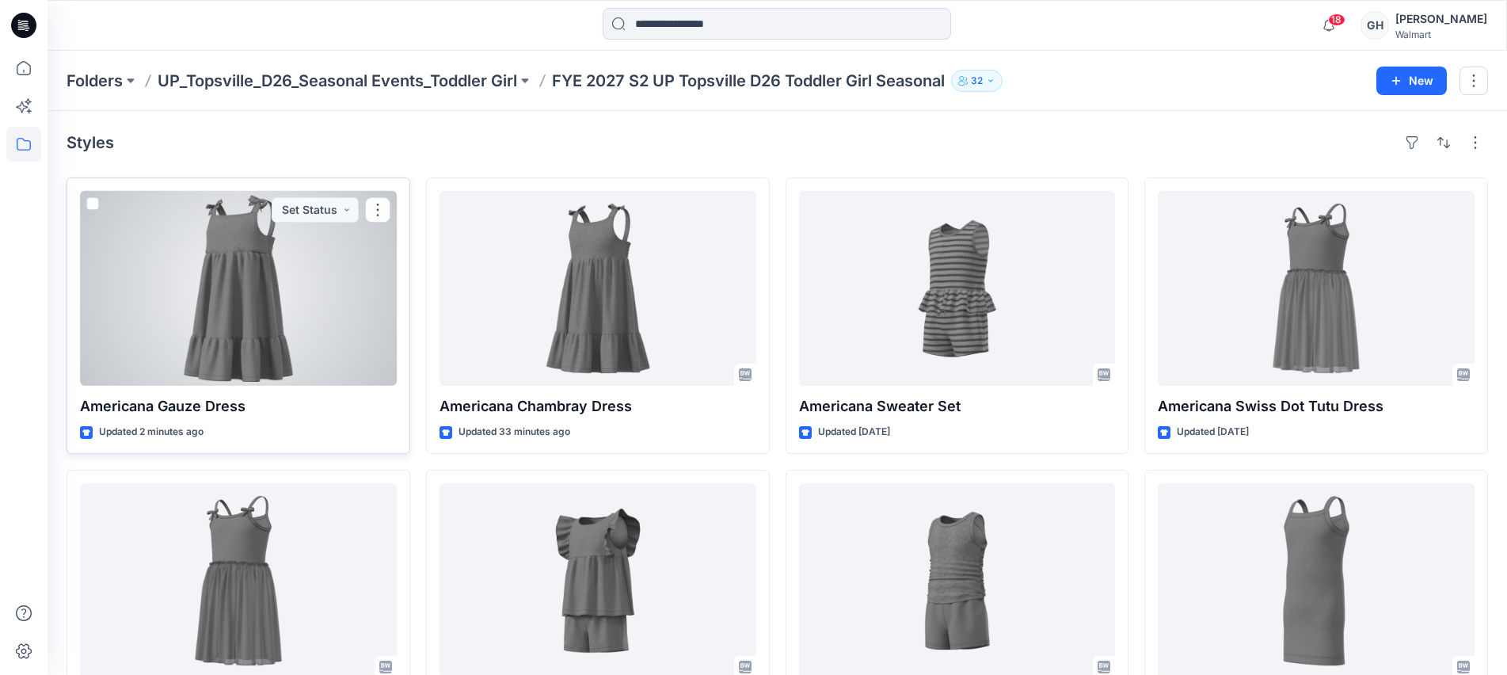
click at [268, 314] on div at bounding box center [238, 288] width 317 height 195
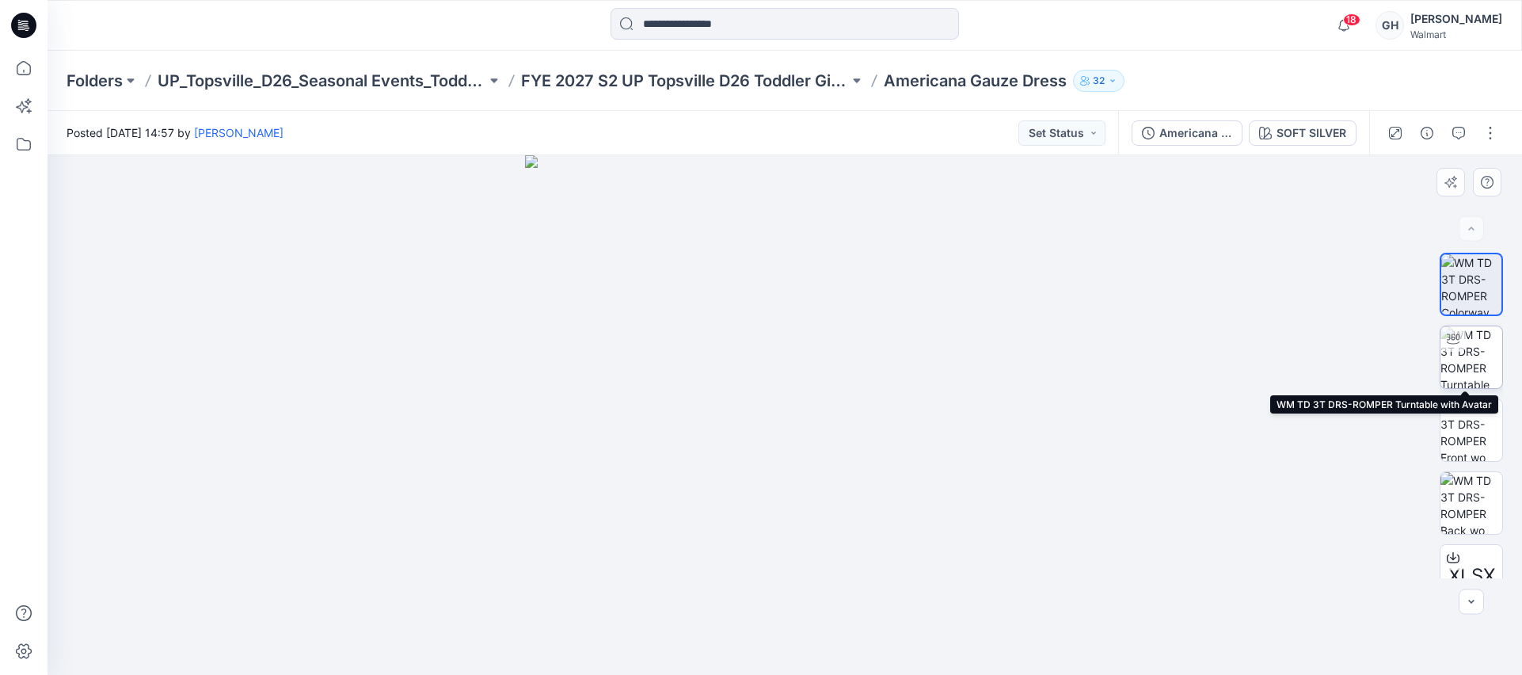
click at [1474, 363] on img at bounding box center [1471, 357] width 62 height 62
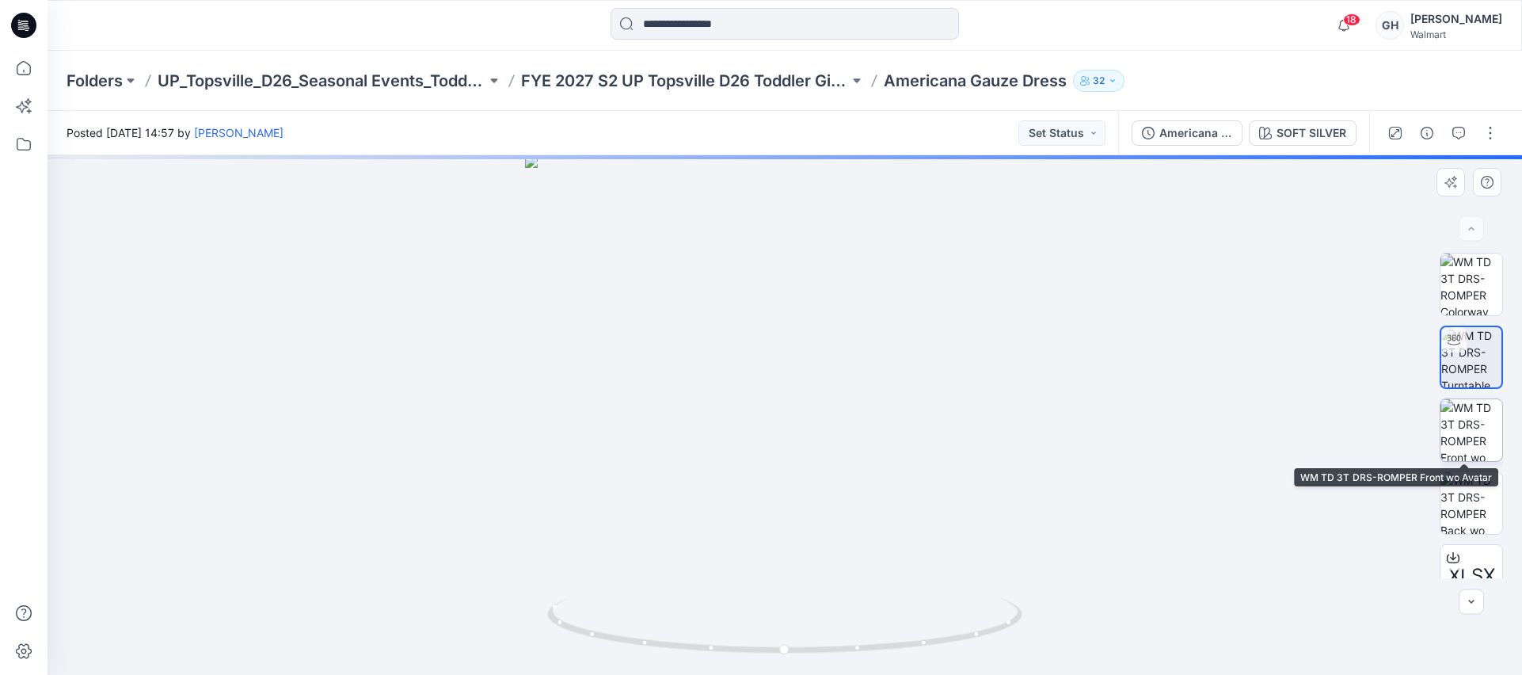
click at [1467, 441] on img at bounding box center [1471, 430] width 62 height 62
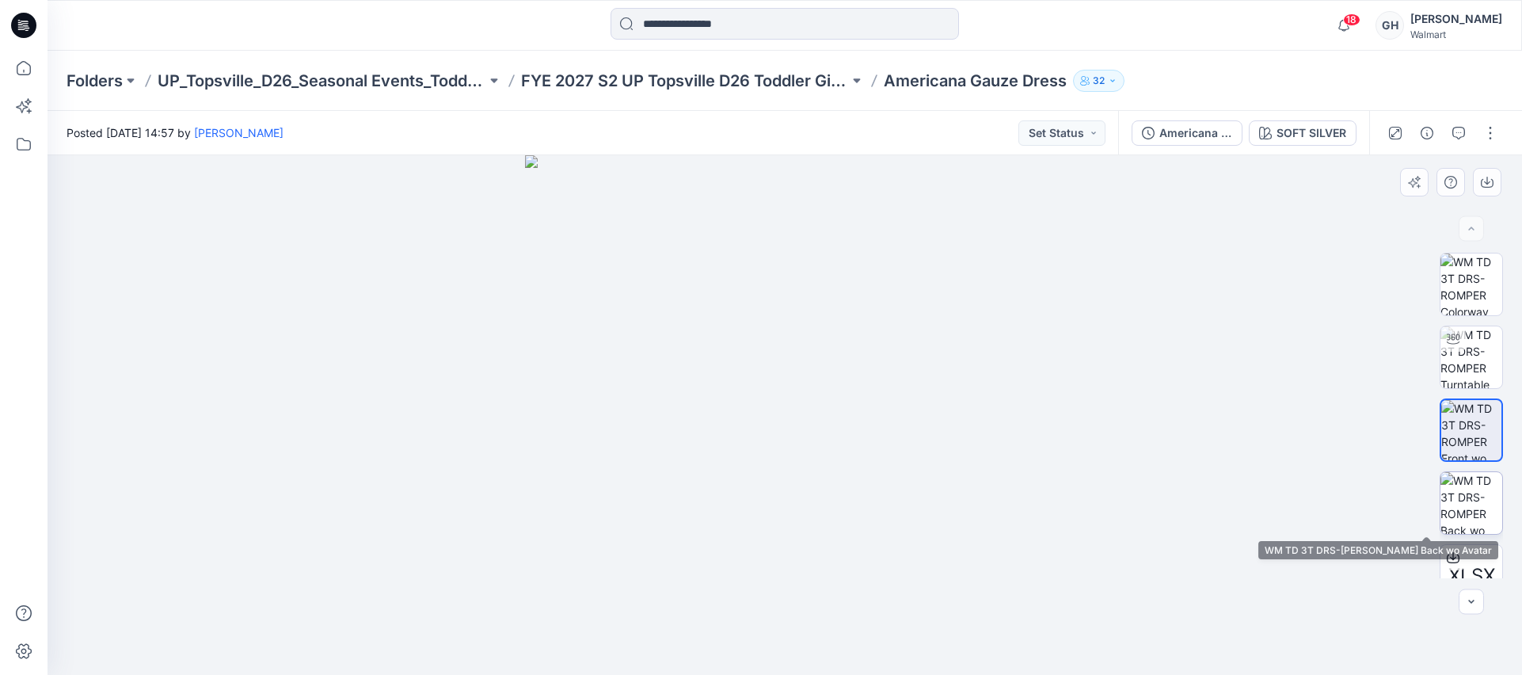
click at [1465, 485] on img at bounding box center [1471, 503] width 62 height 62
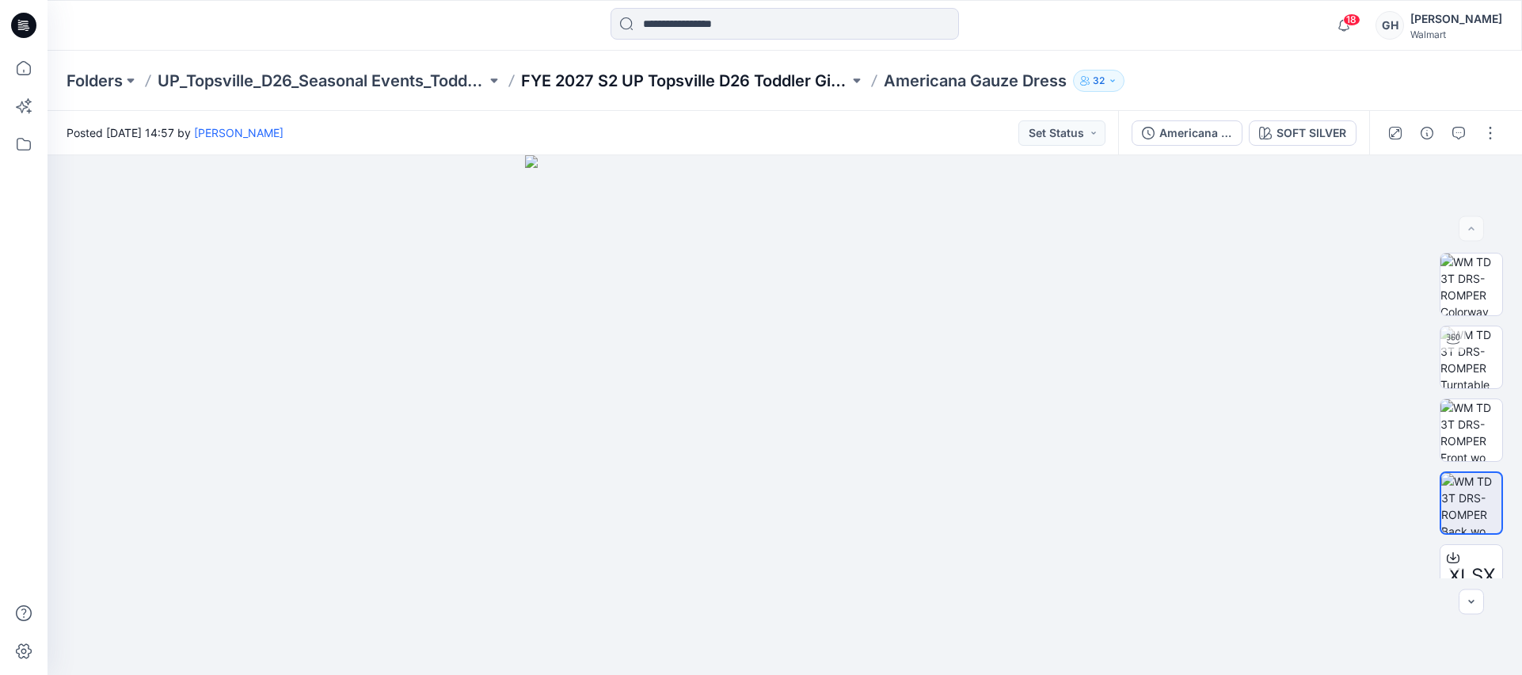
click at [758, 87] on p "FYE 2027 S2 UP Topsville D26 Toddler Girl Seasonal" at bounding box center [685, 81] width 329 height 22
